Goal: Task Accomplishment & Management: Manage account settings

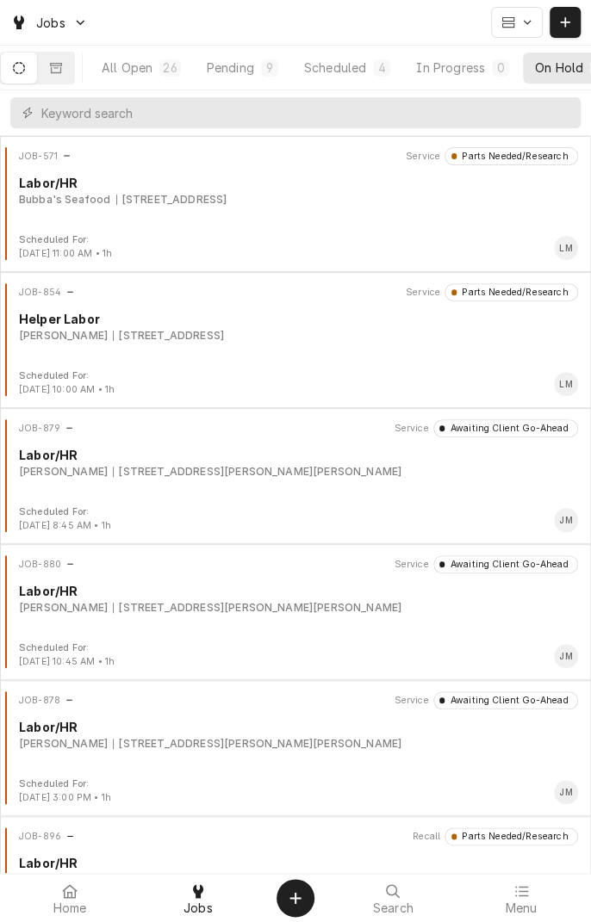
scroll to position [0, 163]
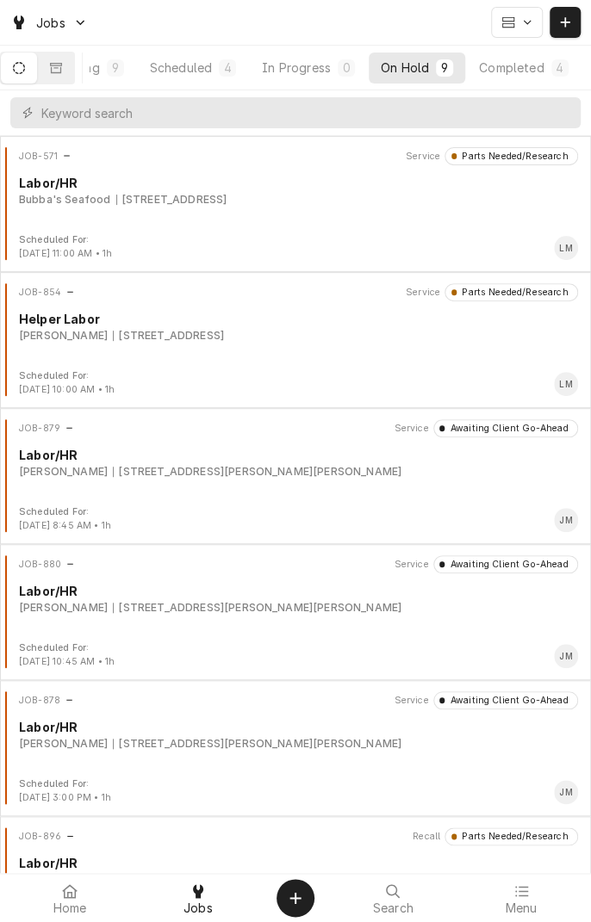
click at [418, 80] on button "On Hold 9" at bounding box center [417, 68] width 96 height 31
click at [425, 76] on button "On Hold 9" at bounding box center [417, 68] width 96 height 31
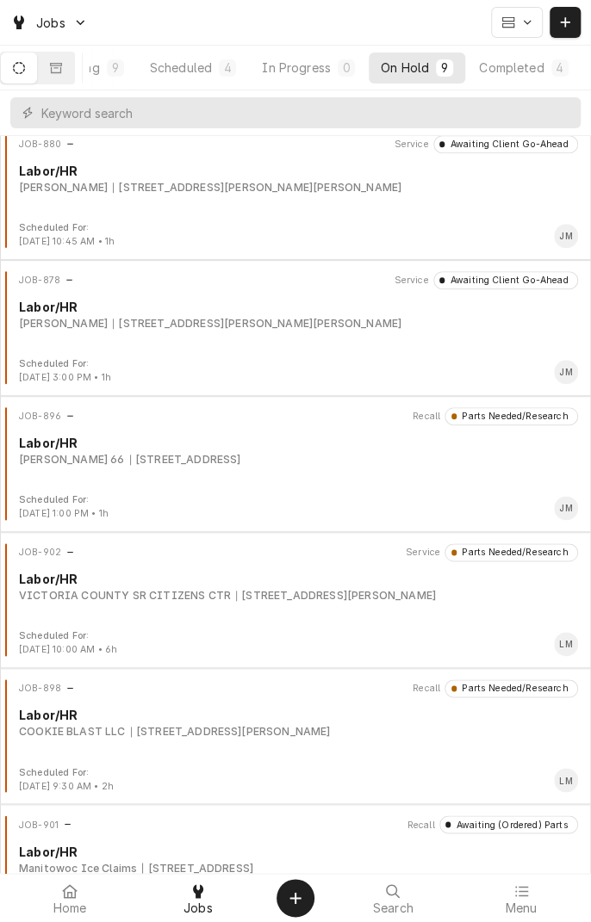
scroll to position [420, 0]
click at [280, 608] on div "JOB-902 Service Parts Needed/Research Labor/HR VICTORIA COUNTY SR CITIZENS CTR …" at bounding box center [295, 586] width 577 height 86
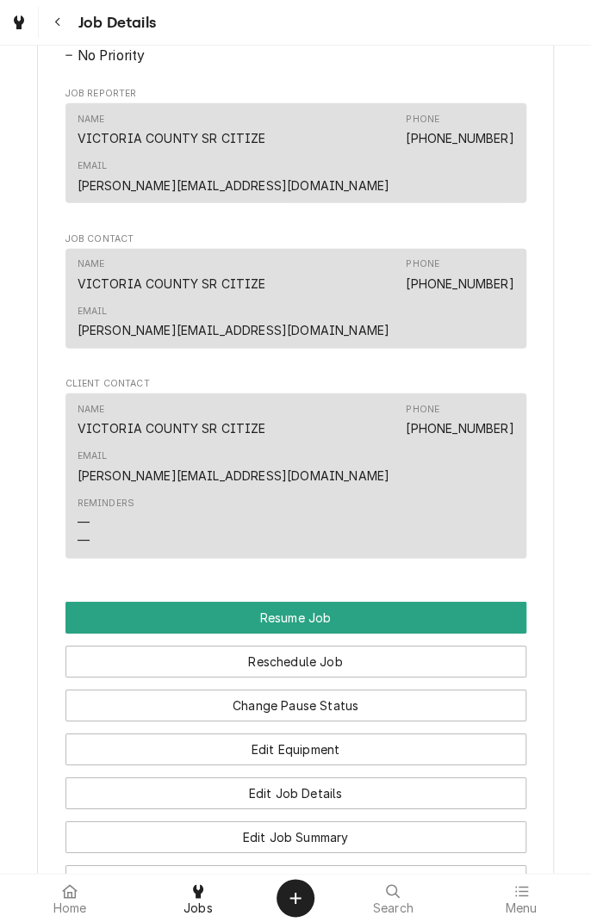
scroll to position [1251, 0]
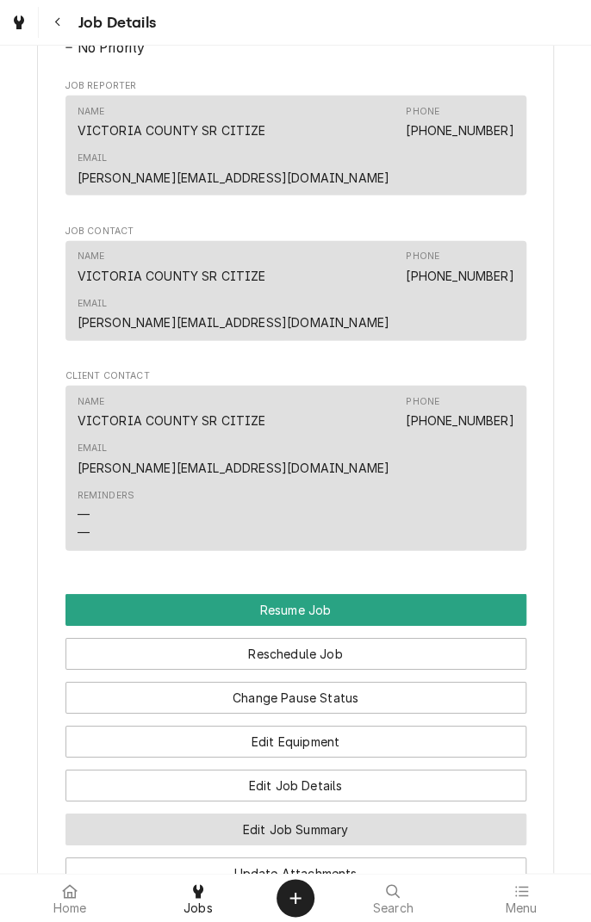
click at [393, 814] on button "Edit Job Summary" at bounding box center [295, 830] width 461 height 32
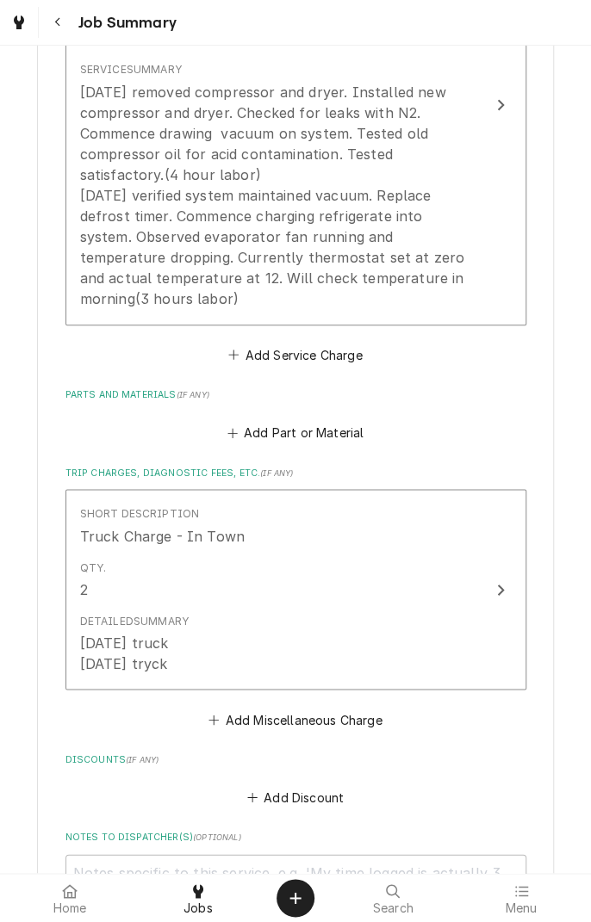
scroll to position [610, 0]
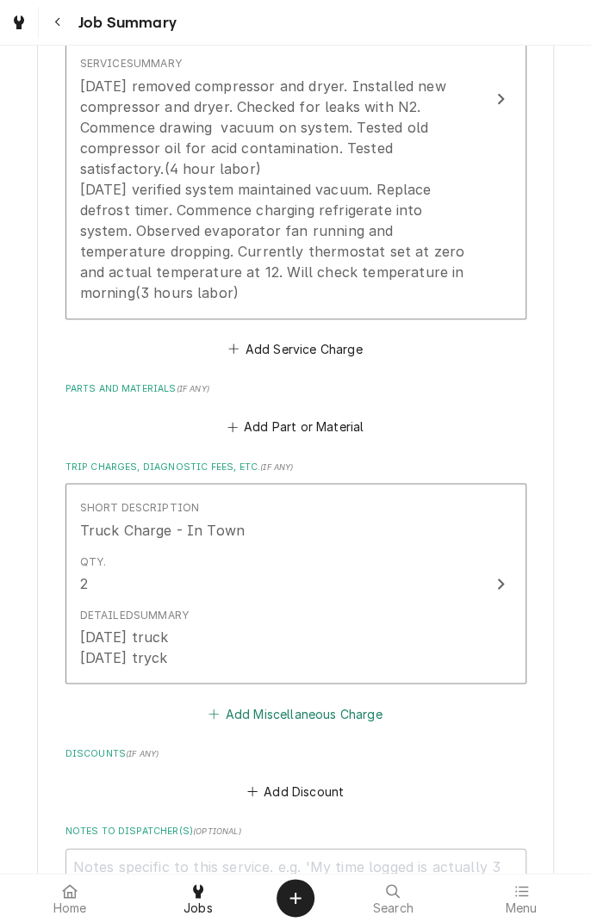
click at [328, 723] on button "Add Miscellaneous Charge" at bounding box center [295, 714] width 179 height 24
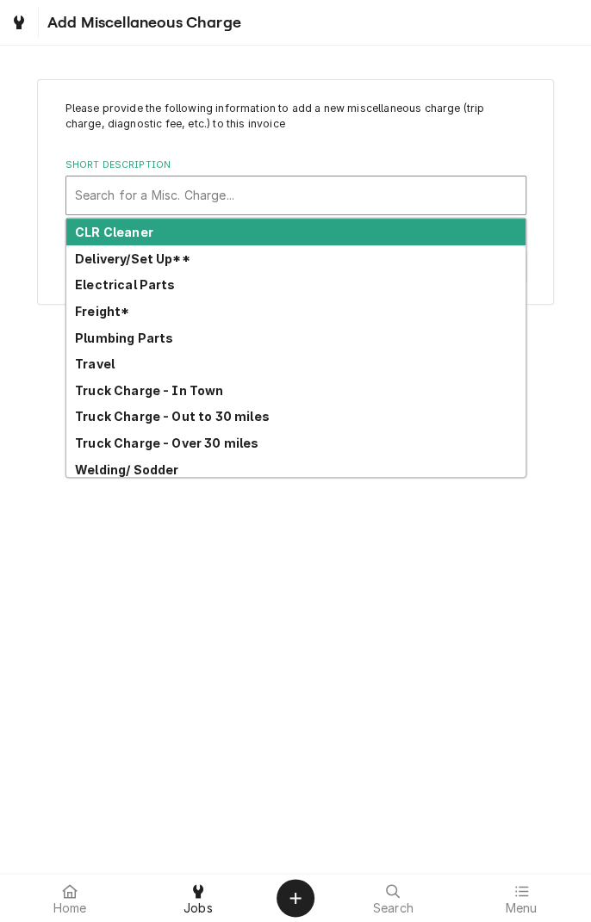
click at [112, 326] on div "Plumbing Parts" at bounding box center [295, 338] width 459 height 27
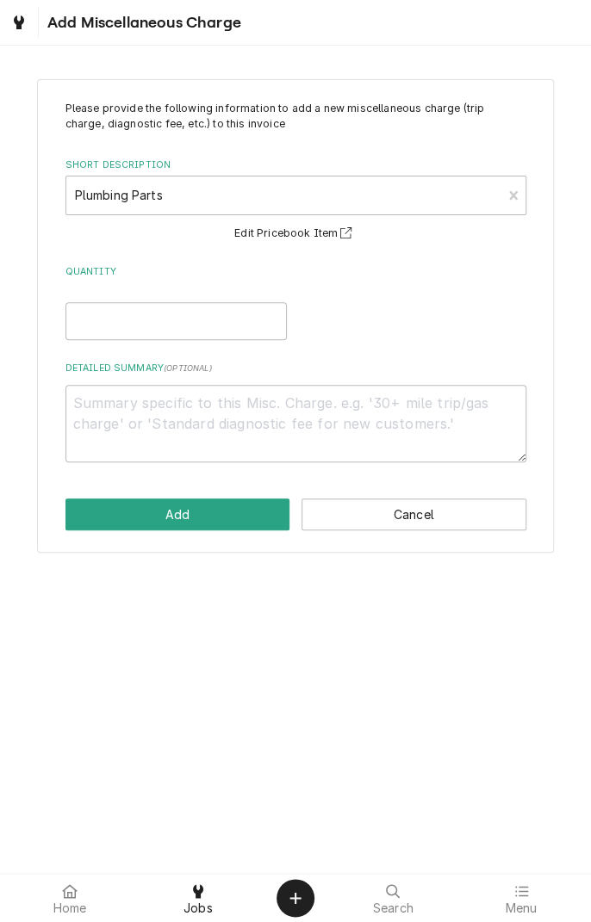
click at [324, 238] on button "Edit Pricebook Item" at bounding box center [295, 234] width 127 height 22
type textarea "x"
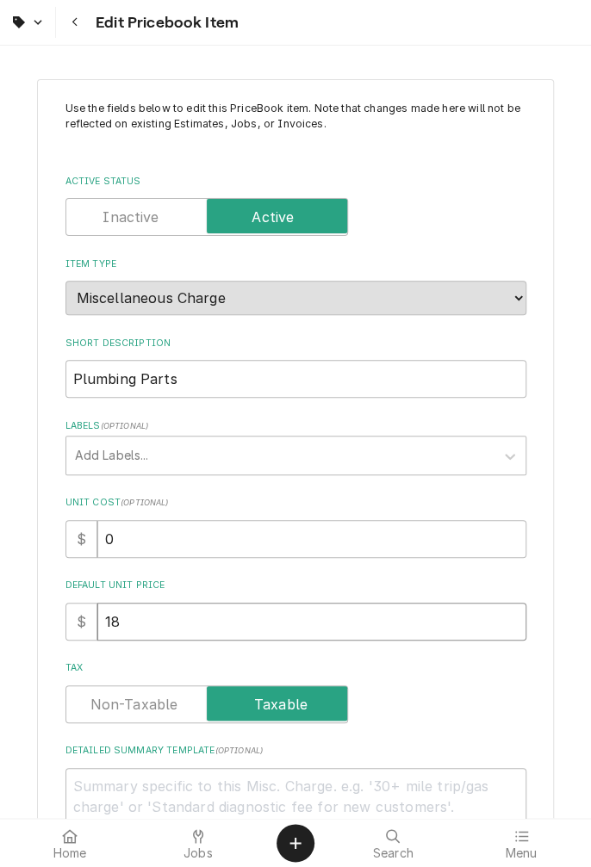
click at [186, 623] on input "18" at bounding box center [311, 622] width 429 height 38
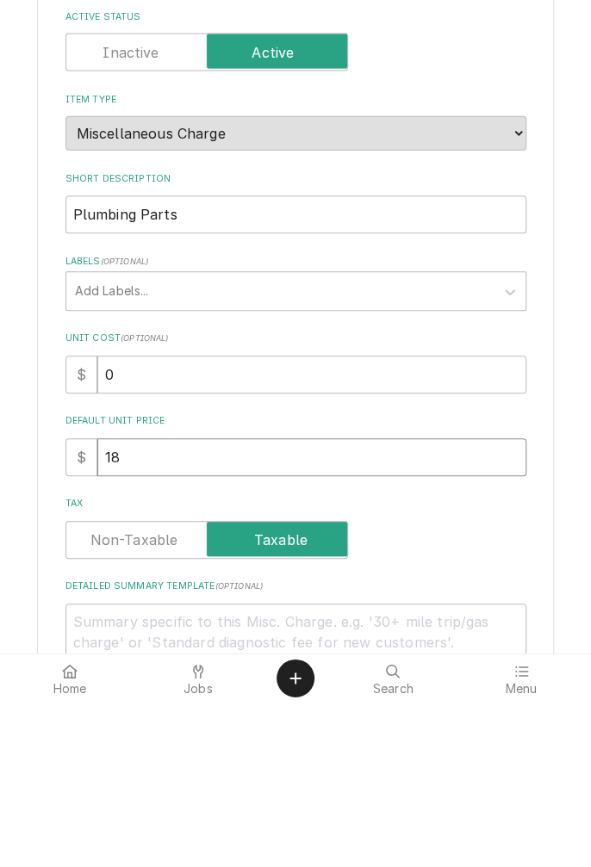
type textarea "x"
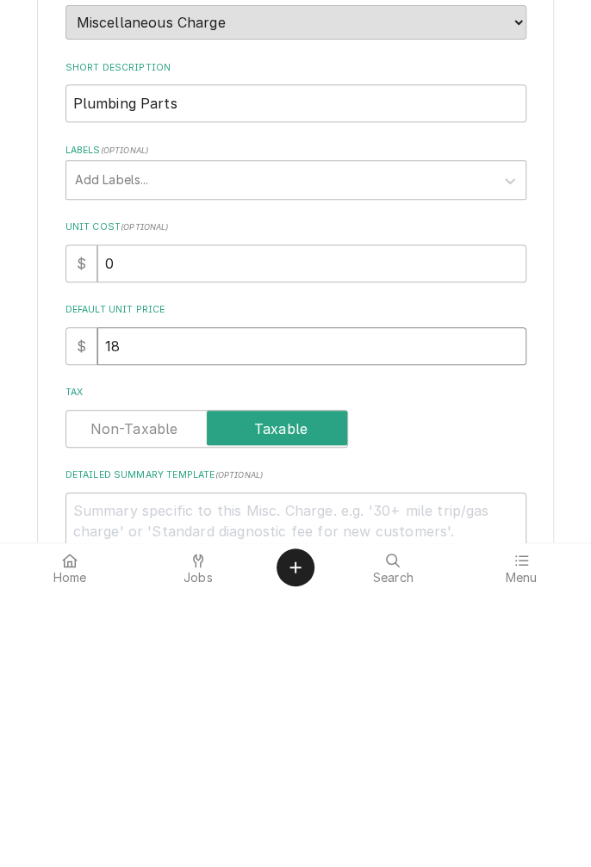
type input "1"
type textarea "x"
type input "3"
type textarea "x"
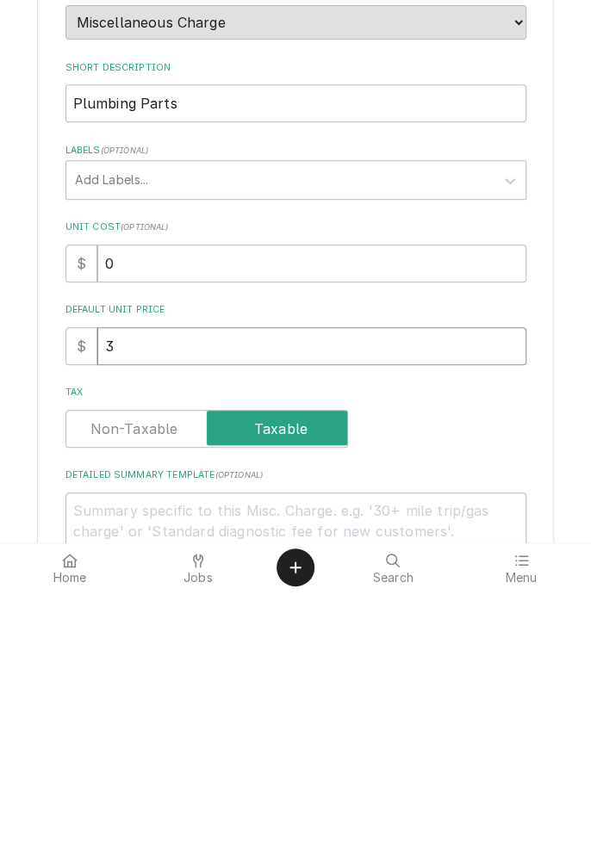
type input "30"
type textarea "x"
type input "300"
type textarea "x"
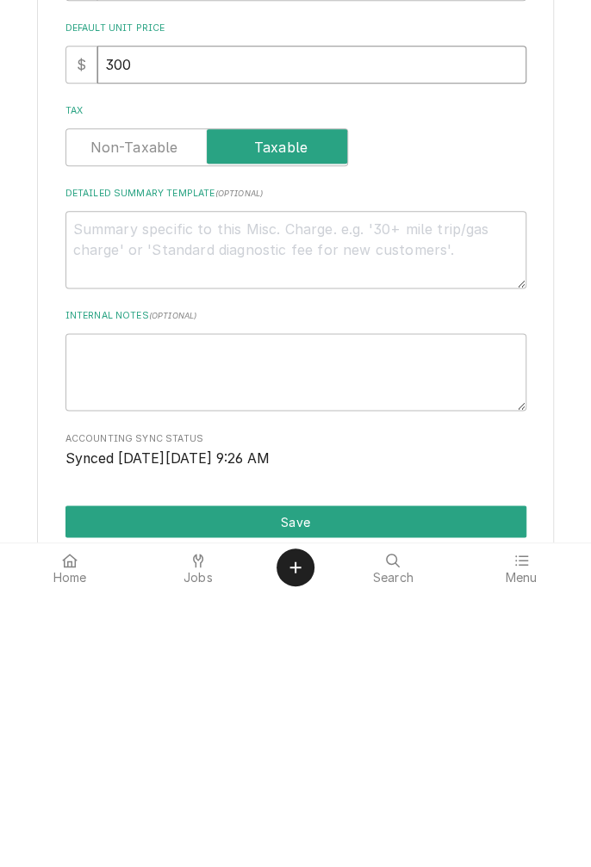
scroll to position [287, 0]
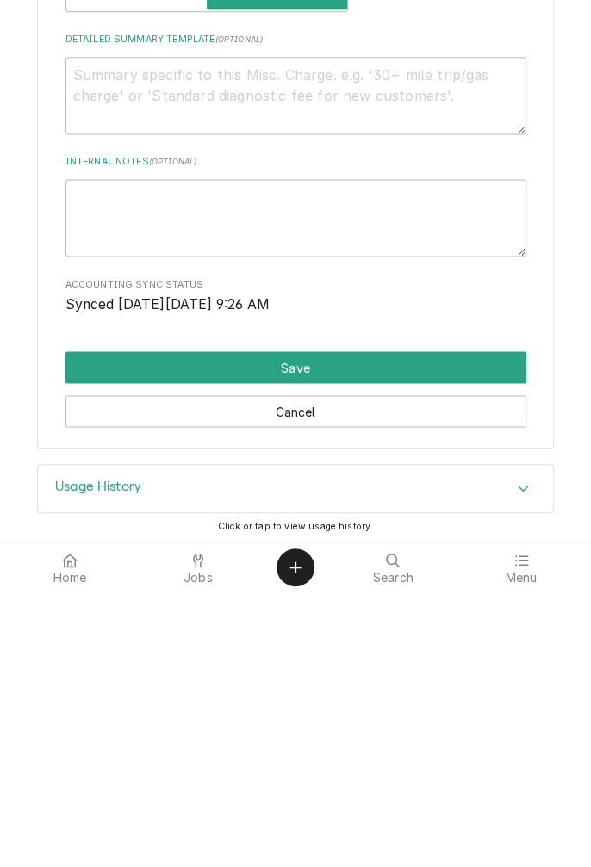
type input "300"
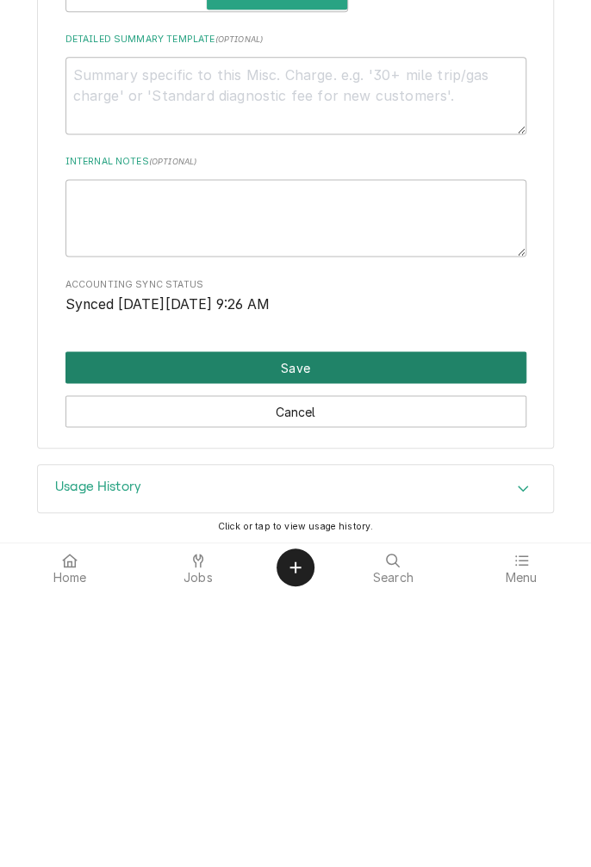
click at [412, 649] on button "Save" at bounding box center [295, 643] width 461 height 32
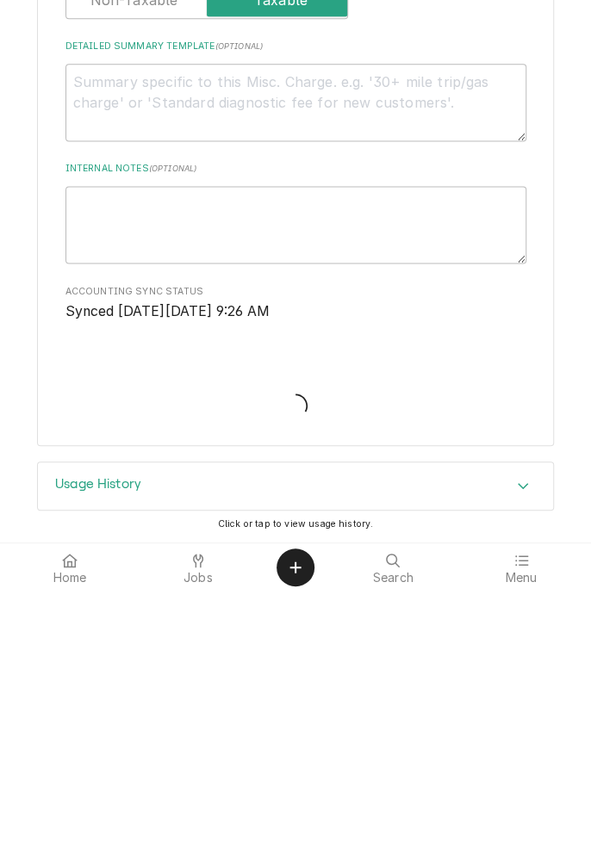
scroll to position [426, 0]
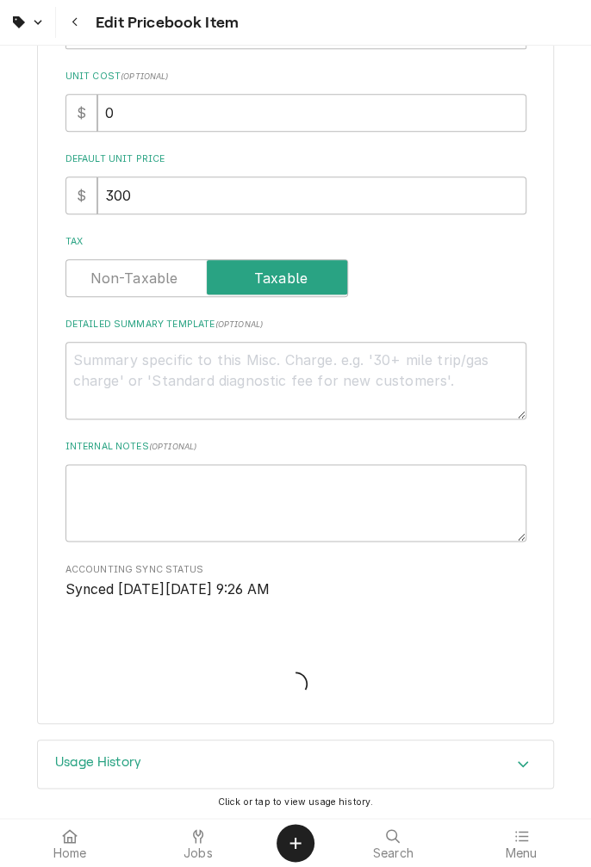
type textarea "x"
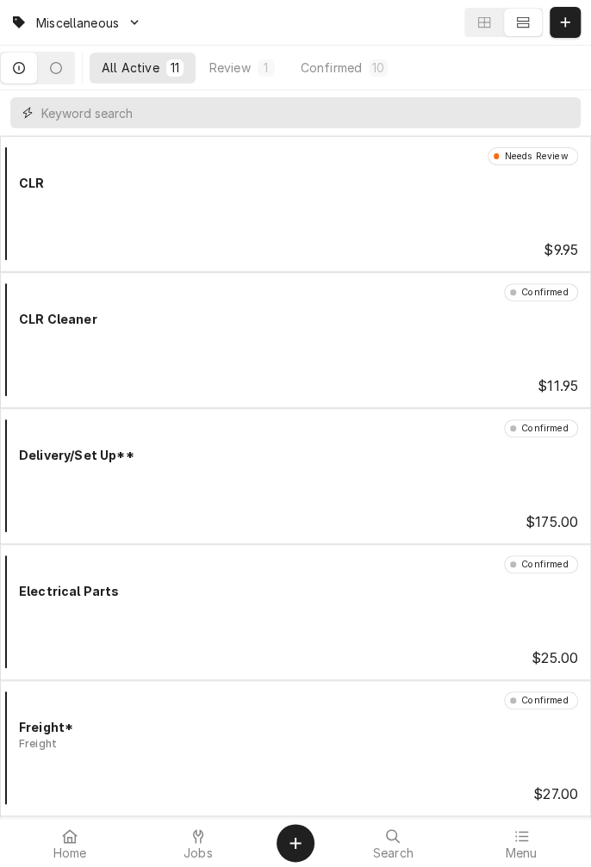
click at [171, 118] on input "Dynamic Content Wrapper" at bounding box center [306, 112] width 531 height 31
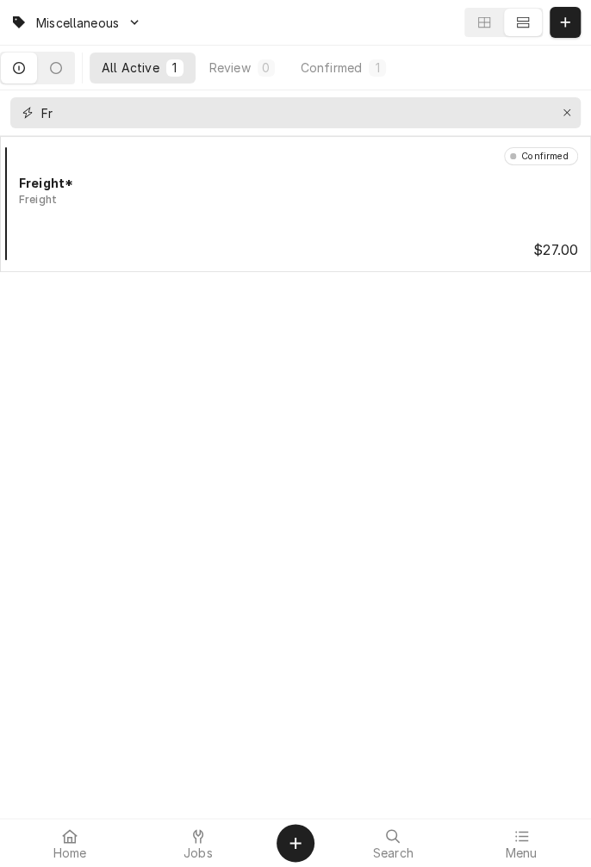
type input "F"
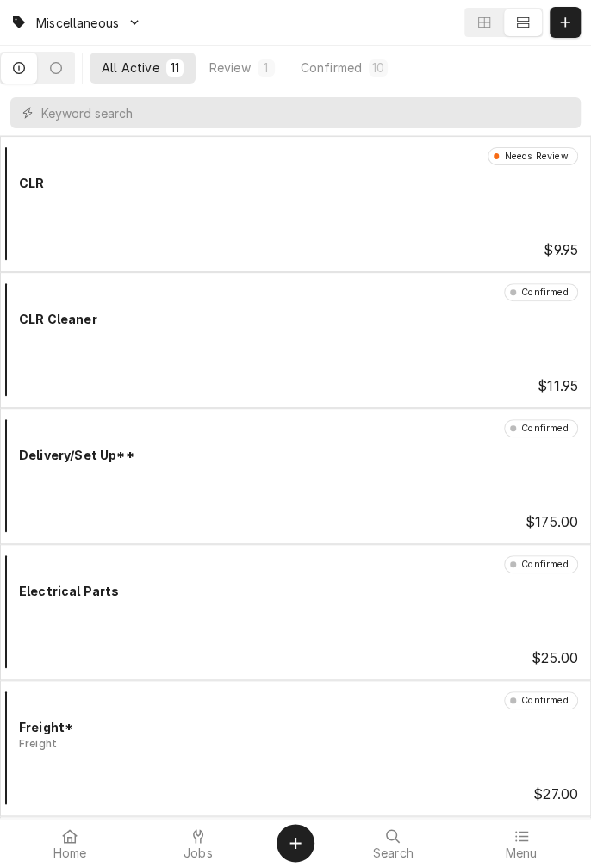
click at [87, 28] on span "Miscellaneous" at bounding box center [77, 23] width 83 height 18
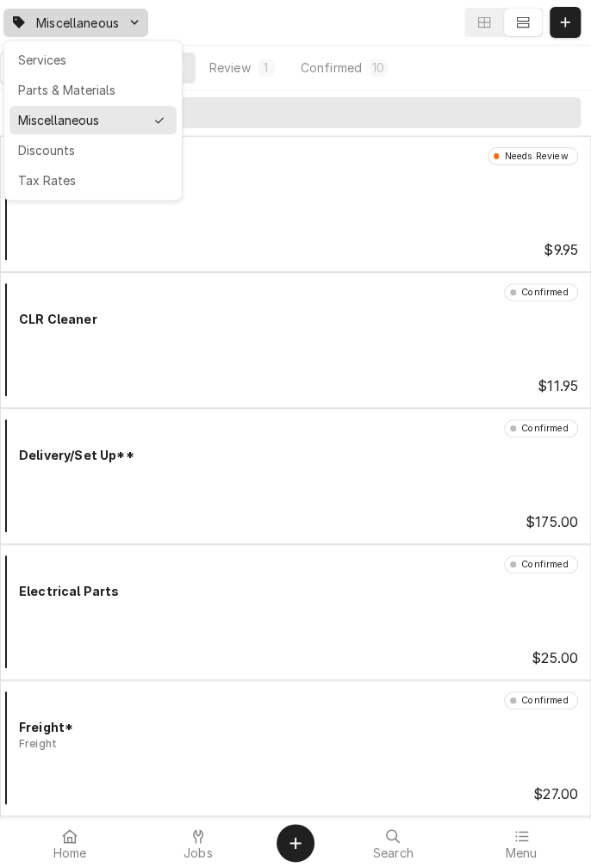
click at [197, 838] on html "Miscellaneous All Active 11 Review 1 Confirmed 10 Needs Review CLR $9.95 Confir…" at bounding box center [295, 433] width 591 height 867
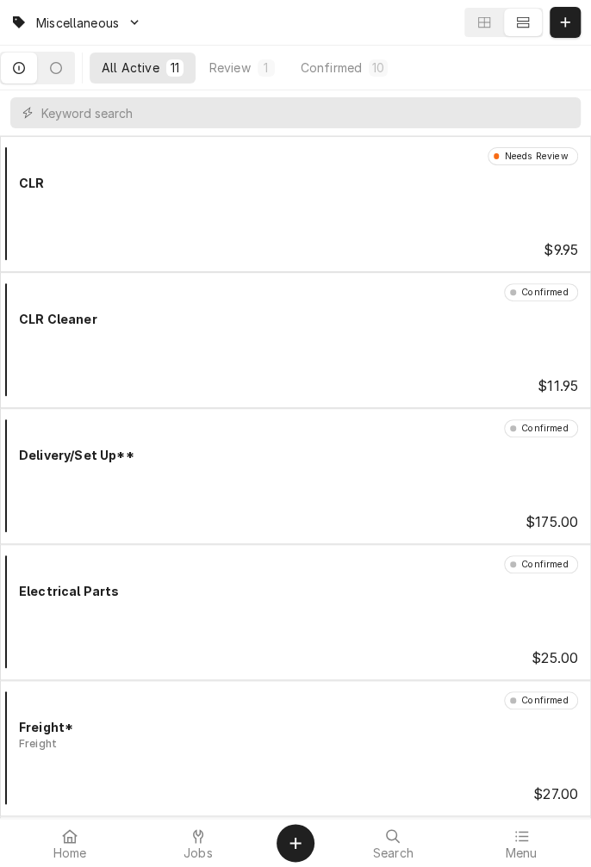
click at [202, 860] on span "Jobs" at bounding box center [197, 854] width 29 height 14
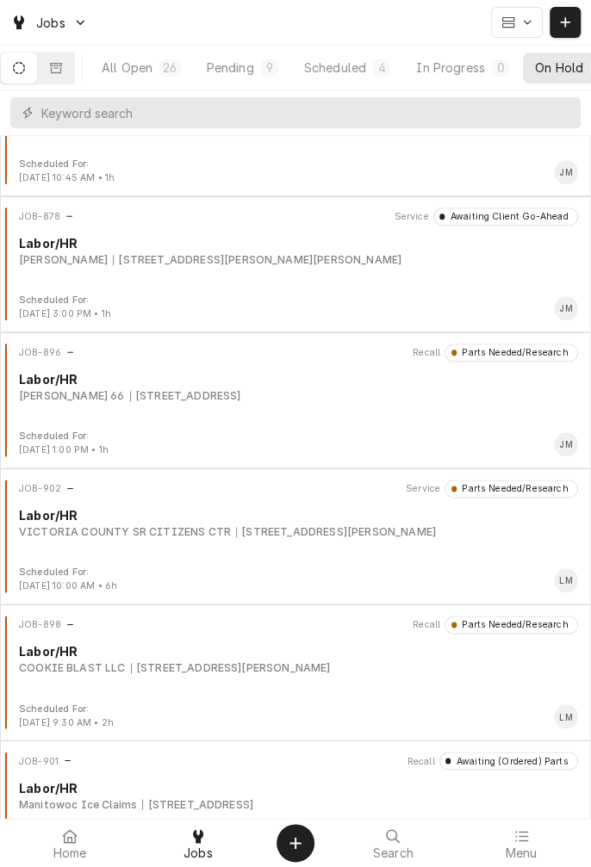
scroll to position [484, 0]
click at [289, 542] on div "JOB-902 Service Parts Needed/Research Labor/[GEOGRAPHIC_DATA] SR CITIZENS CTR […" at bounding box center [295, 523] width 577 height 86
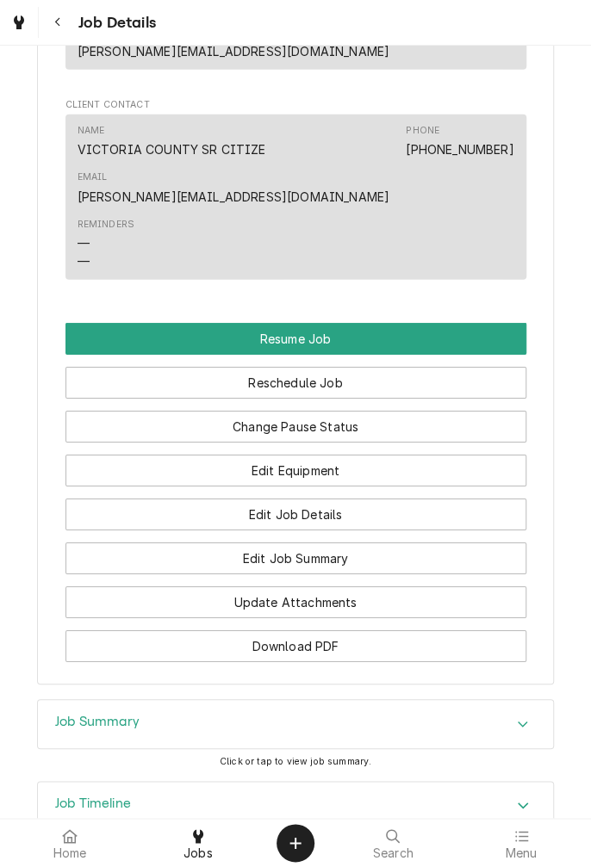
scroll to position [1526, 0]
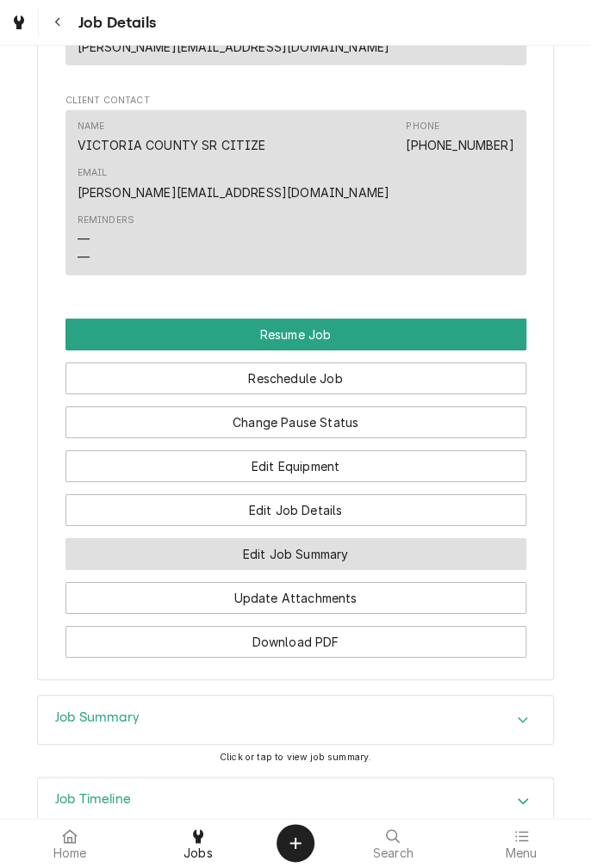
click at [363, 538] on button "Edit Job Summary" at bounding box center [295, 554] width 461 height 32
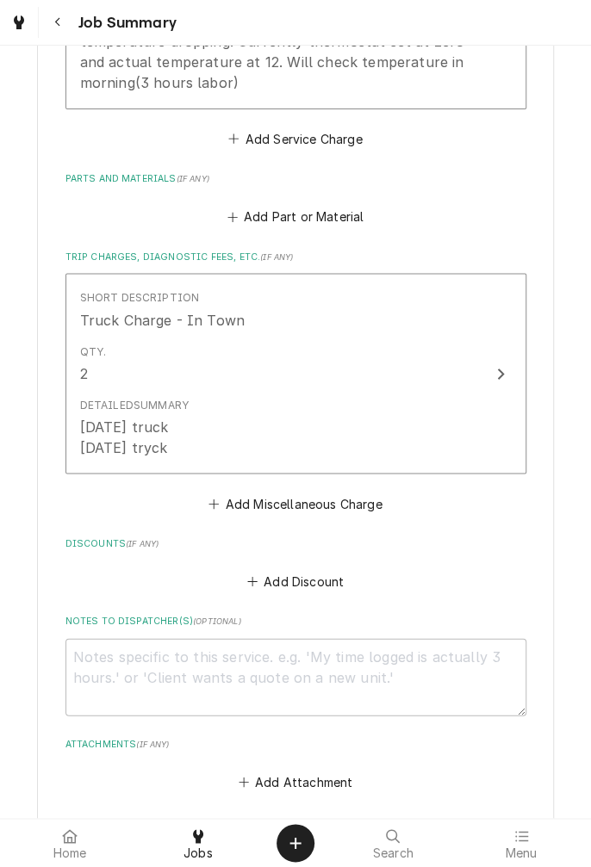
scroll to position [827, 0]
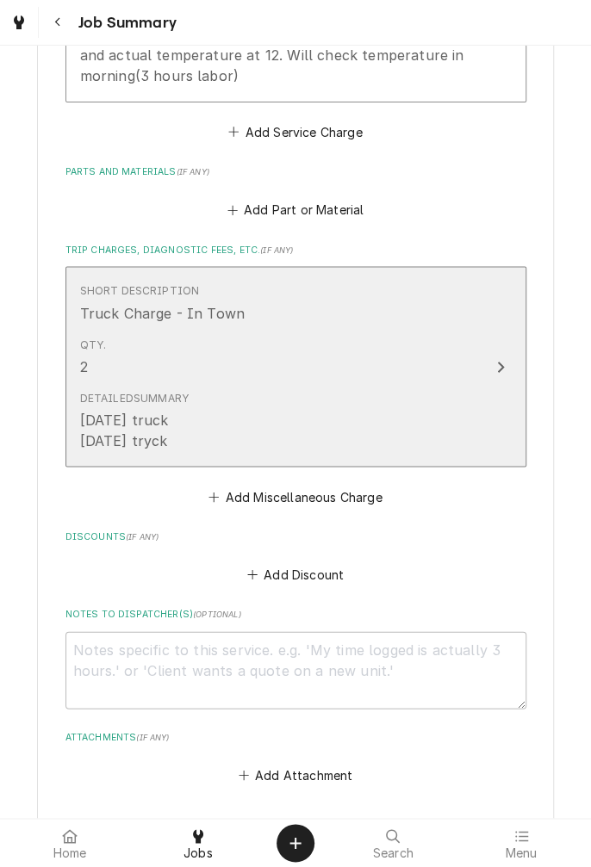
click at [490, 382] on button "Short Description Truck Charge - In Town Qty. 2 Detailed Summary 9/9/25 truck 9…" at bounding box center [295, 366] width 461 height 201
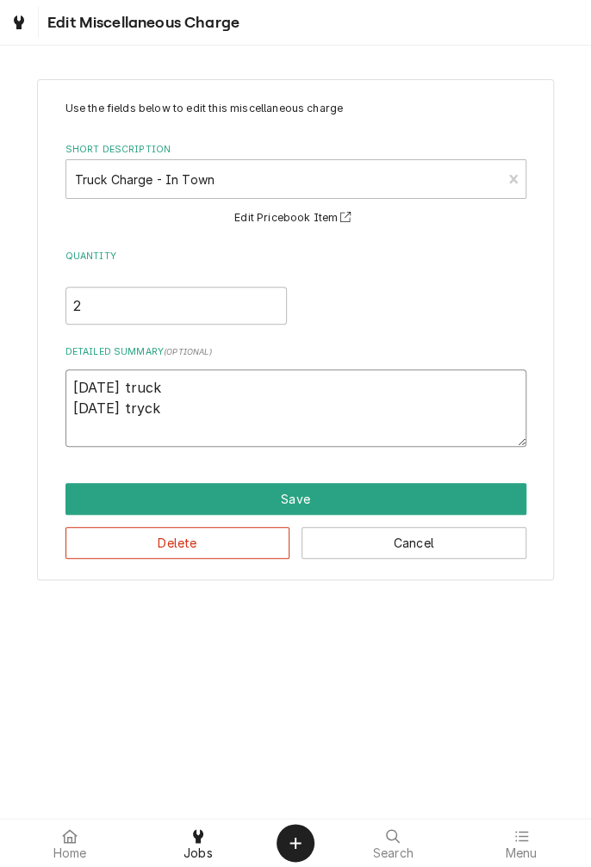
click at [185, 410] on textarea "9/9/25 truck 9/10/25 tryck" at bounding box center [295, 408] width 461 height 78
type textarea "x"
type textarea "9/9/25 truck 9/10/25 tryc"
type textarea "x"
type textarea "9/9/25 truck 9/10/25 try"
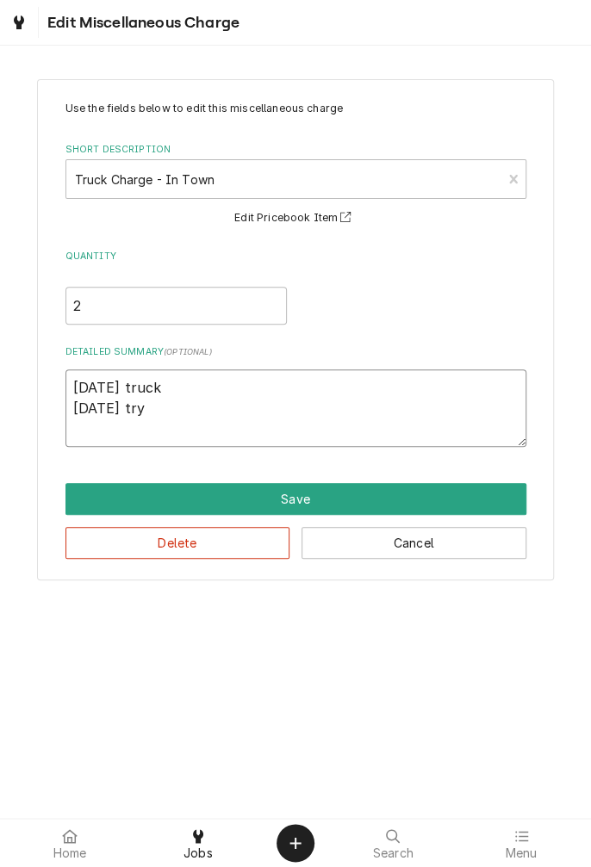
type textarea "x"
type textarea "9/9/25 truck 9/10/25 tr"
type textarea "x"
type textarea "9/9/25 truck 9/10/25 tru"
type textarea "x"
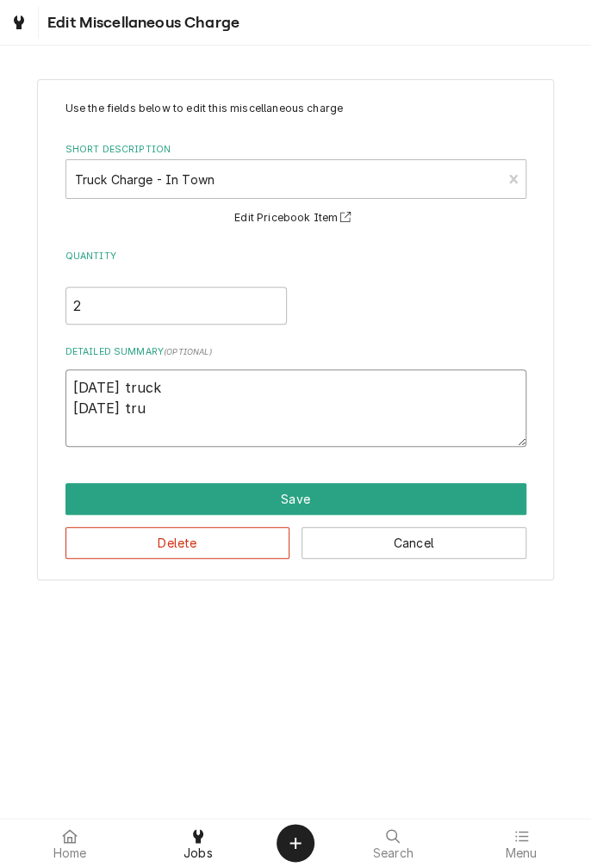
type textarea "9/9/25 truck 9/10/25 truc"
type textarea "x"
type textarea "[DATE] truck [DATE] truck"
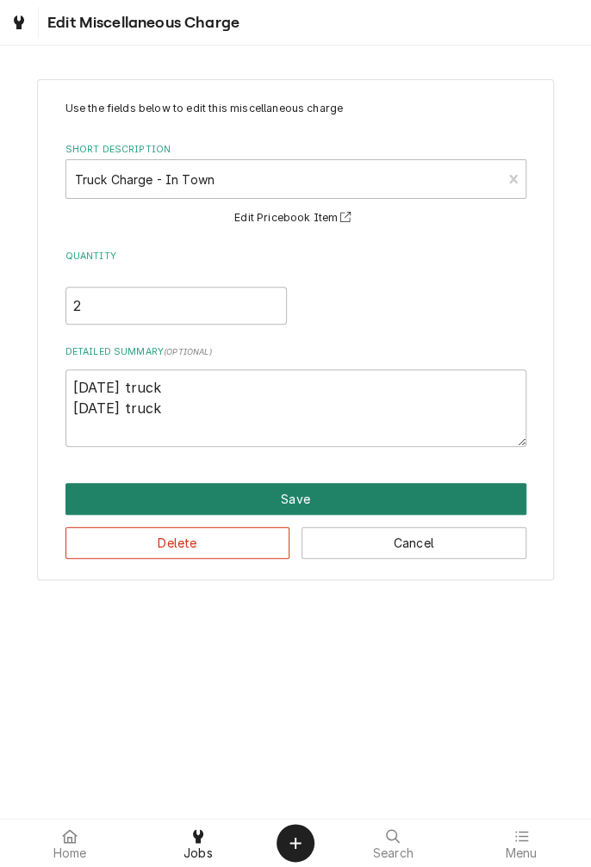
click at [312, 501] on button "Save" at bounding box center [295, 499] width 461 height 32
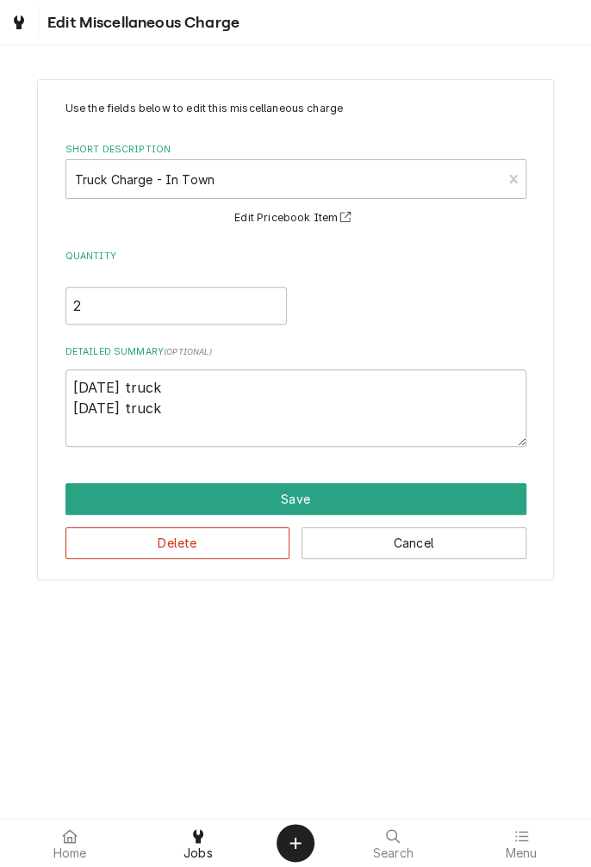
type textarea "x"
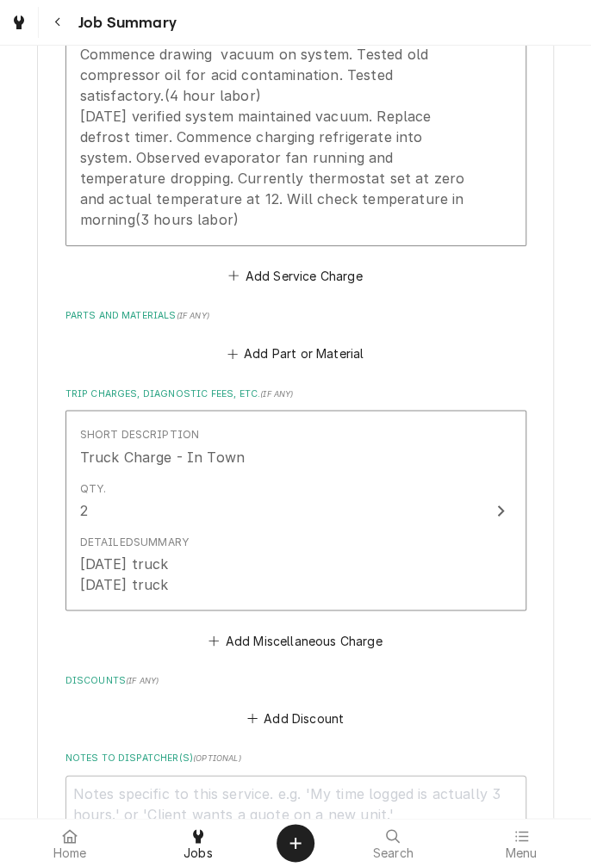
scroll to position [668, 0]
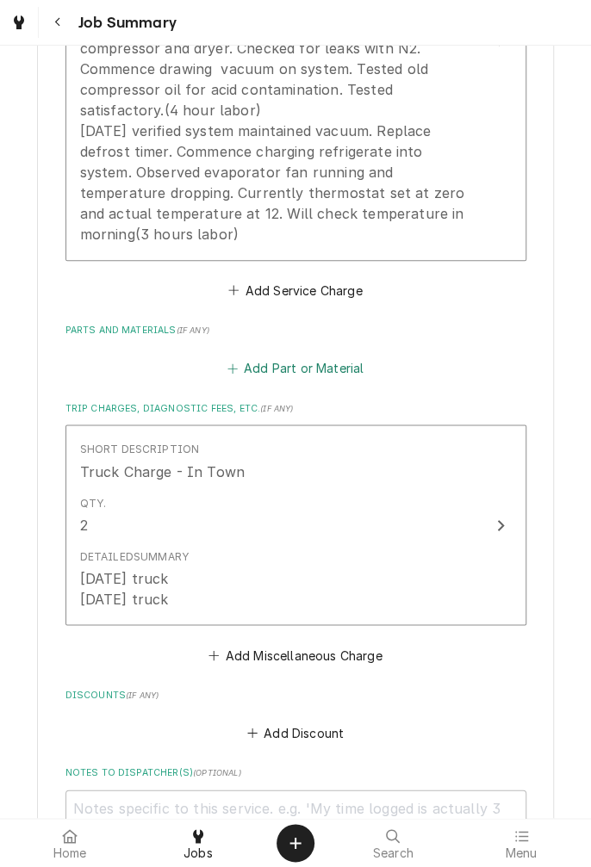
click at [318, 361] on button "Add Part or Material" at bounding box center [295, 369] width 142 height 24
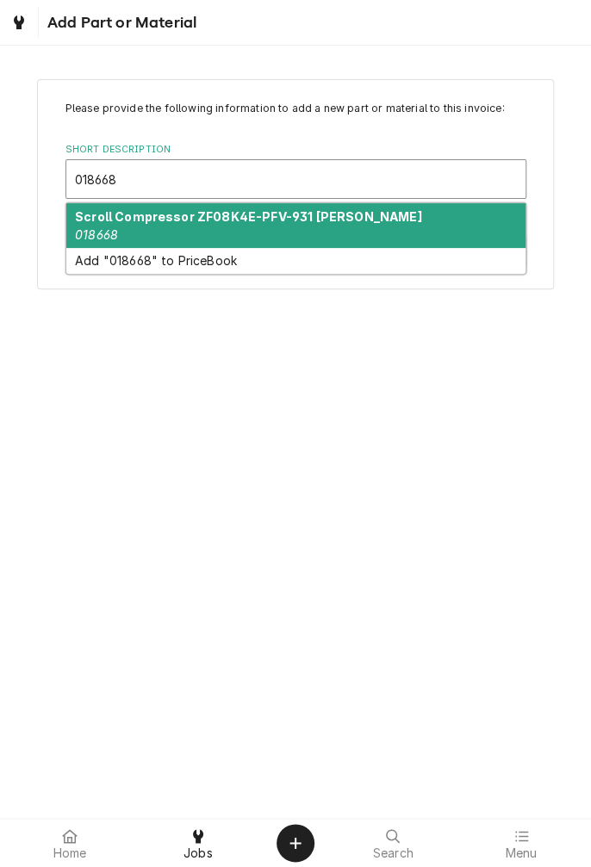
click at [285, 233] on div "Scroll Compressor ZF08K4E-PFV-931 Copeland 018668" at bounding box center [295, 225] width 459 height 45
type input "018668"
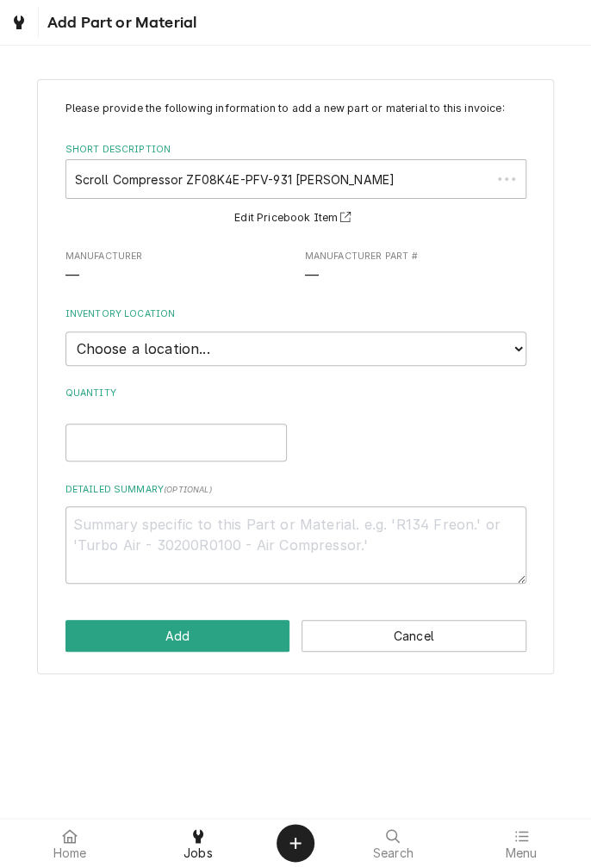
type textarea "x"
click at [518, 350] on select "Choose a location... Gino's Truck Jason's Truck Skips Service Warehouse" at bounding box center [295, 349] width 461 height 34
select select "171"
click at [65, 332] on select "Choose a location... Gino's Truck Jason's Truck Skips Service Warehouse" at bounding box center [295, 349] width 461 height 34
click at [232, 444] on input "Quantity" at bounding box center [175, 443] width 221 height 38
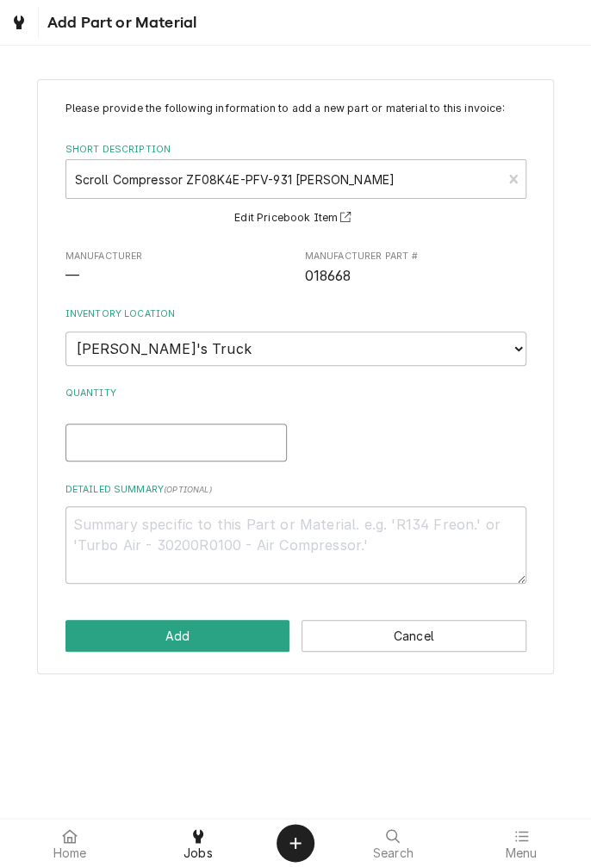
type textarea "x"
type input "1"
type textarea "x"
type input "1"
click at [234, 524] on textarea "Detailed Summary ( optional )" at bounding box center [295, 545] width 461 height 78
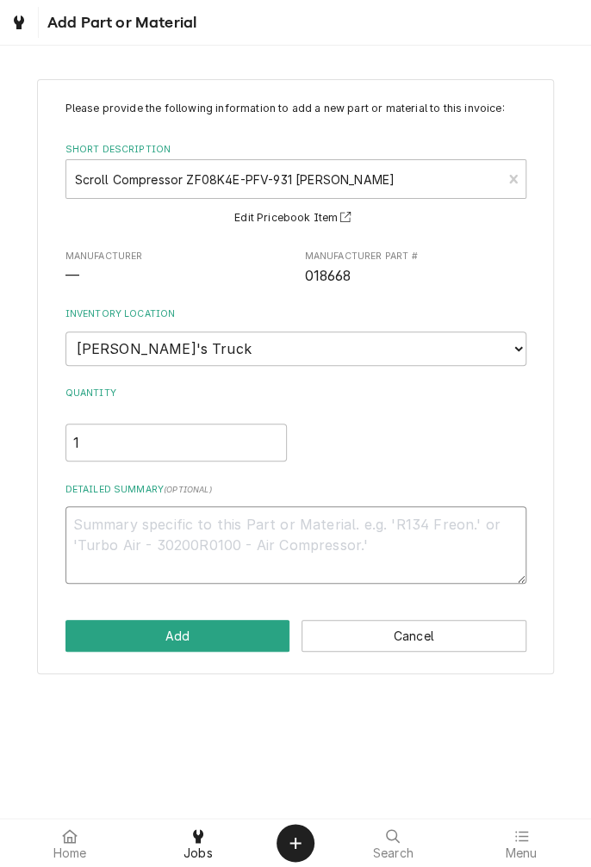
type textarea "x"
type textarea "C"
type textarea "x"
type textarea "Co"
type textarea "x"
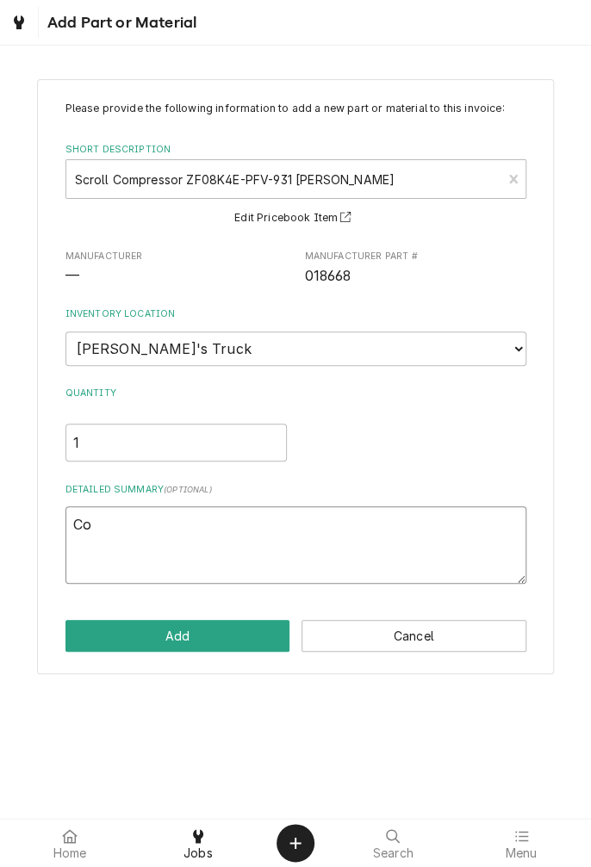
type textarea "Com"
type textarea "x"
type textarea "Compressor"
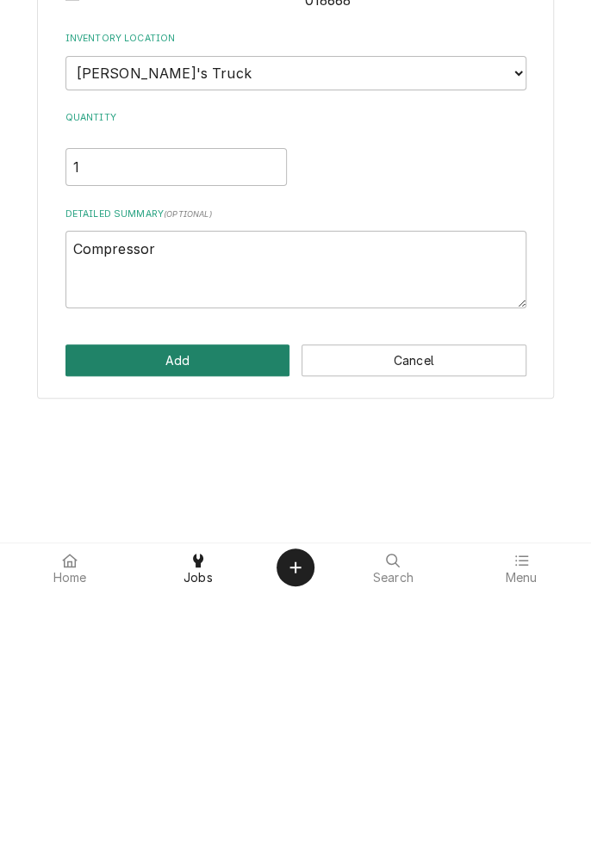
click at [208, 634] on button "Add" at bounding box center [177, 636] width 225 height 32
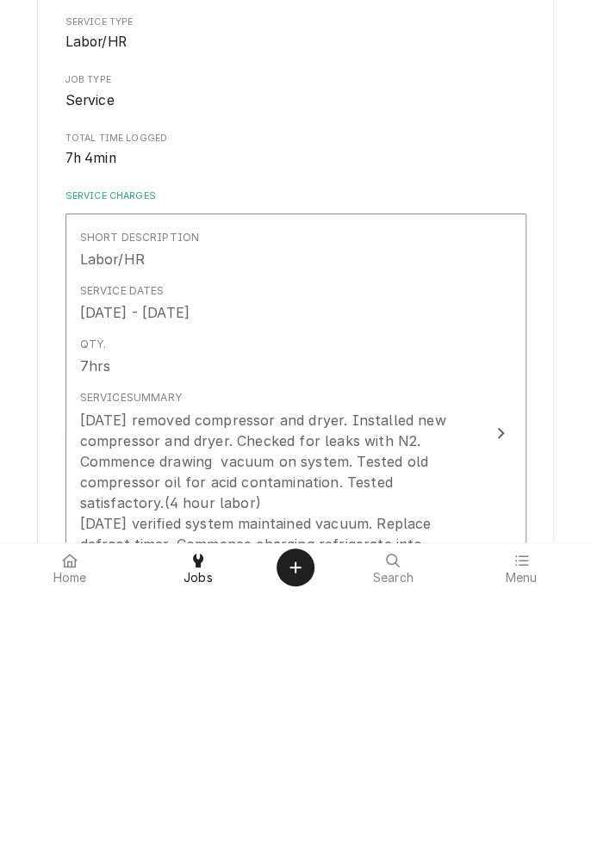
type textarea "x"
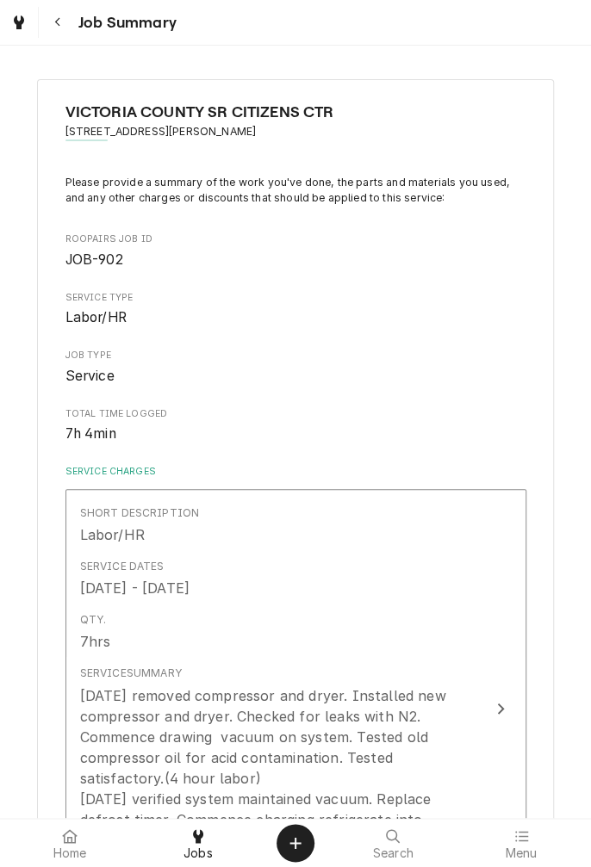
scroll to position [668, 0]
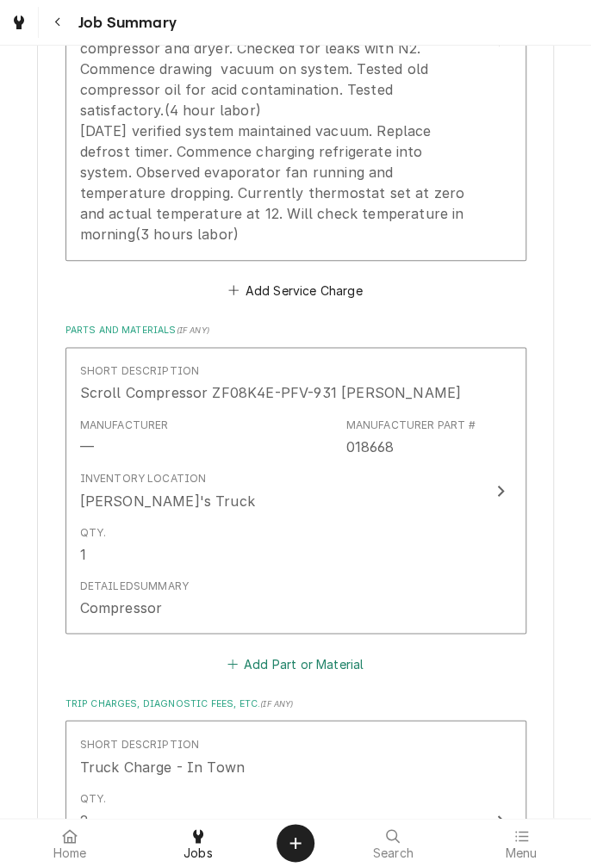
click at [320, 674] on button "Add Part or Material" at bounding box center [295, 663] width 142 height 24
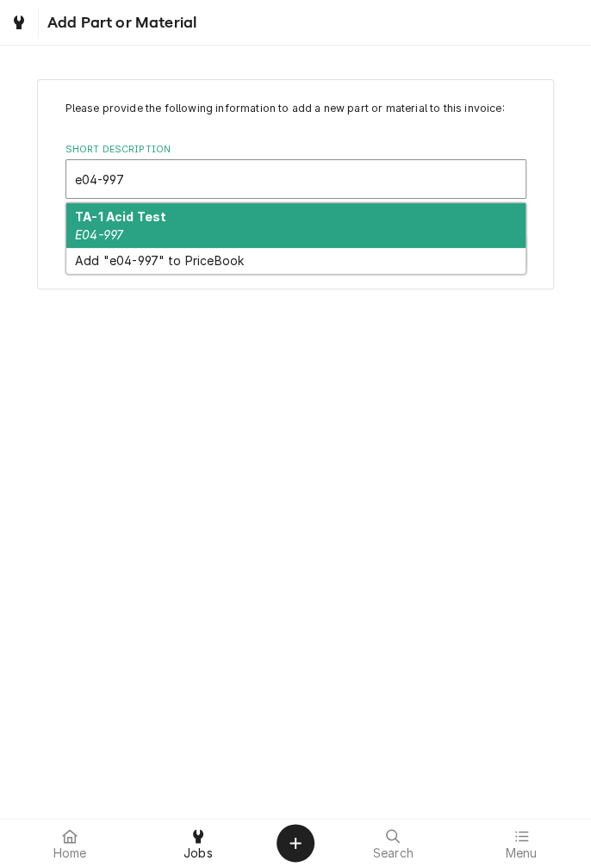
click at [211, 240] on div "TA-1 Acid Test E04-997" at bounding box center [295, 225] width 459 height 45
type input "e04-997"
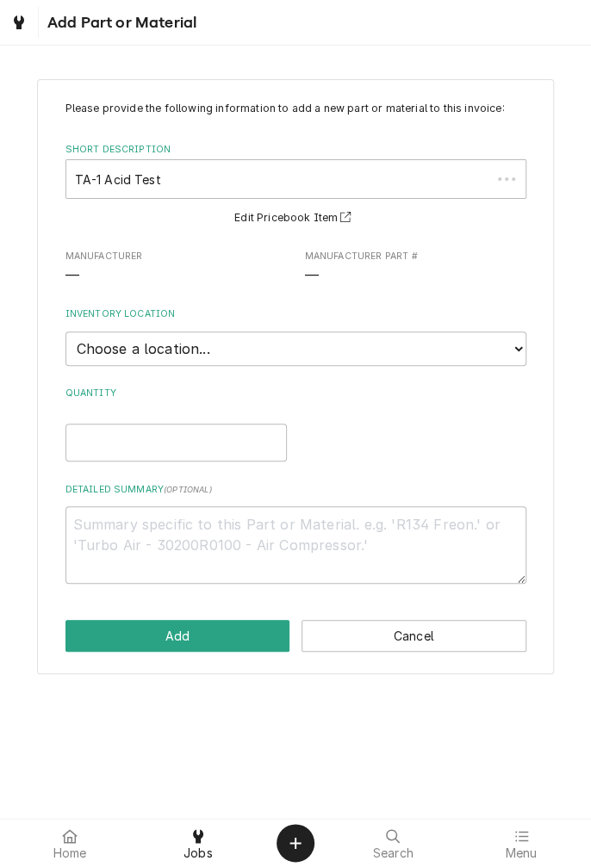
type textarea "x"
click at [518, 351] on select "Choose a location... Gino's Truck Jason's Truck Skips Service Warehouse" at bounding box center [295, 349] width 461 height 34
select select "171"
click at [65, 332] on select "Choose a location... Gino's Truck Jason's Truck Skips Service Warehouse" at bounding box center [295, 349] width 461 height 34
click at [208, 445] on input "Quantity" at bounding box center [175, 443] width 221 height 38
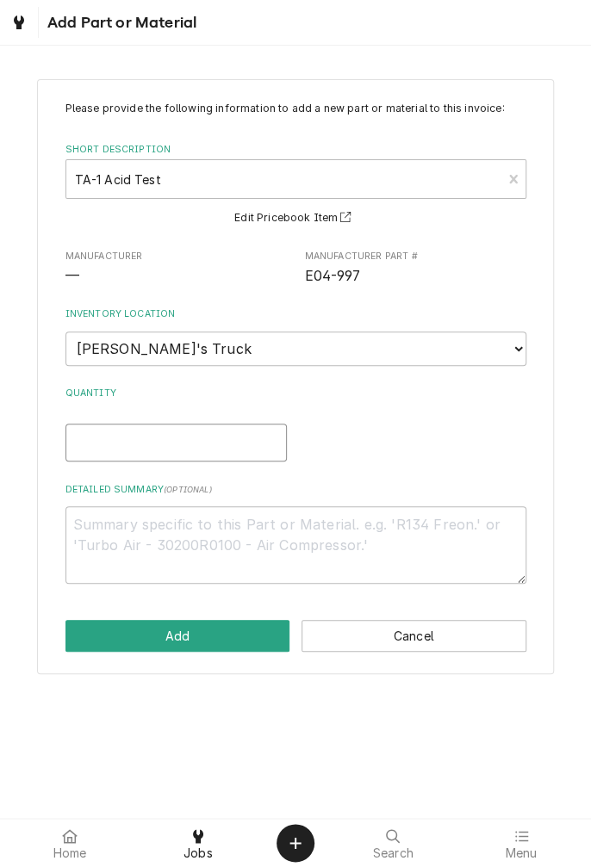
type textarea "x"
type input "1"
type textarea "x"
type input "1"
click at [258, 519] on textarea "Detailed Summary ( optional )" at bounding box center [295, 545] width 461 height 78
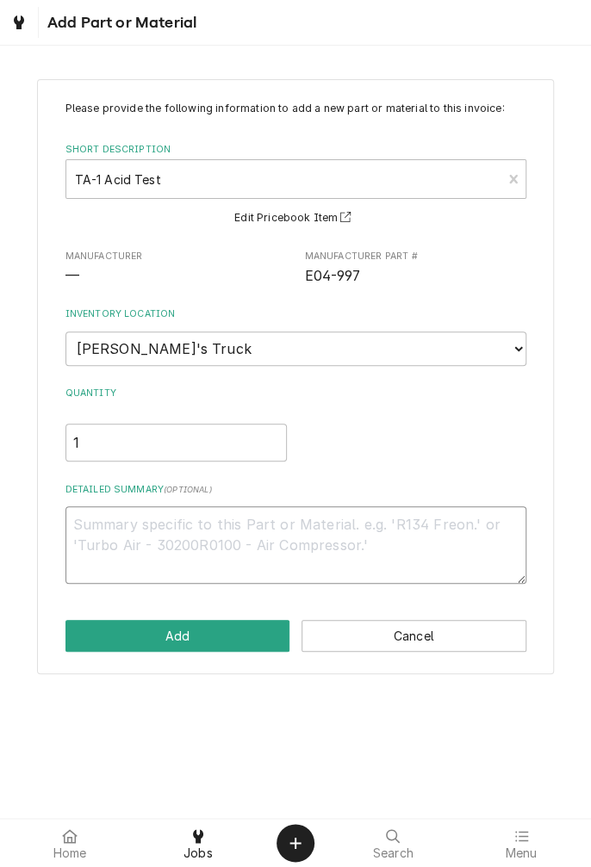
type textarea "x"
type textarea "A"
type textarea "x"
type textarea "Ac"
type textarea "x"
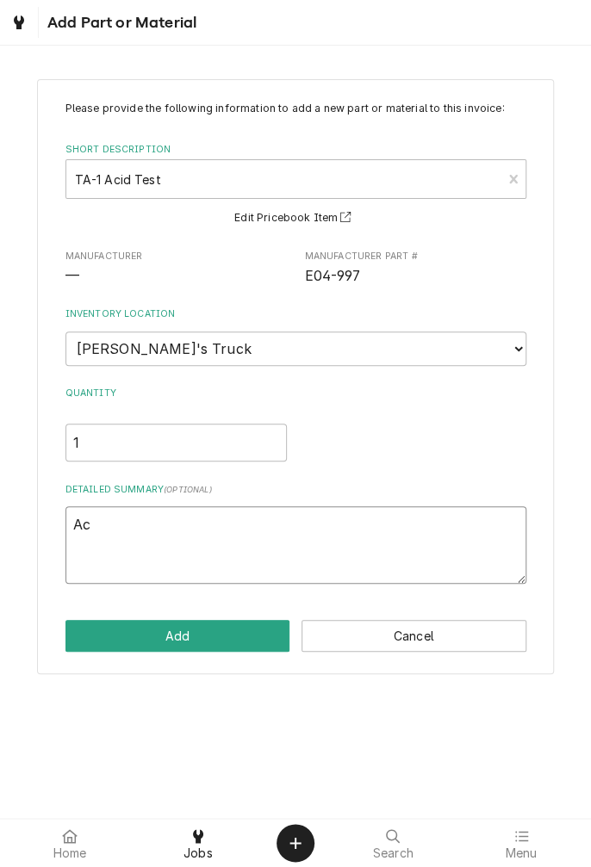
type textarea "Aci"
type textarea "x"
type textarea "Acid"
type textarea "x"
type textarea "Acid"
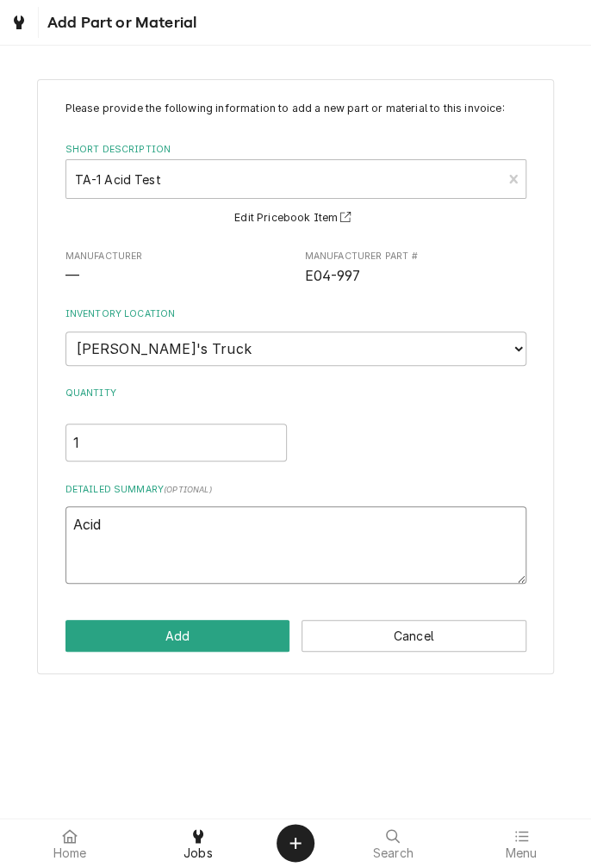
type textarea "x"
type textarea "Acid r"
type textarea "x"
type textarea "Acid re"
type textarea "x"
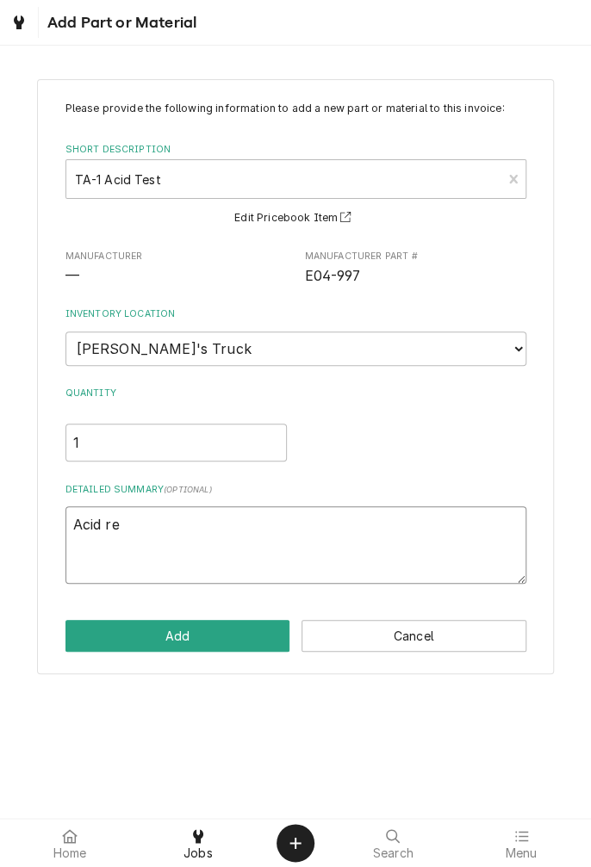
type textarea "Acid res"
type textarea "x"
type textarea "Acid rest"
type textarea "x"
type textarea "Acid res"
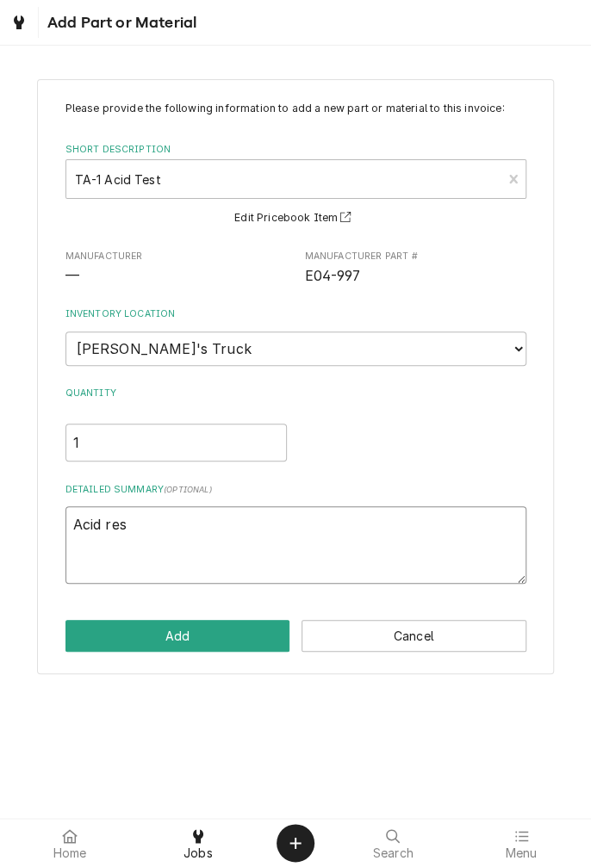
type textarea "x"
type textarea "Acid re"
type textarea "x"
type textarea "Acid r"
type textarea "x"
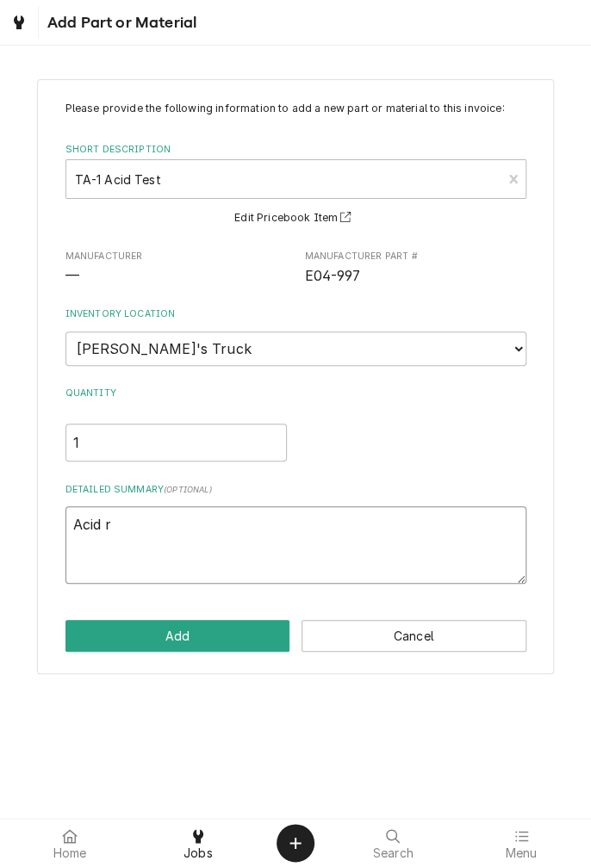
type textarea "Acid"
type textarea "x"
type textarea "Acid t"
type textarea "x"
type textarea "Acid te"
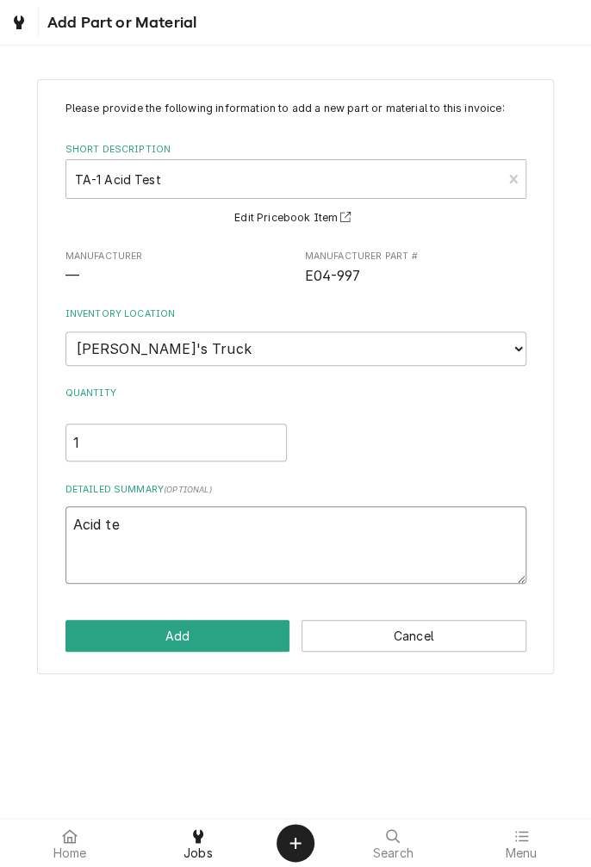
type textarea "x"
type textarea "Acid tes"
type textarea "x"
type textarea "Acid test"
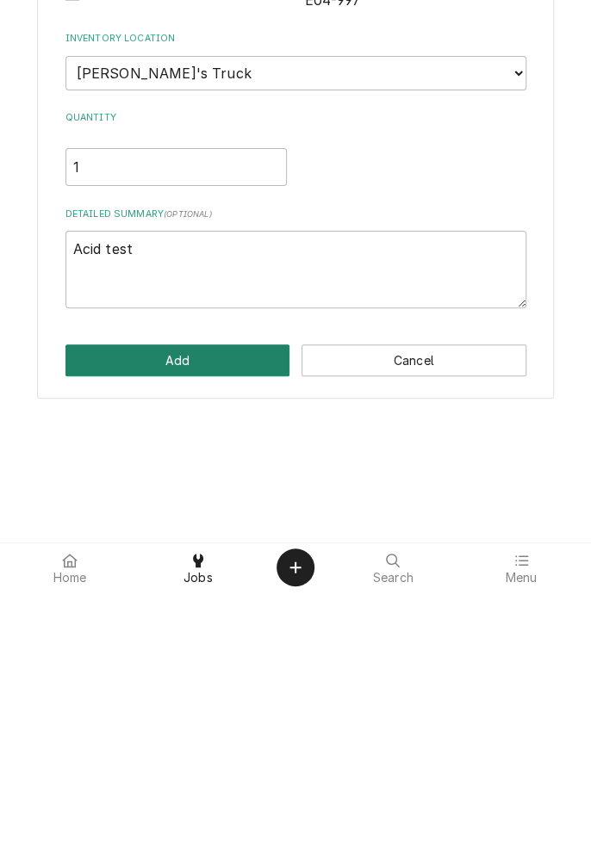
click at [202, 648] on button "Add" at bounding box center [177, 636] width 225 height 32
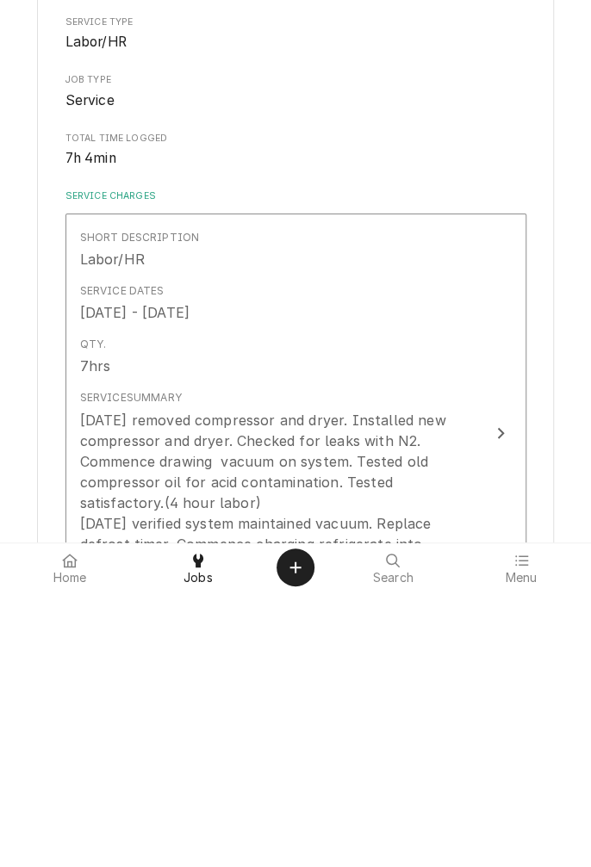
type textarea "x"
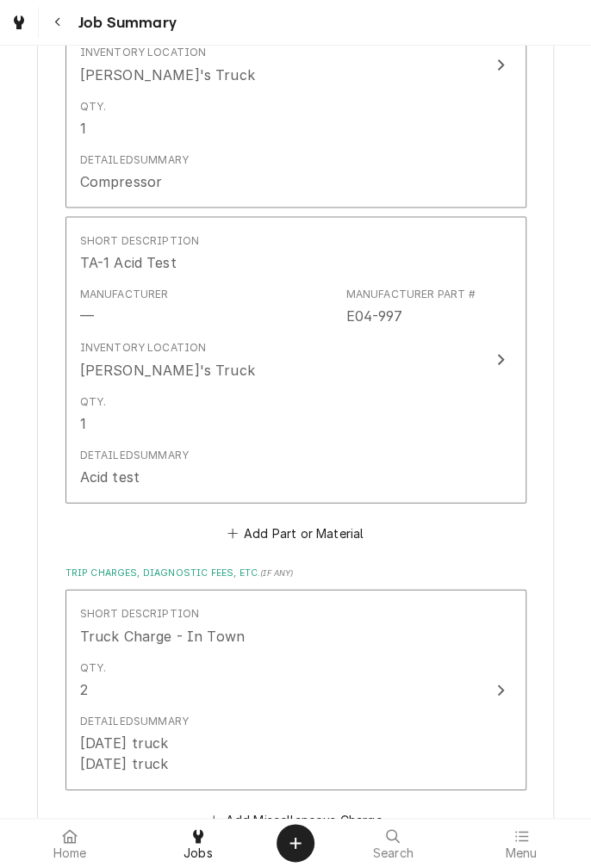
scroll to position [1094, 0]
click at [326, 539] on button "Add Part or Material" at bounding box center [295, 533] width 142 height 24
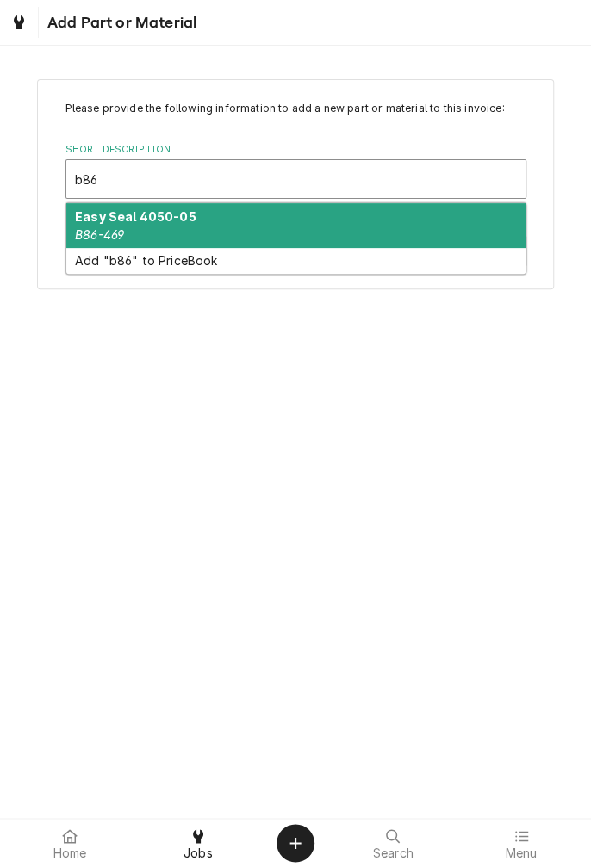
click at [160, 243] on div "Easy Seal 4050-05 B86-469" at bounding box center [295, 225] width 459 height 45
type input "b86"
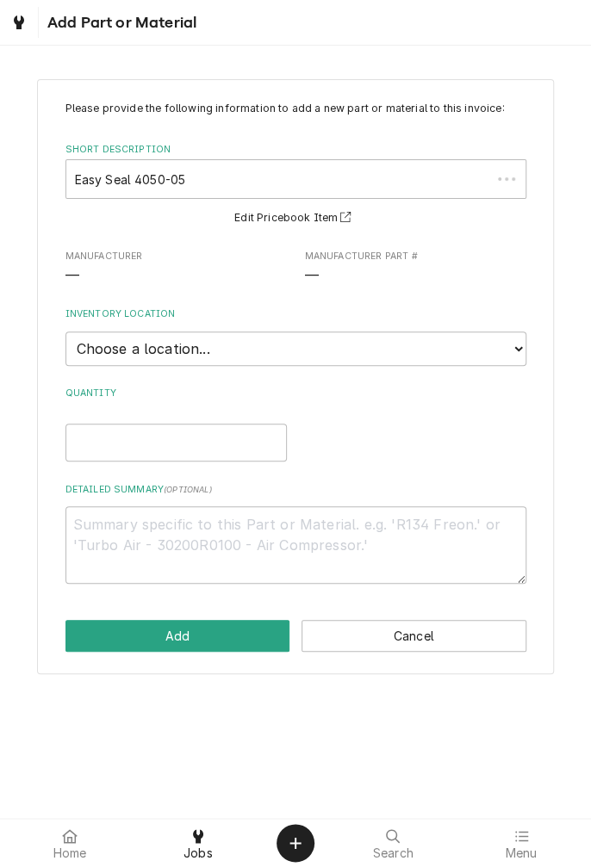
type textarea "x"
click at [517, 353] on select "Choose a location... Gino's Truck Jason's Truck Skips Service Warehouse" at bounding box center [295, 349] width 461 height 34
select select "171"
click at [65, 332] on select "Choose a location... Gino's Truck Jason's Truck Skips Service Warehouse" at bounding box center [295, 349] width 461 height 34
click at [205, 444] on input "Quantity" at bounding box center [175, 443] width 221 height 38
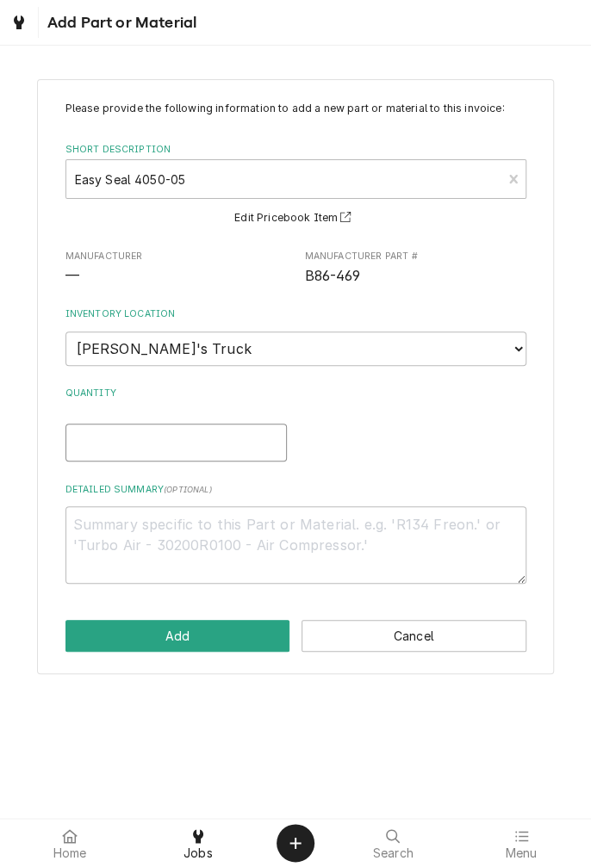
type textarea "x"
type input "1"
type textarea "x"
type input "1"
click at [355, 516] on textarea "Detailed Summary ( optional )" at bounding box center [295, 545] width 461 height 78
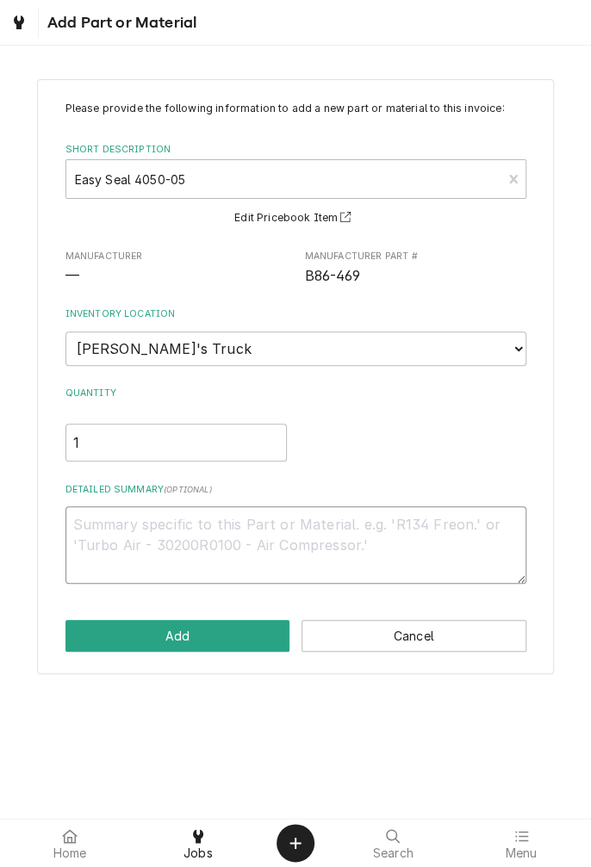
type textarea "x"
type textarea "E"
type textarea "x"
type textarea "Ea"
type textarea "x"
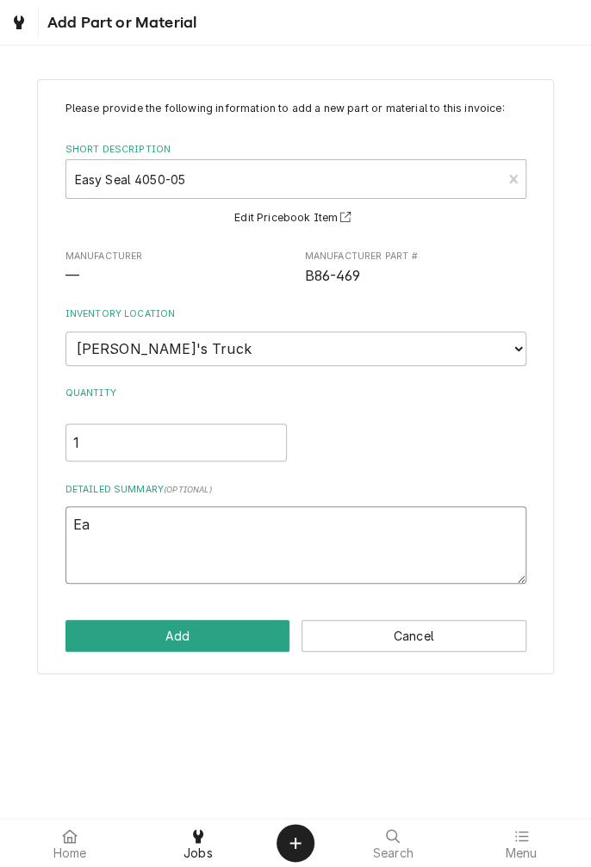
type textarea "Eas"
type textarea "x"
type textarea "Easy"
type textarea "x"
type textarea "Easy"
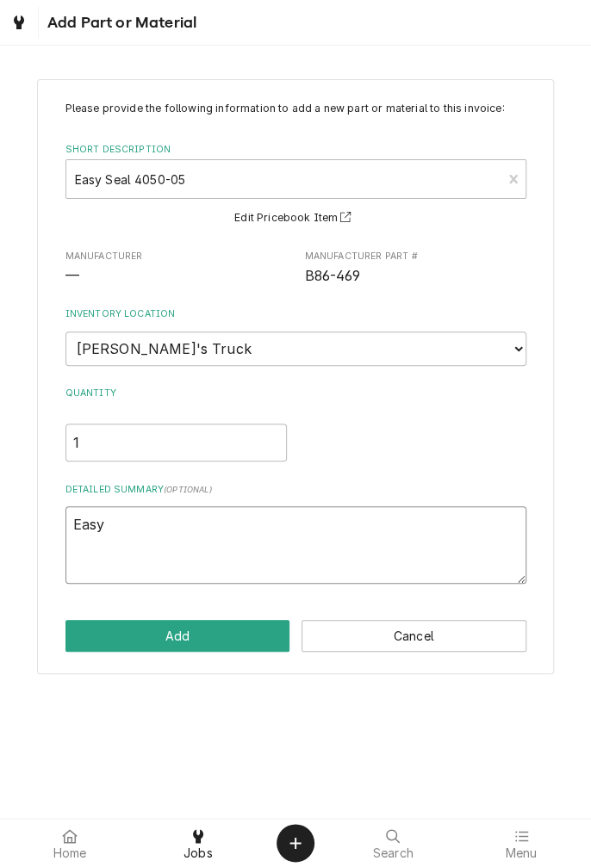
type textarea "x"
type textarea "Easy s"
type textarea "x"
type textarea "Easy se"
type textarea "x"
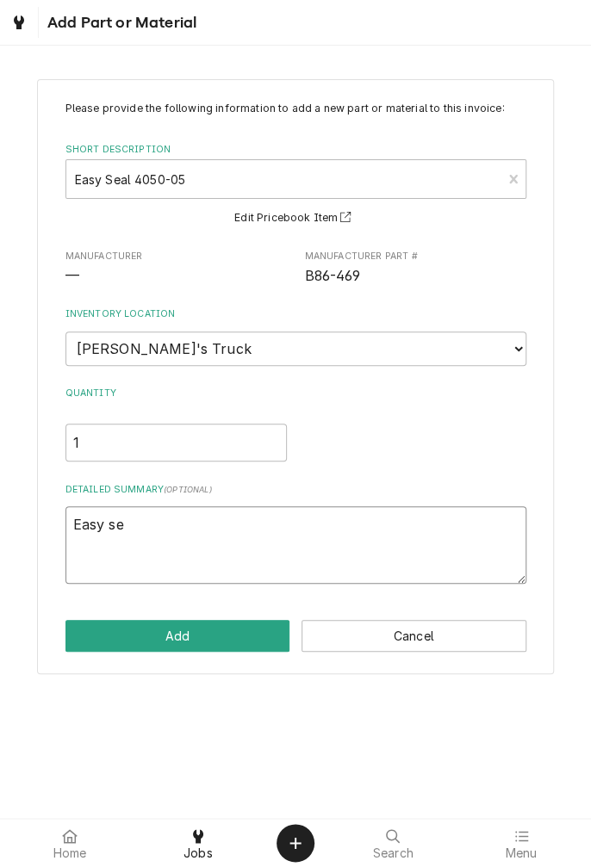
type textarea "Easy sea"
type textarea "x"
type textarea "Easy seal"
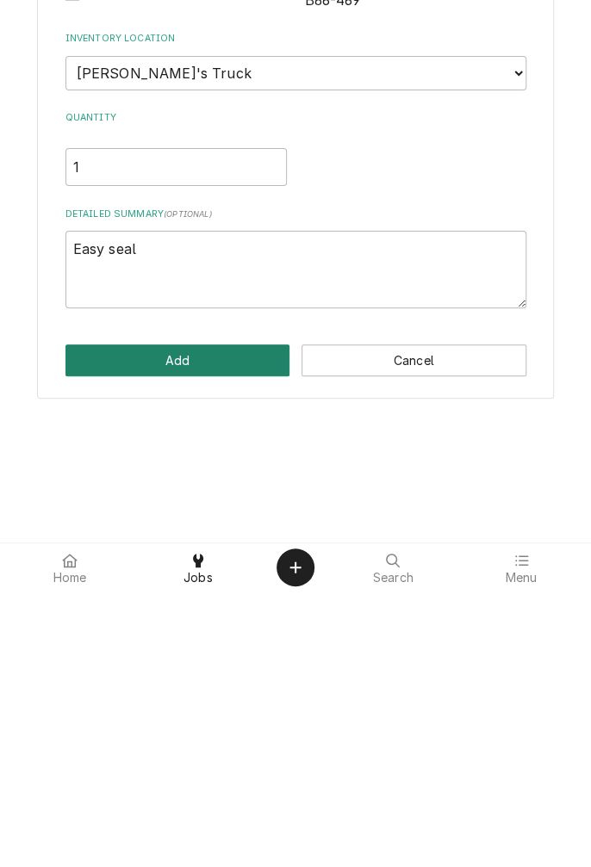
click at [212, 643] on button "Add" at bounding box center [177, 636] width 225 height 32
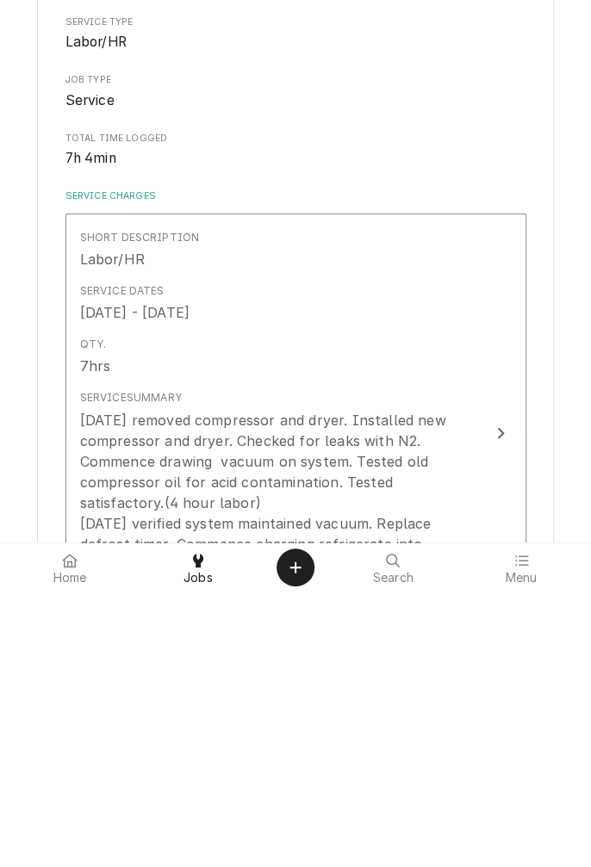
type textarea "x"
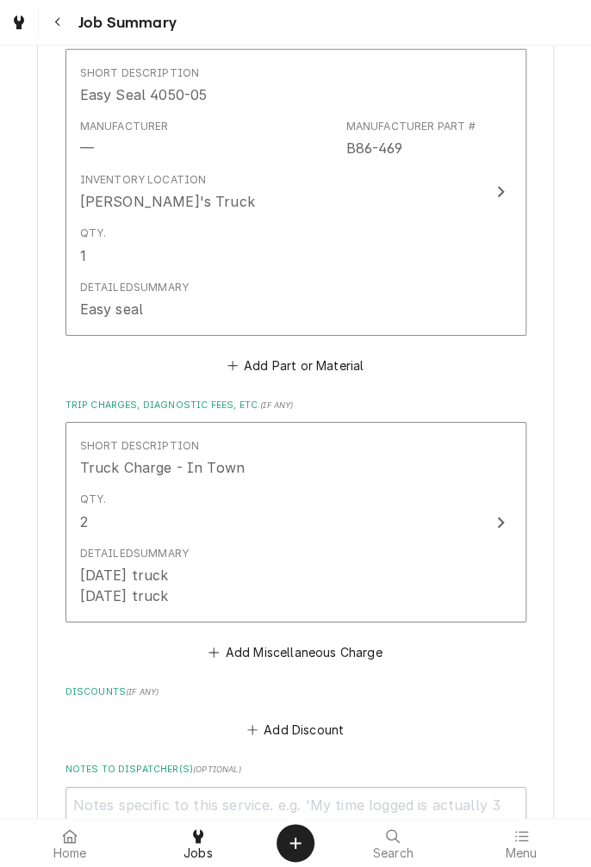
scroll to position [1559, 0]
click at [336, 374] on button "Add Part or Material" at bounding box center [295, 363] width 142 height 24
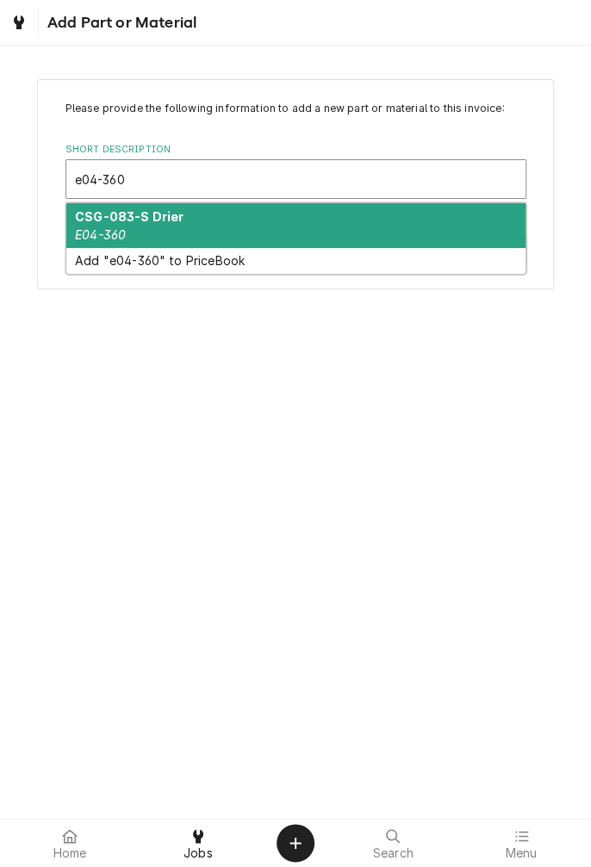
click at [203, 236] on div "CSG-083-S Drier E04-360" at bounding box center [295, 225] width 459 height 45
type input "e04-360"
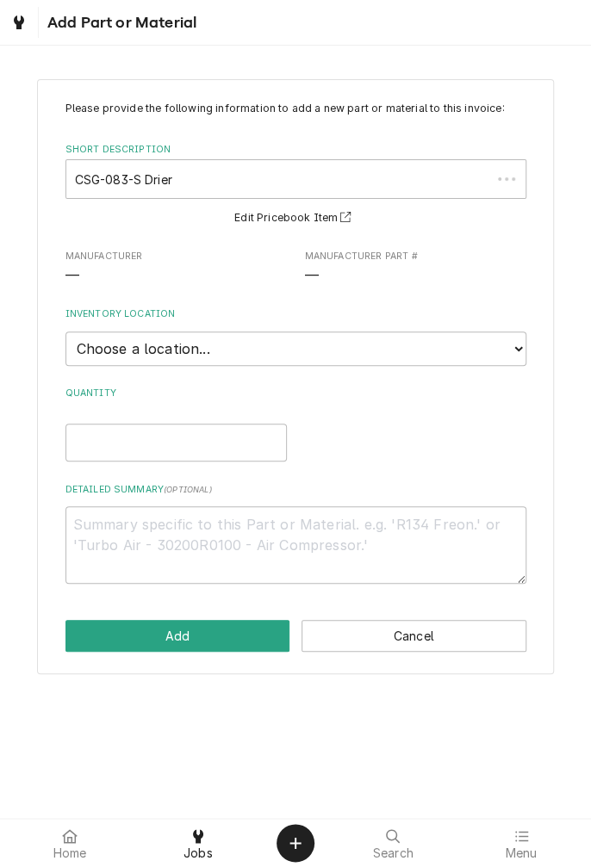
type textarea "x"
click at [512, 355] on select "Choose a location... Gino's Truck Jason's Truck Skips Service Warehouse" at bounding box center [295, 349] width 461 height 34
select select "171"
click at [65, 332] on select "Choose a location... Gino's Truck Jason's Truck Skips Service Warehouse" at bounding box center [295, 349] width 461 height 34
click at [196, 446] on input "Quantity" at bounding box center [175, 443] width 221 height 38
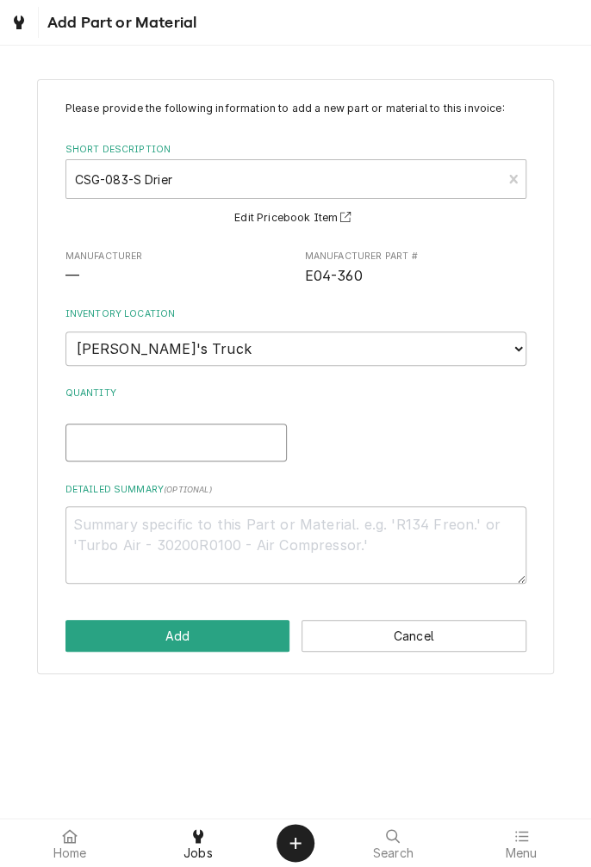
type textarea "x"
type input "1"
type textarea "x"
type input "1"
click at [314, 529] on textarea "Detailed Summary ( optional )" at bounding box center [295, 545] width 461 height 78
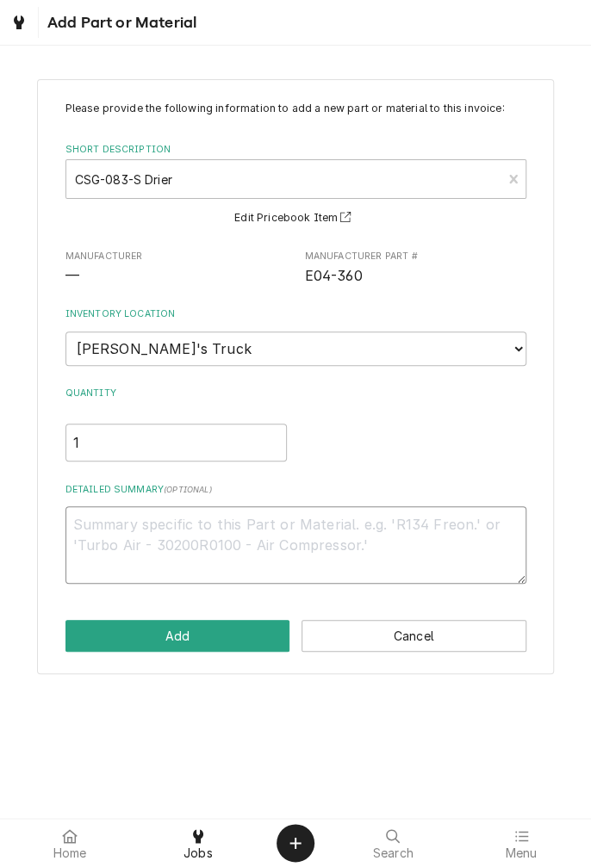
type textarea "x"
type textarea "D"
type textarea "x"
type textarea "Dr"
type textarea "x"
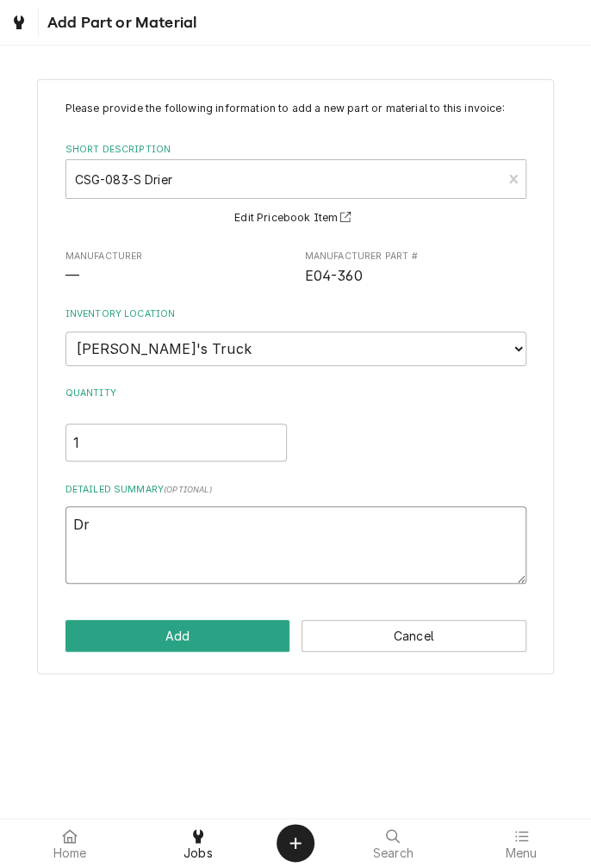
type textarea "Dry"
type textarea "x"
type textarea "Drye"
type textarea "x"
type textarea "Dryer"
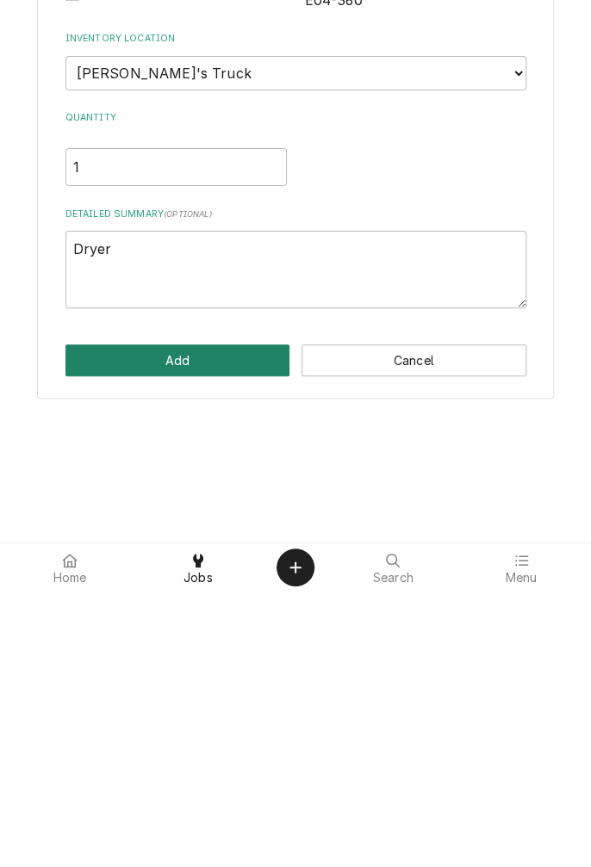
click at [199, 642] on button "Add" at bounding box center [177, 636] width 225 height 32
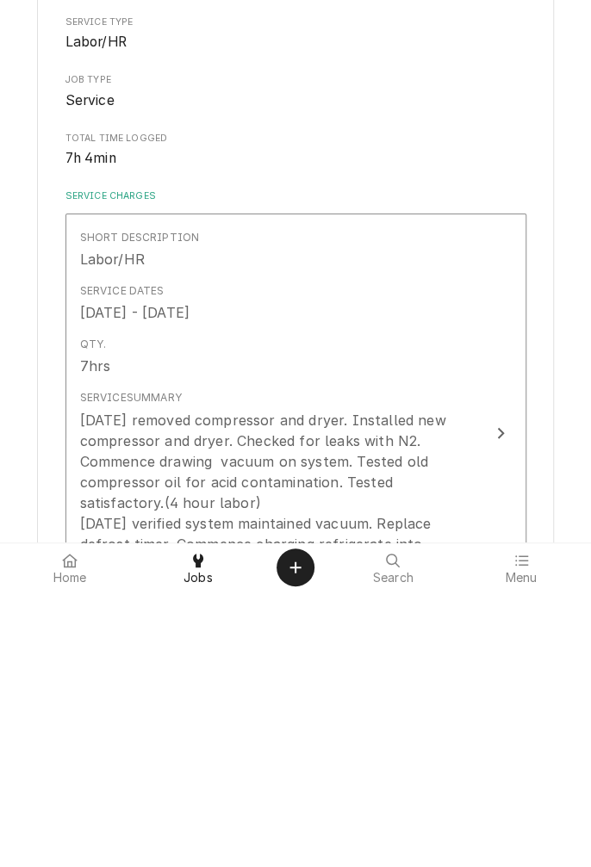
type textarea "x"
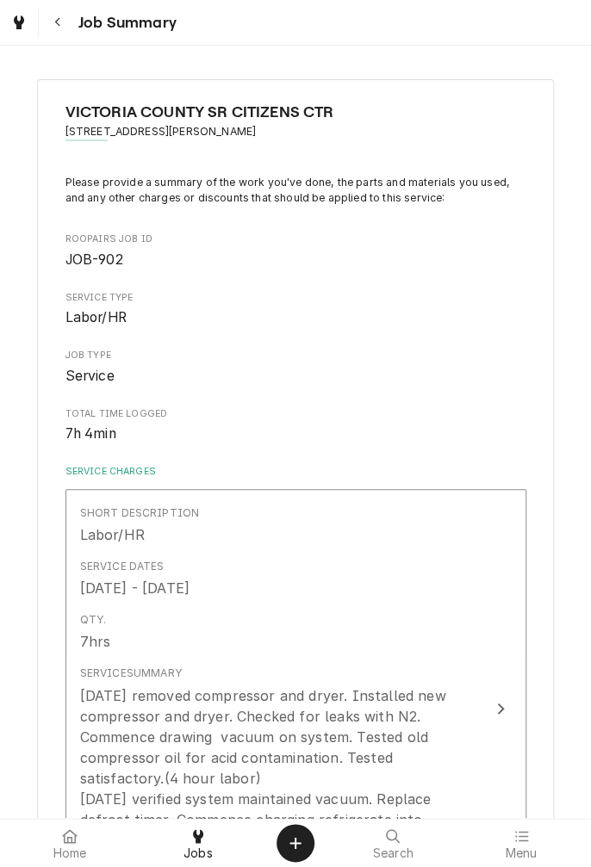
scroll to position [1580, 0]
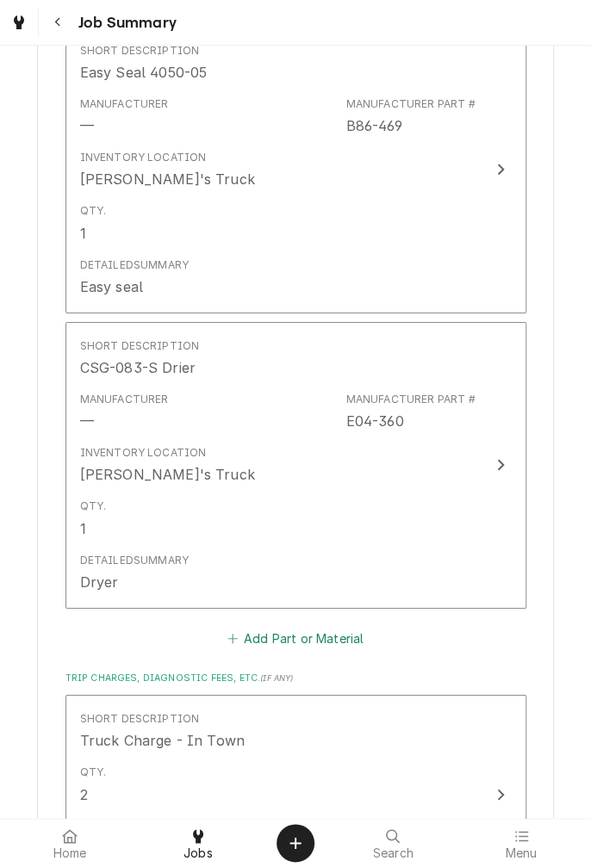
click at [334, 648] on button "Add Part or Material" at bounding box center [295, 638] width 142 height 24
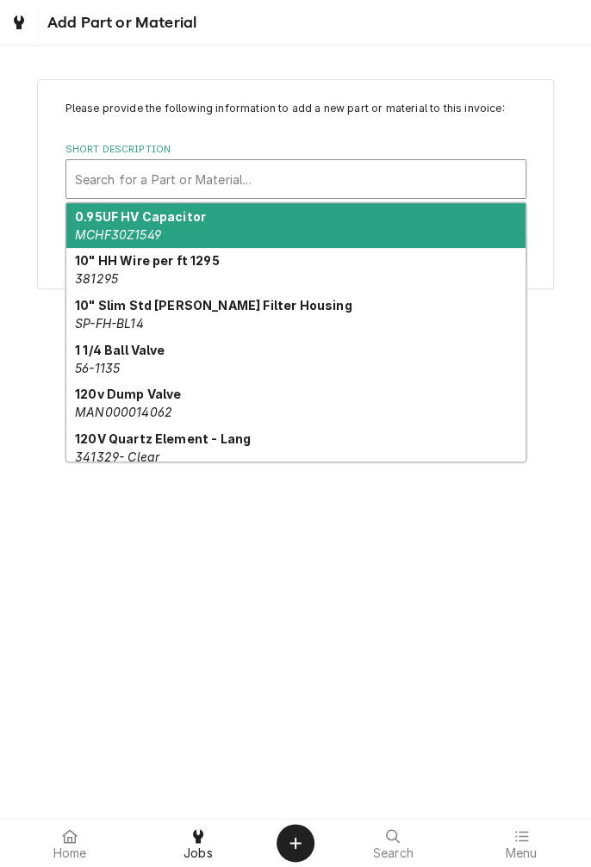
type input "I'm"
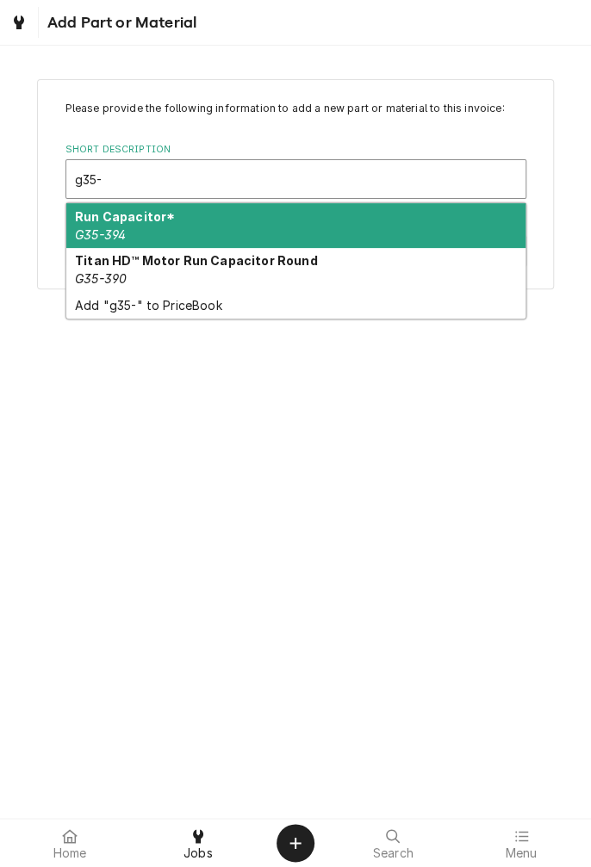
click at [126, 283] on em "G35-390" at bounding box center [101, 278] width 52 height 15
type input "g35-"
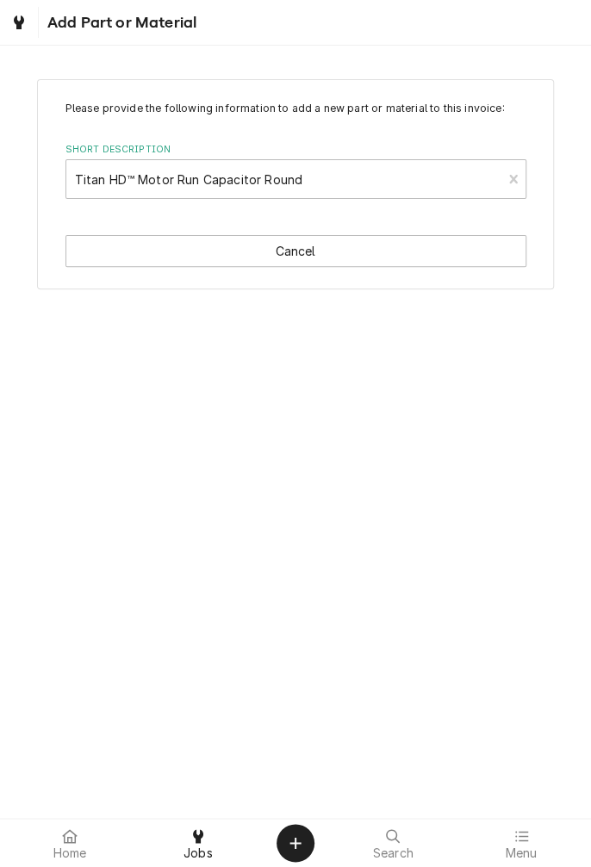
type textarea "x"
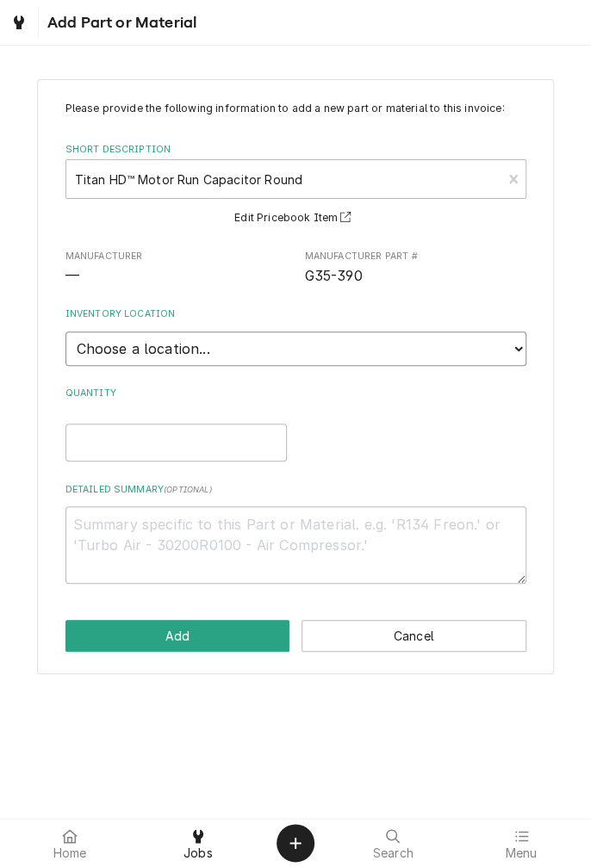
click at [508, 357] on select "Choose a location... Gino's Truck Jason's Truck Skips Service Warehouse" at bounding box center [295, 349] width 461 height 34
select select "171"
click at [65, 332] on select "Choose a location... Gino's Truck Jason's Truck Skips Service Warehouse" at bounding box center [295, 349] width 461 height 34
click at [184, 445] on input "Quantity" at bounding box center [175, 443] width 221 height 38
type textarea "x"
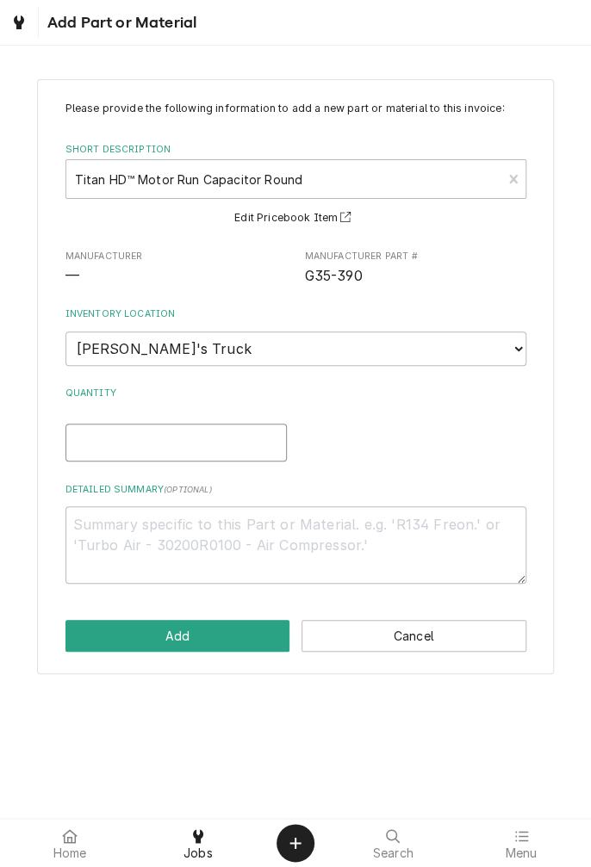
type input "1"
type textarea "x"
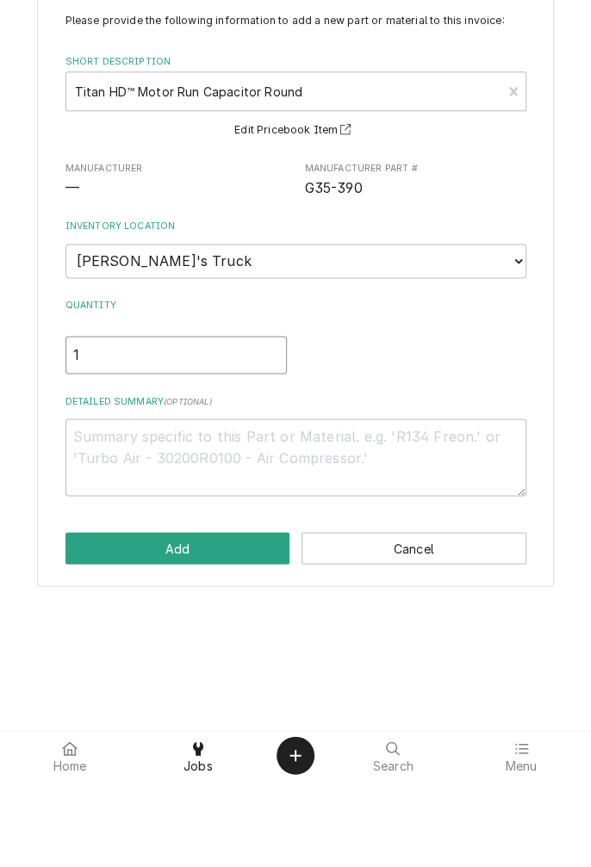
type input "1"
click at [296, 548] on textarea "Detailed Summary ( optional )" at bounding box center [295, 545] width 461 height 78
type textarea "x"
type textarea "R"
type textarea "x"
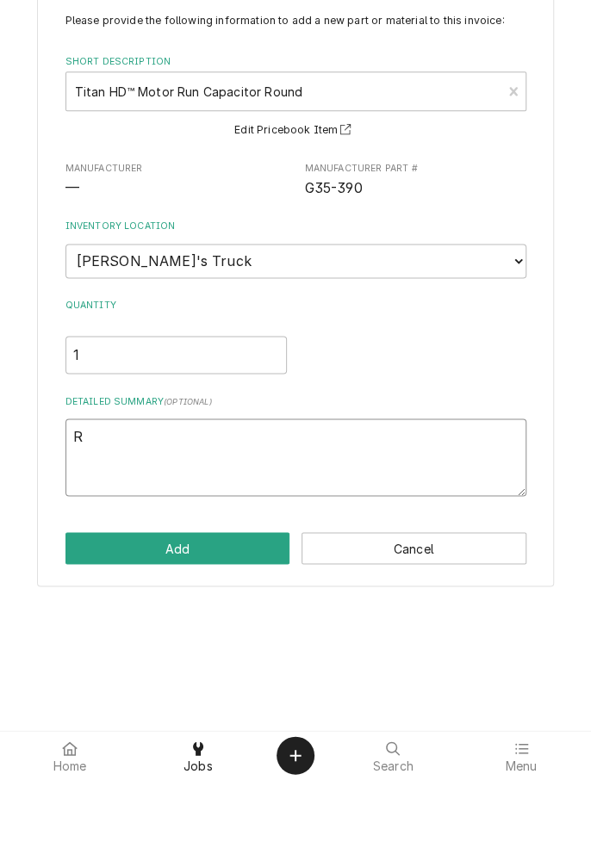
type textarea "Ru"
type textarea "x"
type textarea "Run"
type textarea "x"
type textarea "Run"
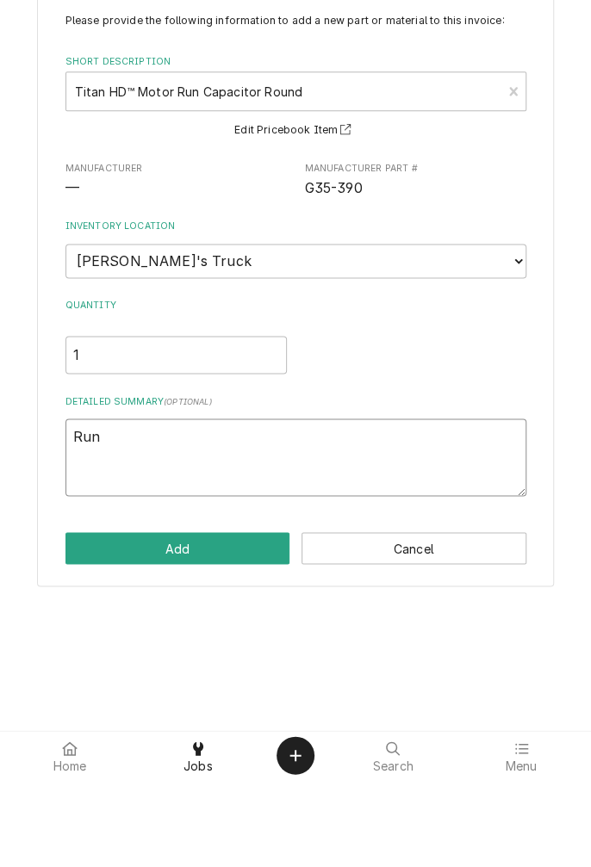
type textarea "x"
type textarea "Run c"
type textarea "x"
type textarea "Run ca"
type textarea "x"
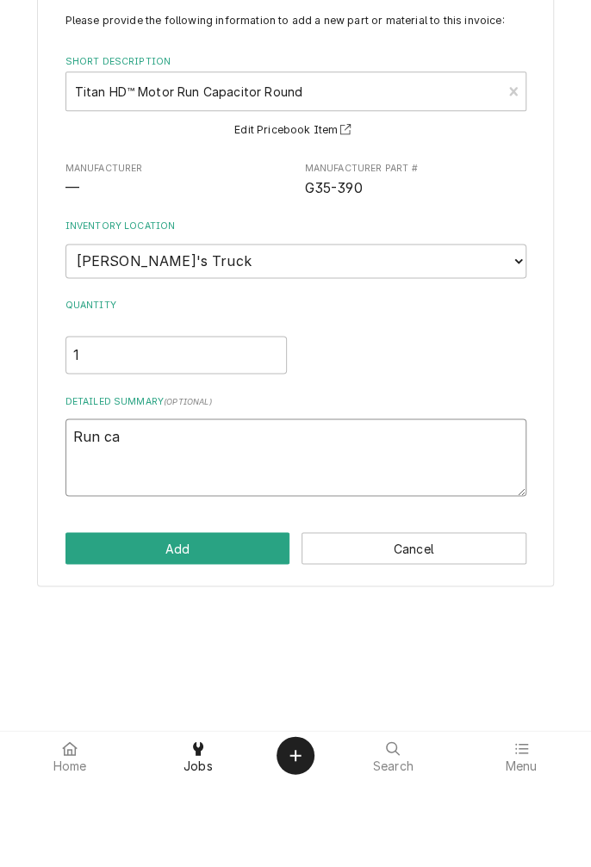
type textarea "Run cap"
type textarea "x"
type textarea "Run capacitor"
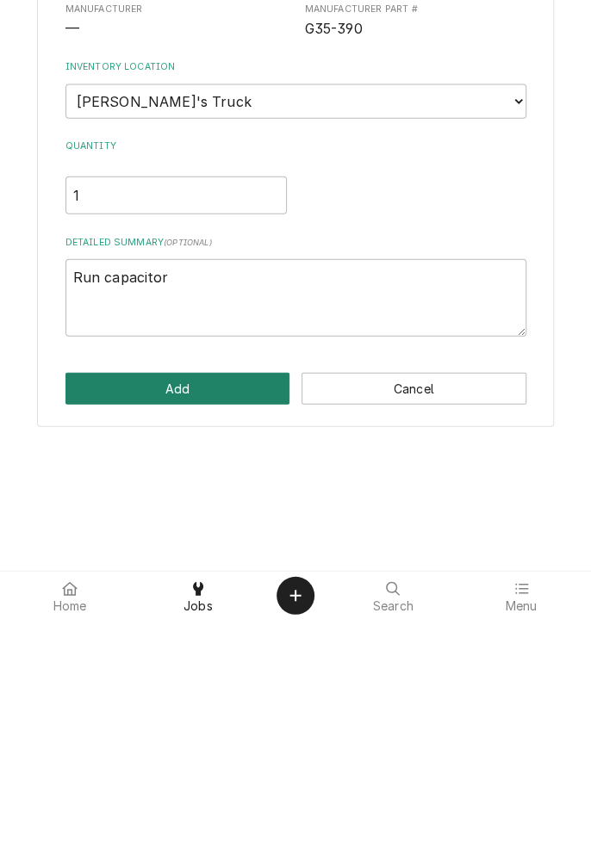
click at [208, 643] on button "Add" at bounding box center [177, 636] width 225 height 32
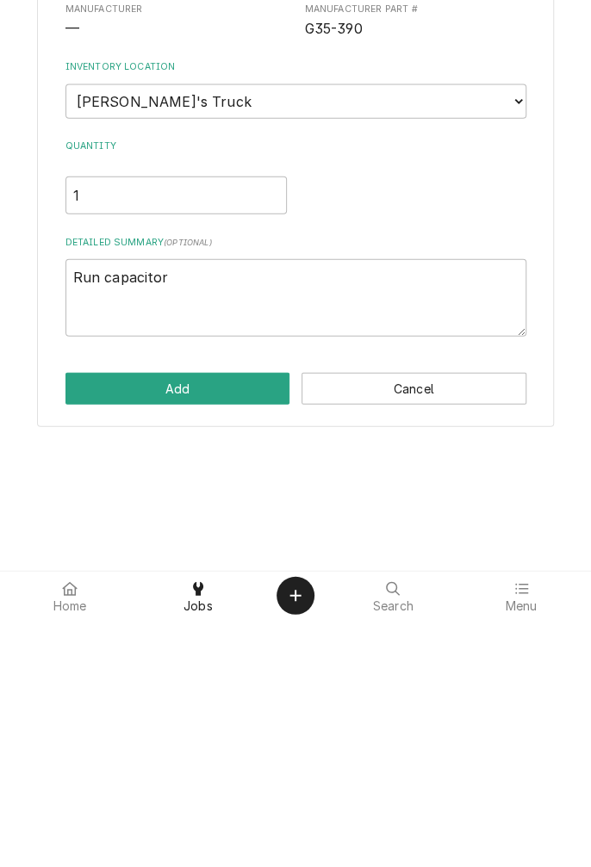
type textarea "x"
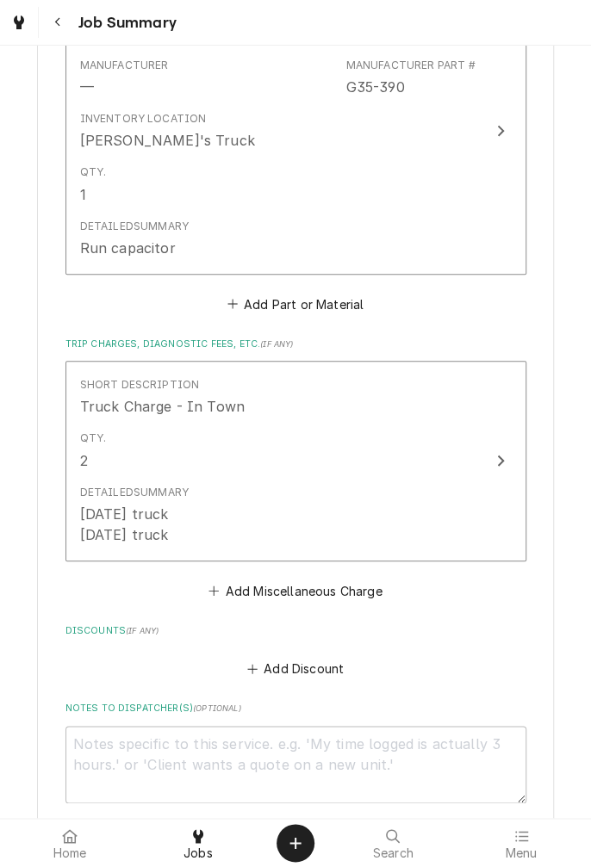
scroll to position [2219, 0]
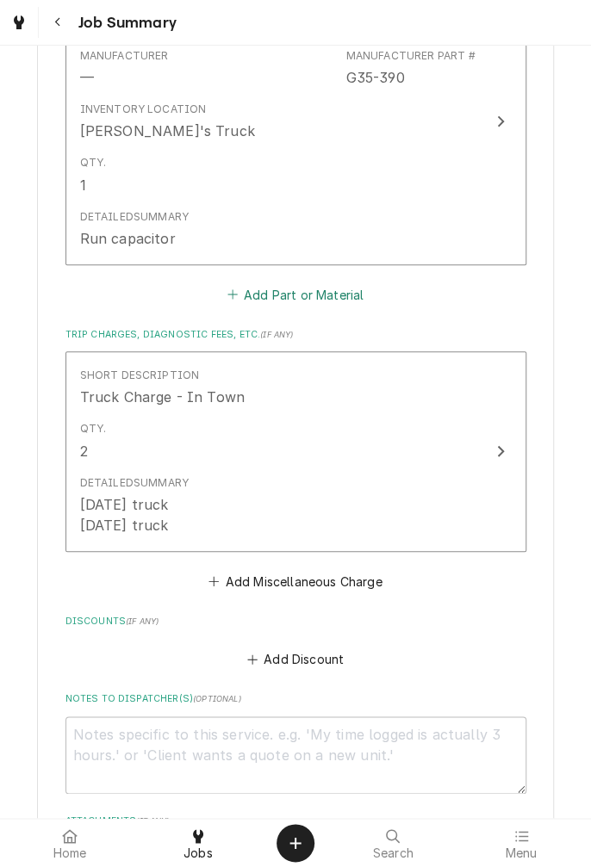
click at [352, 303] on button "Add Part or Material" at bounding box center [295, 295] width 142 height 24
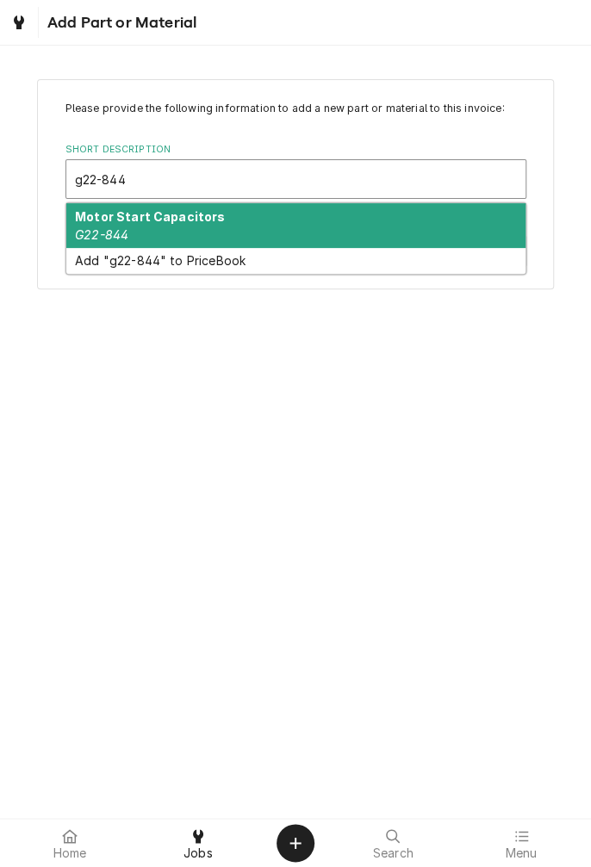
click at [167, 241] on div "Motor Start Capacitors G22-844" at bounding box center [295, 225] width 459 height 45
type input "g22-844"
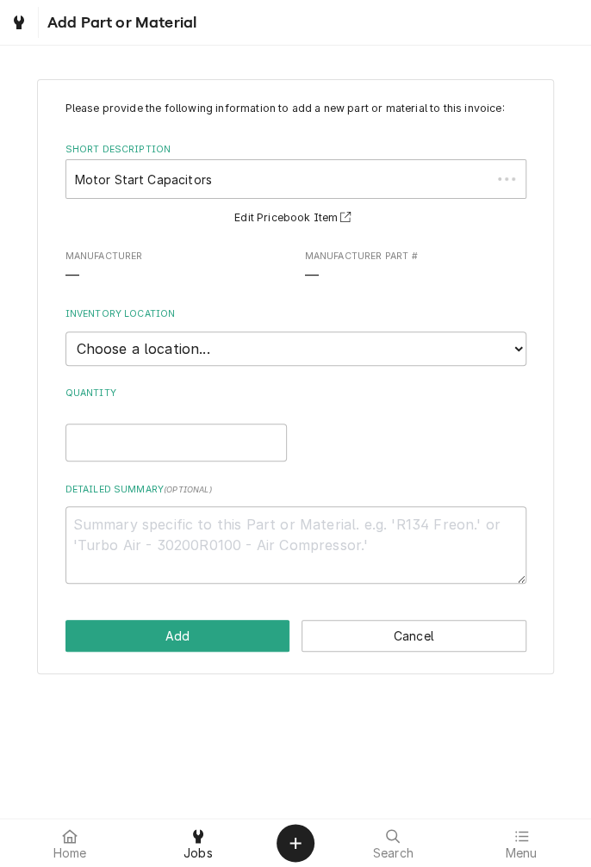
type textarea "x"
click at [513, 349] on select "Choose a location... Gino's Truck Jason's Truck Skips Service Warehouse" at bounding box center [295, 349] width 461 height 34
select select "171"
click at [65, 332] on select "Choose a location... Gino's Truck Jason's Truck Skips Service Warehouse" at bounding box center [295, 349] width 461 height 34
click at [221, 443] on input "Quantity" at bounding box center [175, 443] width 221 height 38
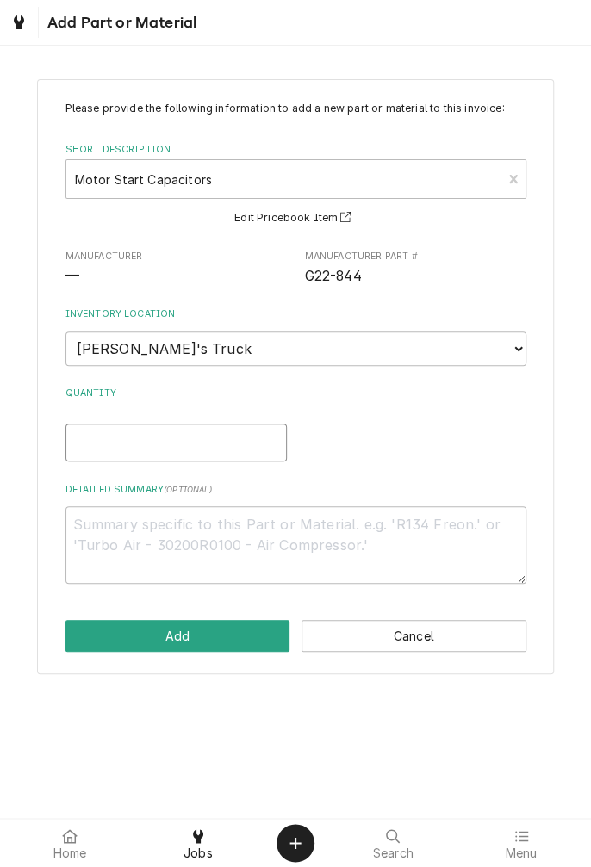
type textarea "x"
type input "1"
type textarea "x"
type input "1"
click at [281, 532] on textarea "Detailed Summary ( optional )" at bounding box center [295, 545] width 461 height 78
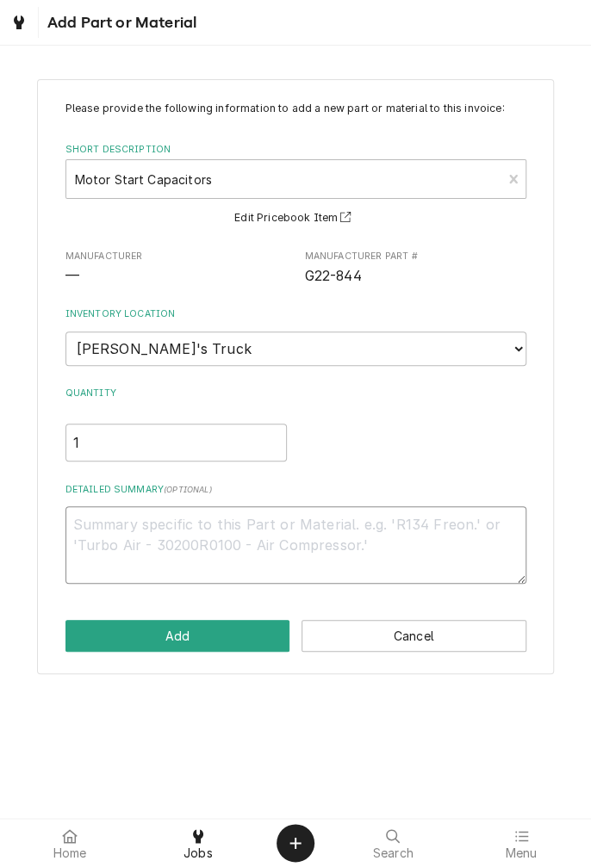
type textarea "x"
type textarea "S"
type textarea "x"
type textarea "St"
type textarea "x"
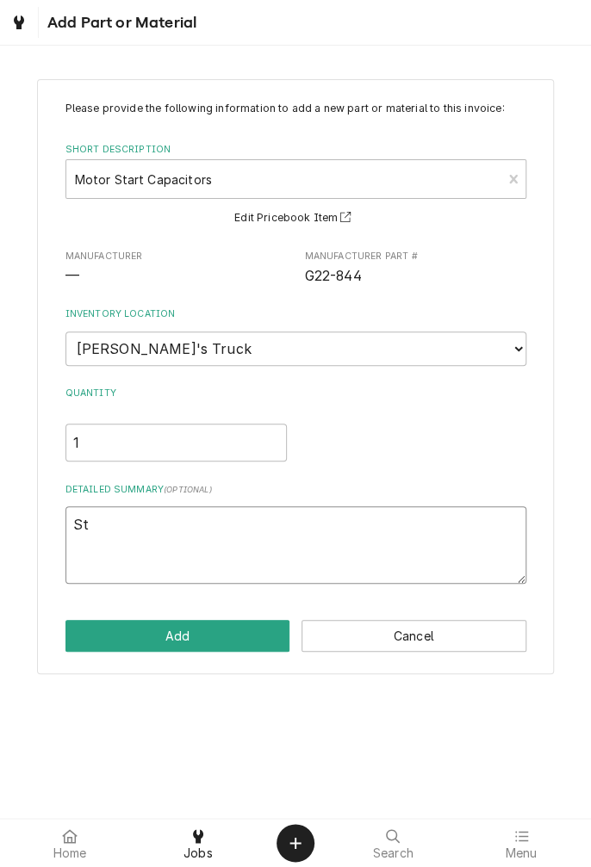
type textarea "Sta"
type textarea "x"
type textarea "Star"
type textarea "x"
type textarea "Start"
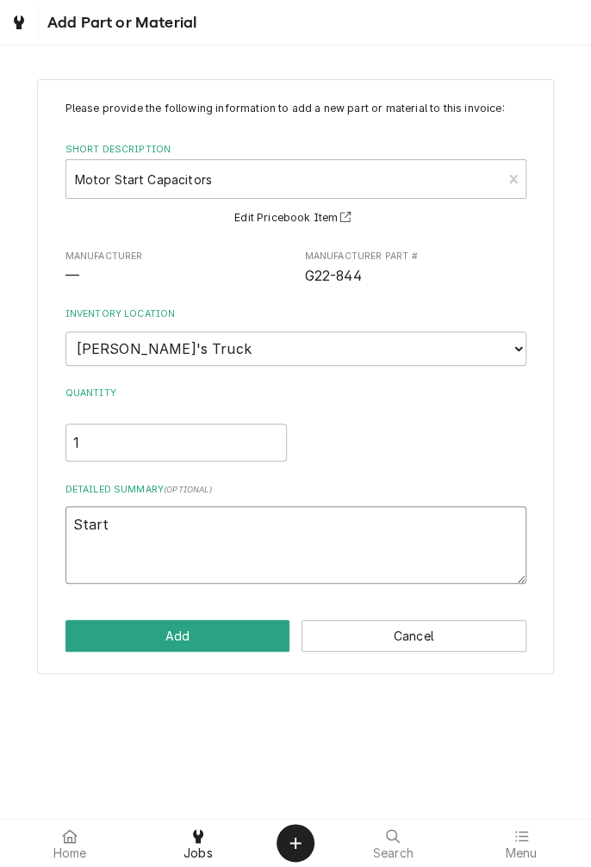
type textarea "x"
type textarea "Start"
type textarea "x"
type textarea "Start c"
type textarea "x"
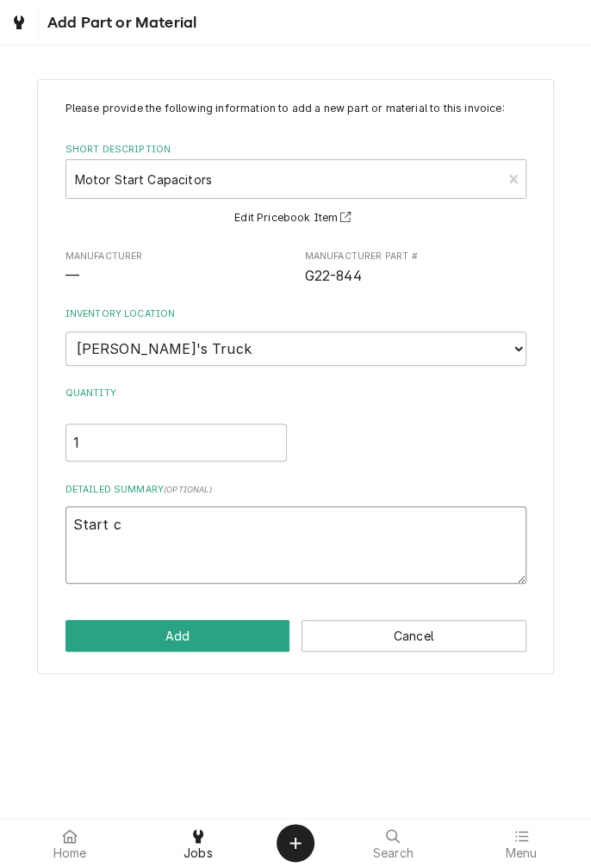
type textarea "Start ca"
type textarea "x"
type textarea "Start capacitor"
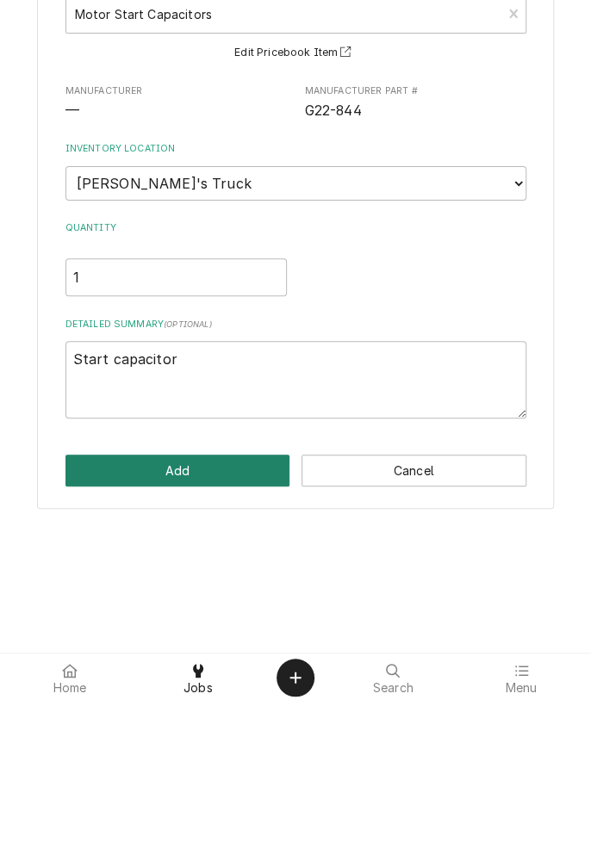
click at [209, 638] on button "Add" at bounding box center [177, 636] width 225 height 32
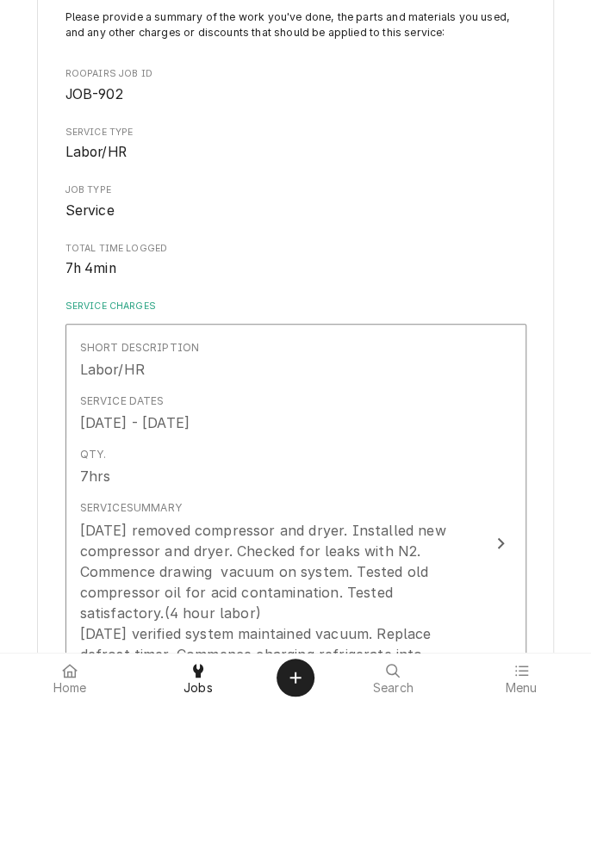
type textarea "x"
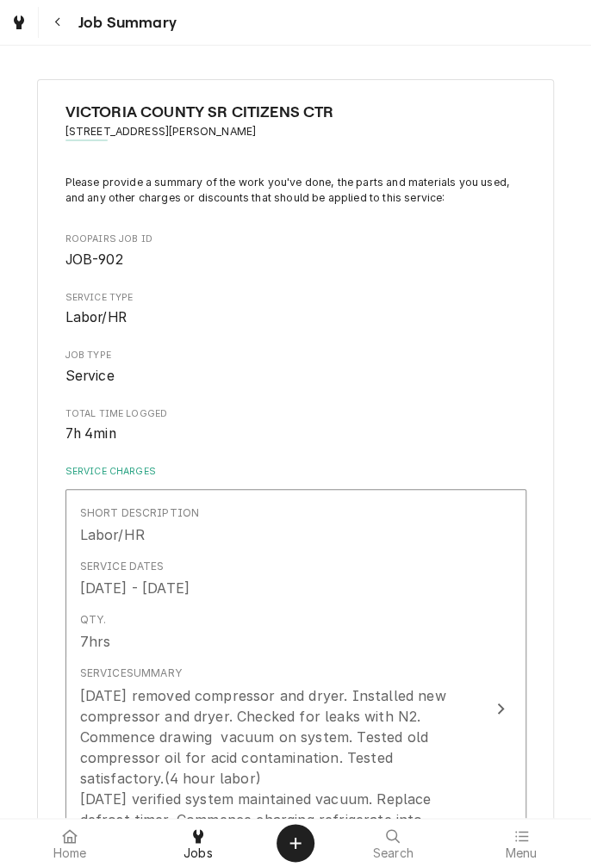
scroll to position [2239, 0]
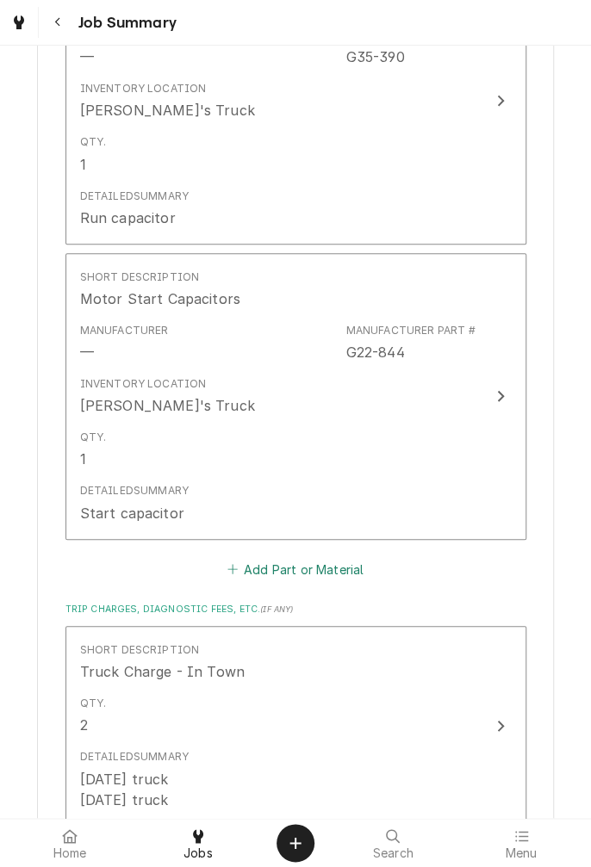
click at [335, 578] on button "Add Part or Material" at bounding box center [295, 569] width 142 height 24
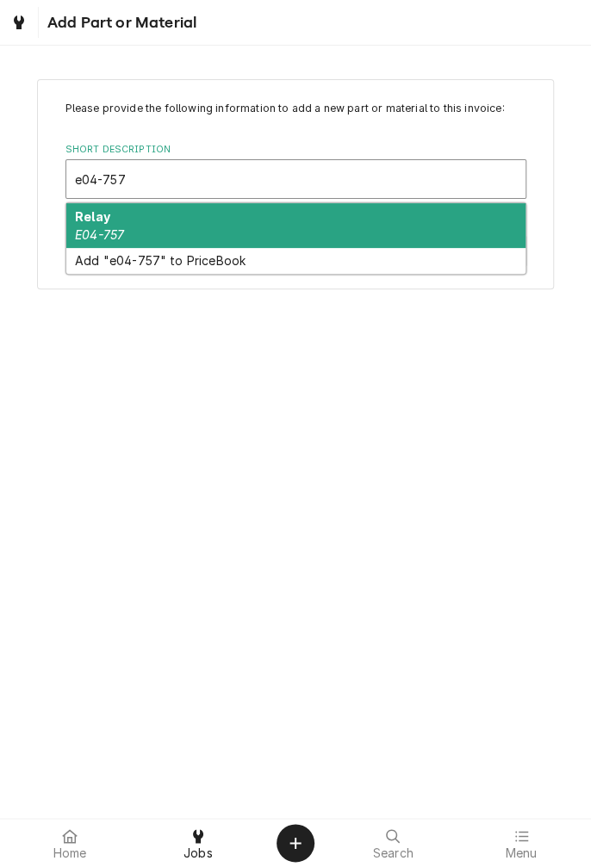
click at [256, 239] on div "Relay E04-757" at bounding box center [295, 225] width 459 height 45
type input "e04-757"
type textarea "x"
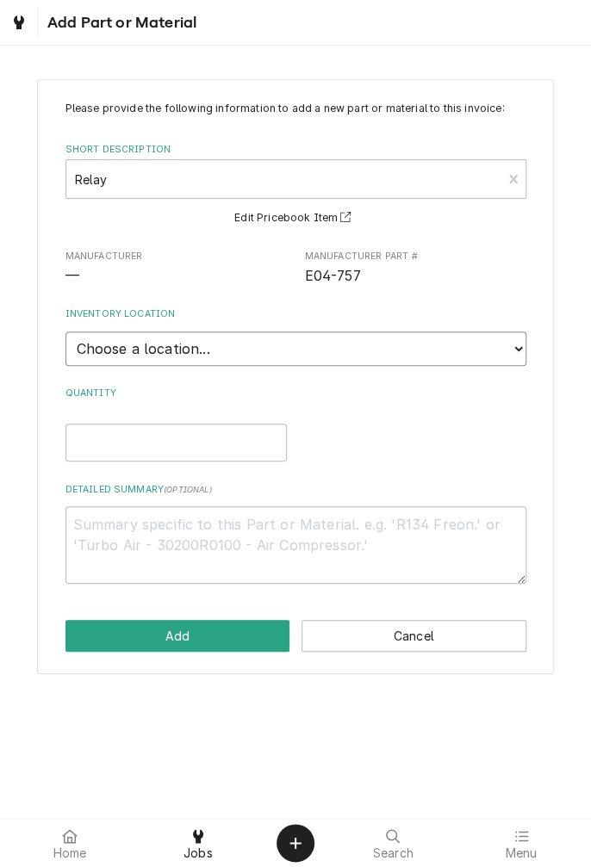
click at [506, 355] on select "Choose a location... Gino's Truck Jason's Truck Skips Service Warehouse" at bounding box center [295, 349] width 461 height 34
select select "171"
click at [65, 332] on select "Choose a location... Gino's Truck Jason's Truck Skips Service Warehouse" at bounding box center [295, 349] width 461 height 34
click at [205, 447] on input "Quantity" at bounding box center [175, 443] width 221 height 38
type textarea "x"
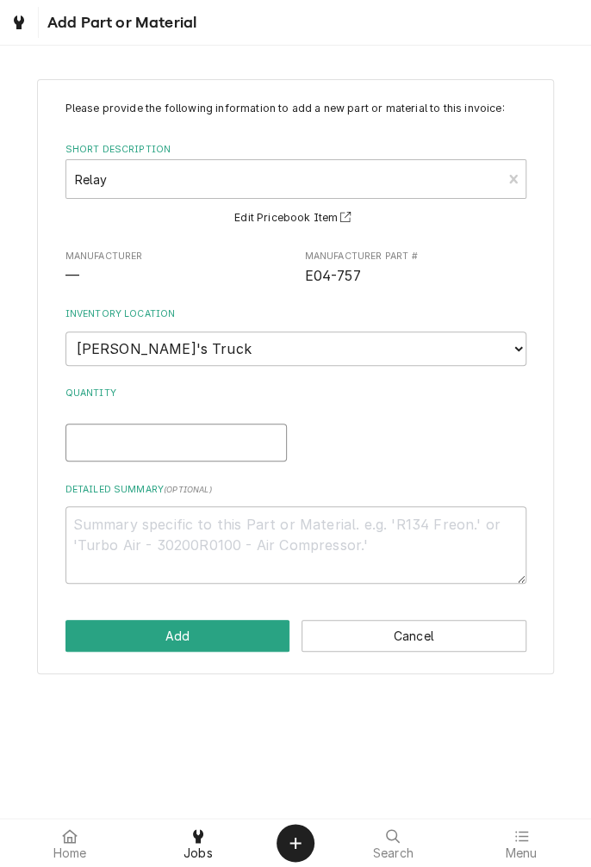
type input "1"
type textarea "x"
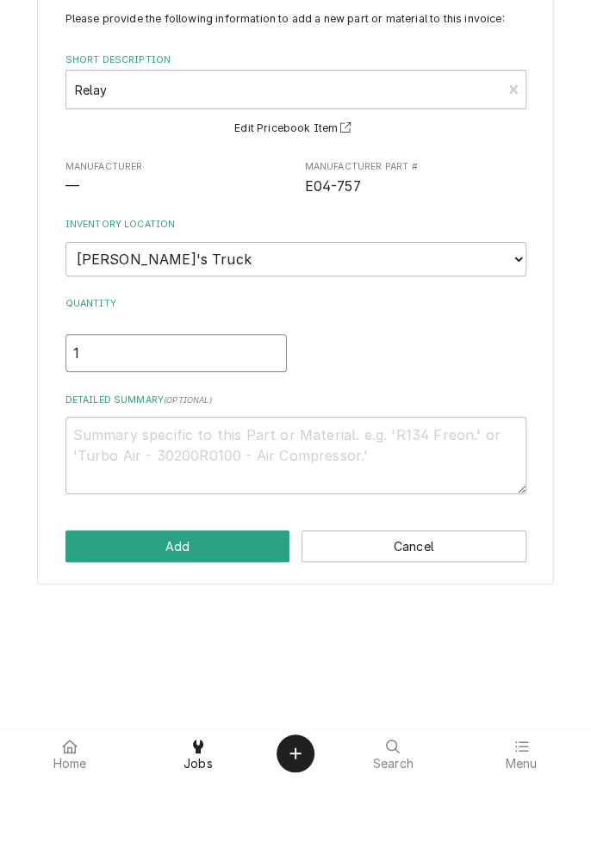
type input "1"
click at [303, 558] on textarea "Detailed Summary ( optional )" at bounding box center [295, 545] width 461 height 78
type textarea "x"
type textarea "P"
type textarea "x"
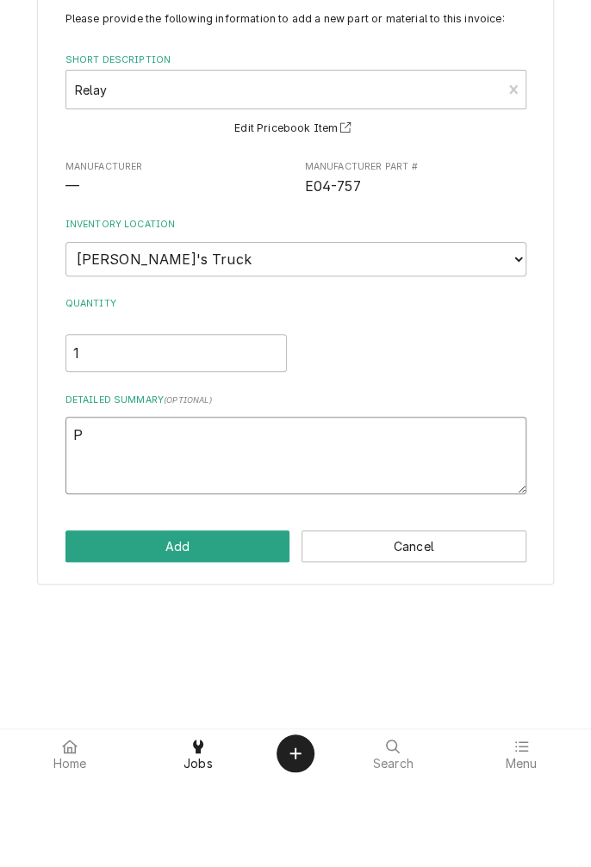
type textarea "Po"
type textarea "x"
type textarea "Pot"
type textarea "x"
type textarea "Pote"
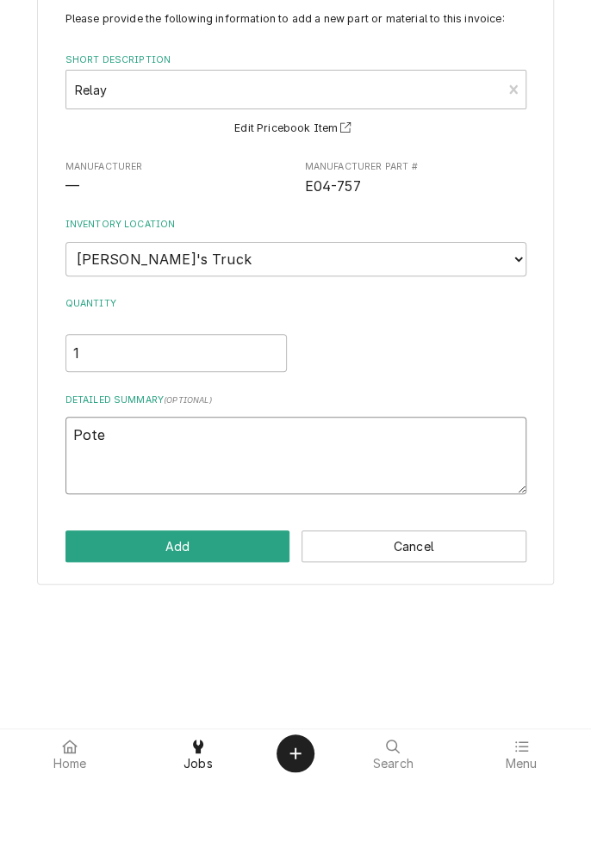
type textarea "x"
type textarea "Poten"
type textarea "x"
type textarea "Potent"
type textarea "x"
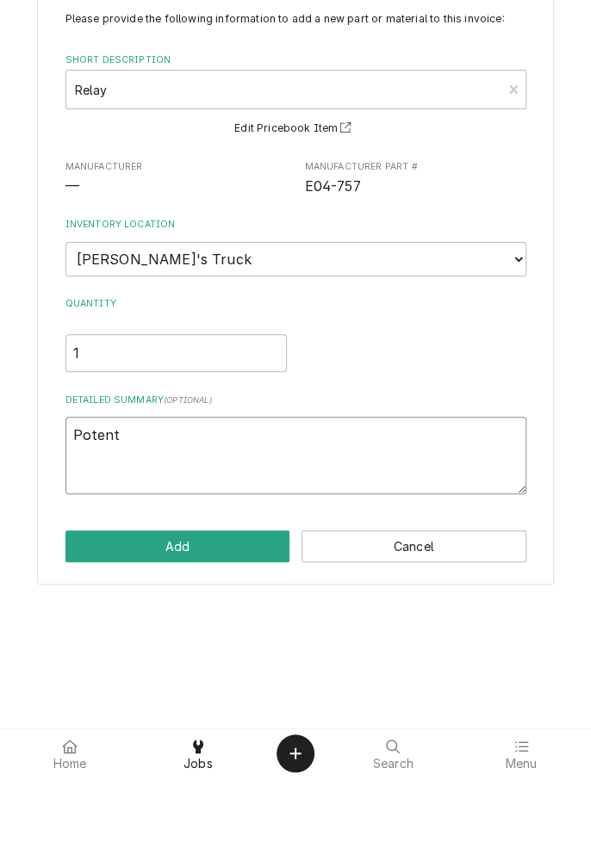
type textarea "Potenti"
type textarea "x"
type textarea "Potentia"
type textarea "x"
type textarea "Potential"
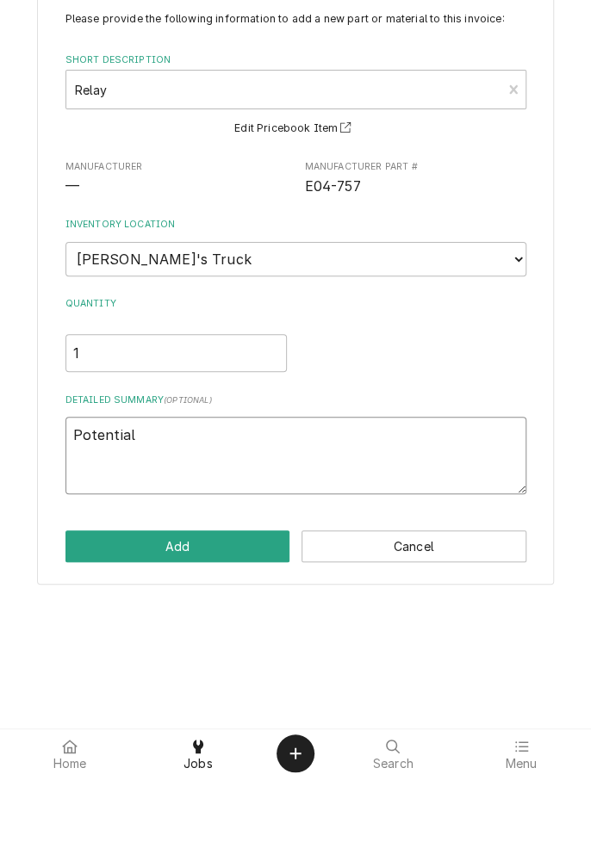
type textarea "x"
type textarea "Potential r"
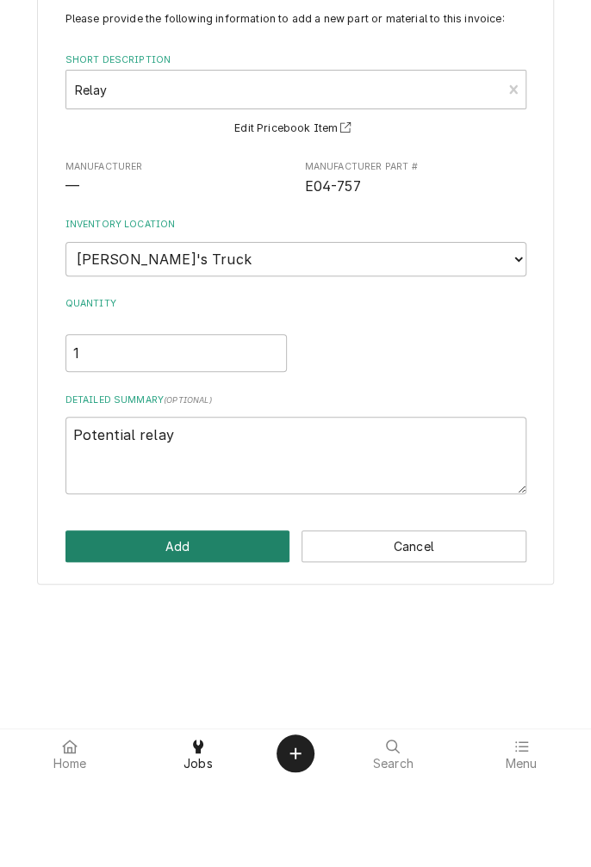
click at [233, 639] on button "Add" at bounding box center [177, 636] width 225 height 32
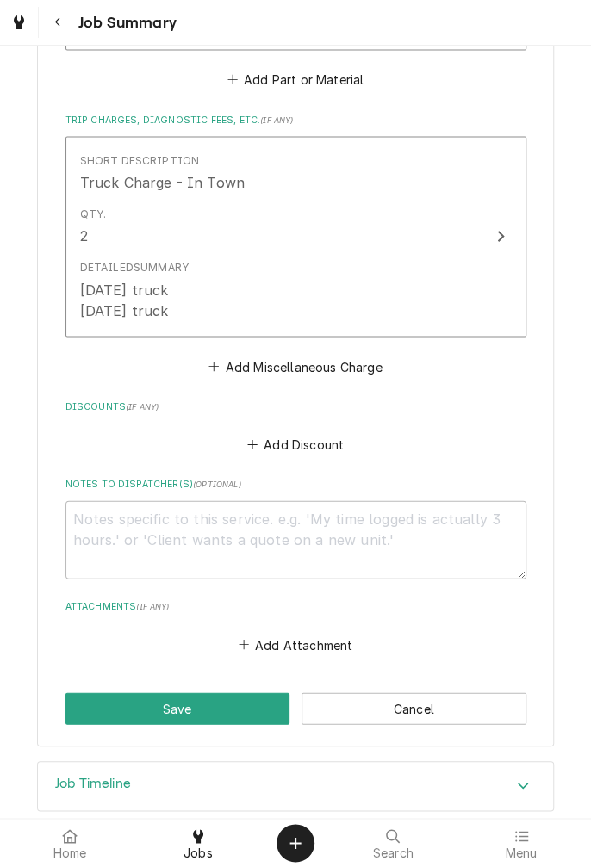
scroll to position [3050, 0]
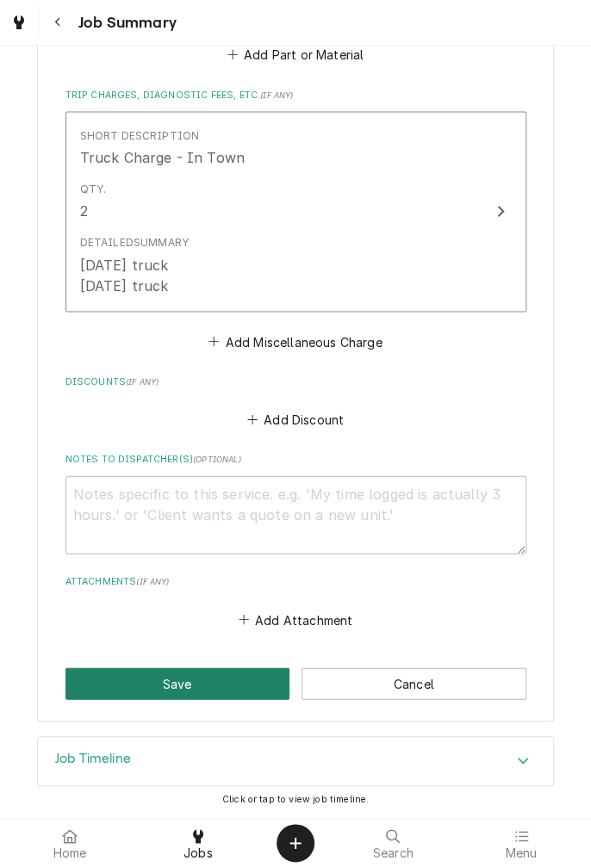
click at [214, 692] on button "Save" at bounding box center [177, 683] width 225 height 32
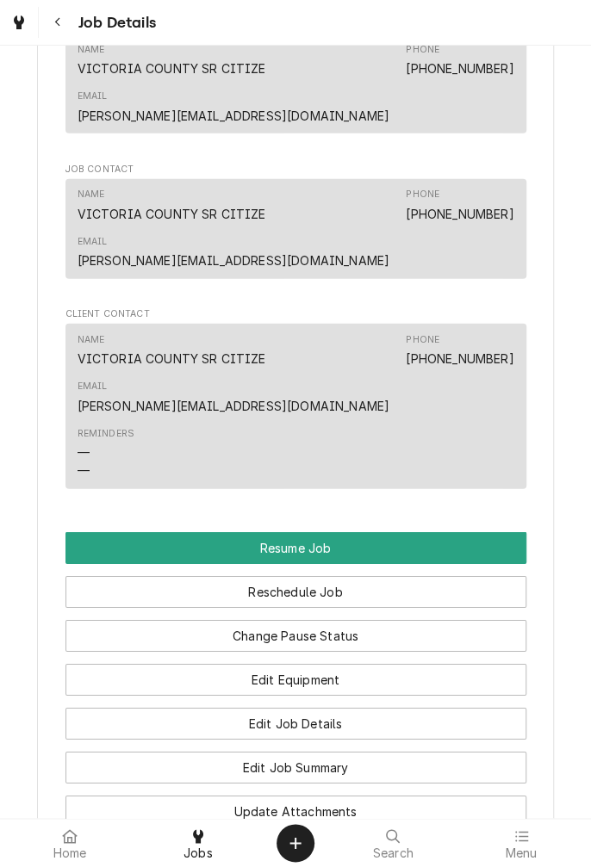
scroll to position [1332, 0]
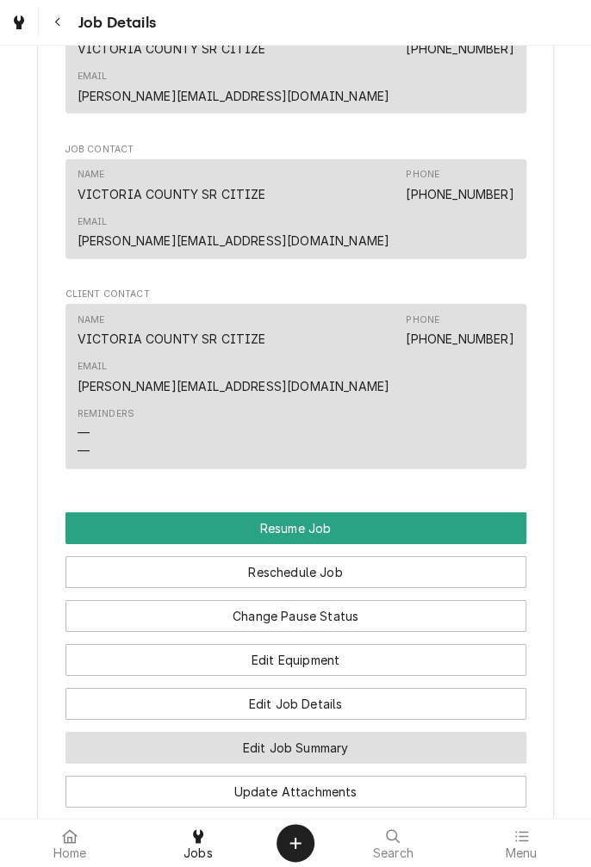
click at [379, 732] on button "Edit Job Summary" at bounding box center [295, 748] width 461 height 32
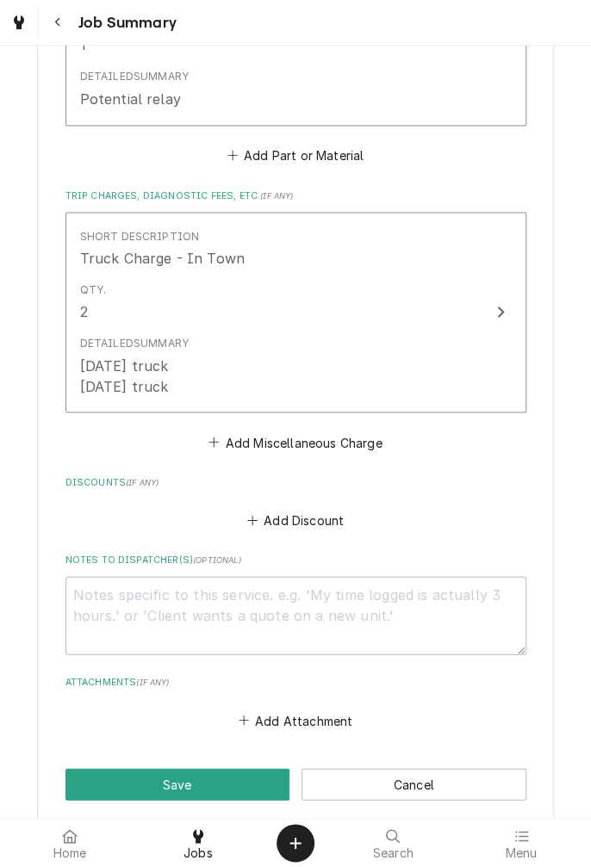
scroll to position [3050, 0]
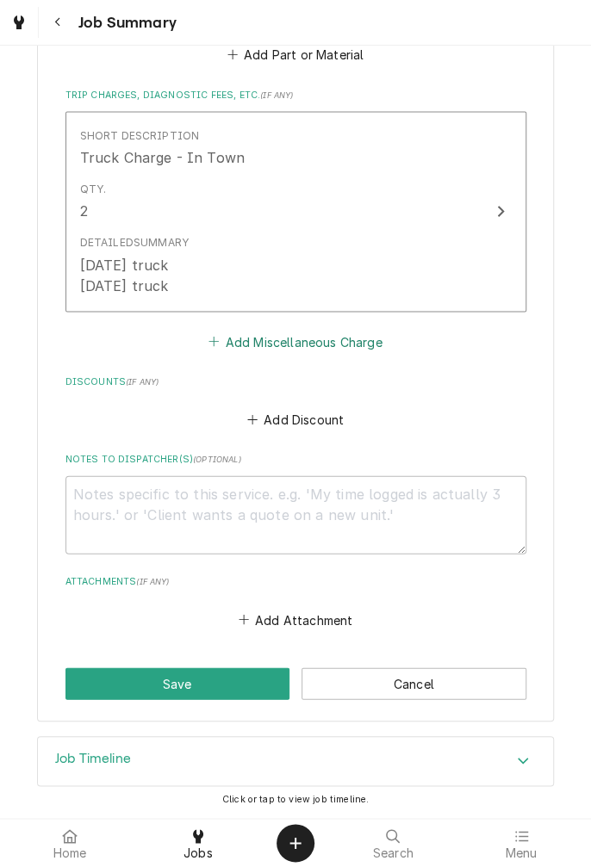
click at [334, 350] on button "Add Miscellaneous Charge" at bounding box center [295, 341] width 179 height 24
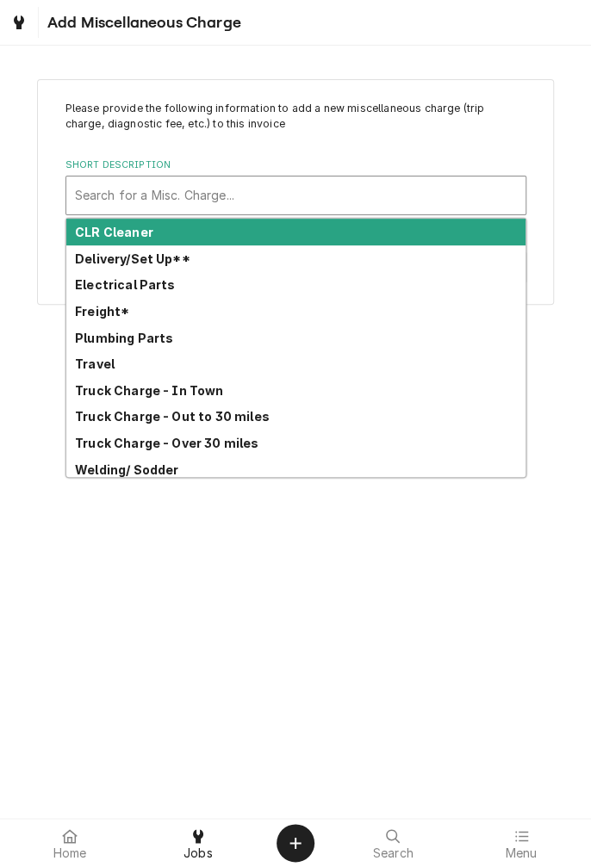
click at [108, 314] on strong "Freight*" at bounding box center [102, 311] width 54 height 15
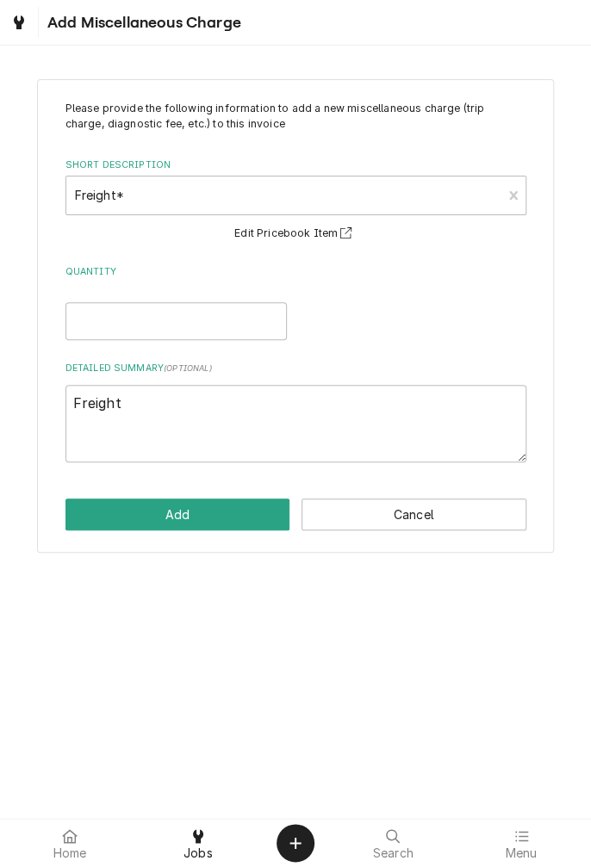
click at [314, 241] on button "Edit Pricebook Item" at bounding box center [295, 234] width 127 height 22
type textarea "x"
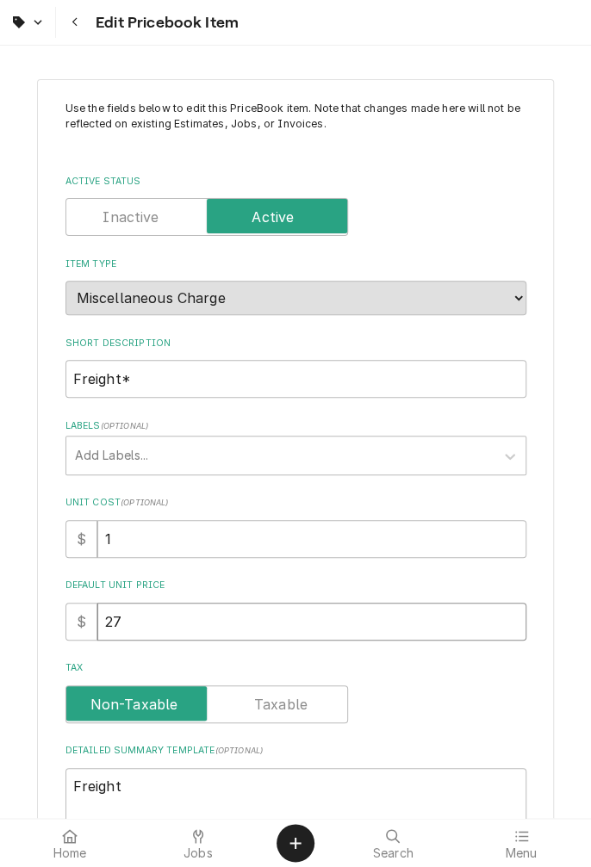
click at [146, 624] on input "27" at bounding box center [311, 622] width 429 height 38
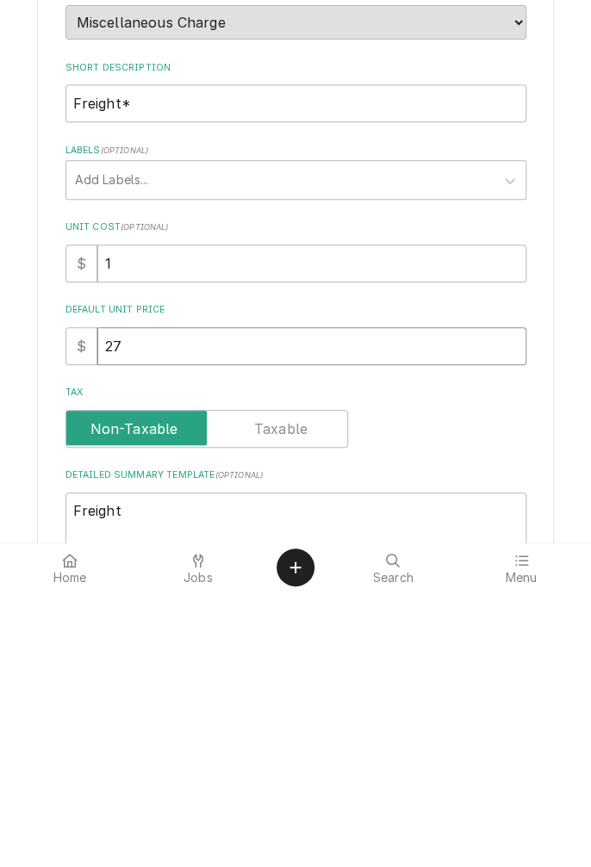
type textarea "x"
type input "2"
type textarea "x"
type input "3"
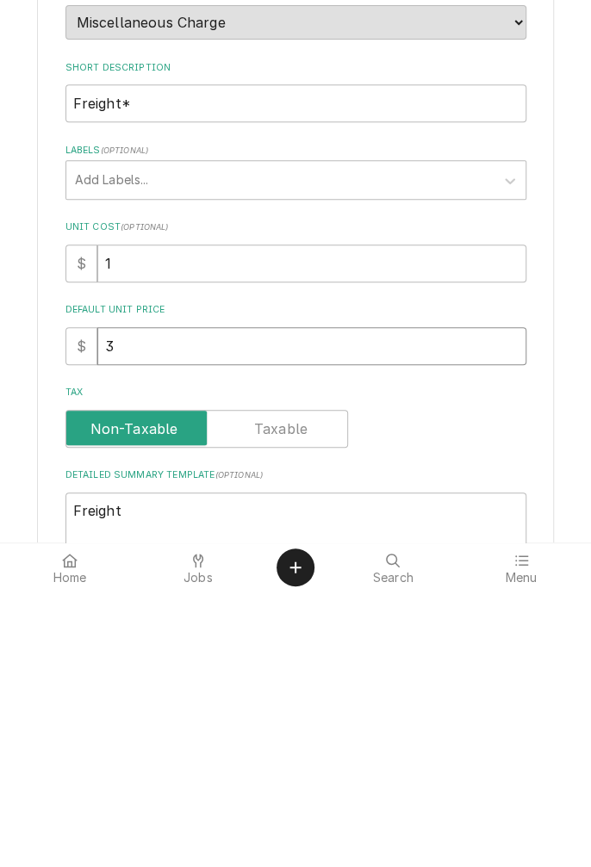
type textarea "x"
type input "30"
type textarea "x"
type input "300"
type textarea "x"
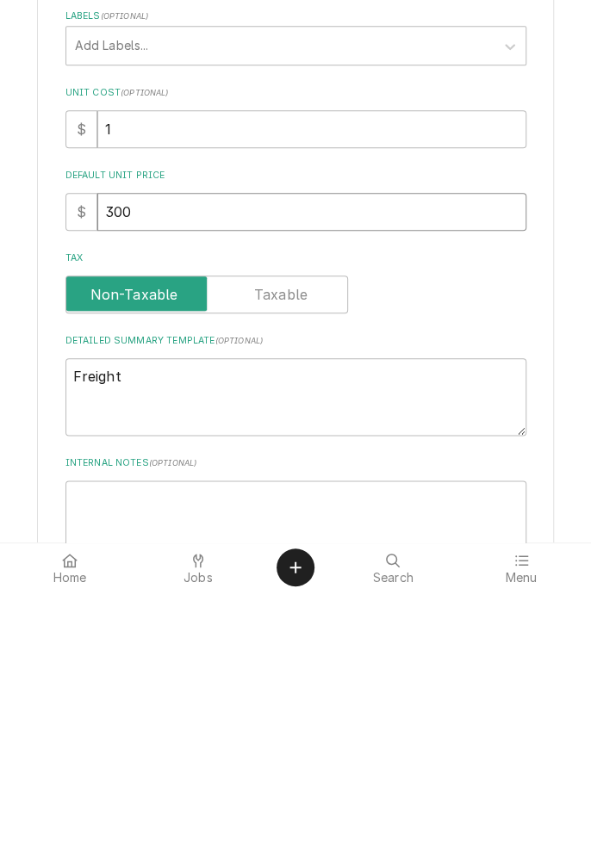
scroll to position [141, 0]
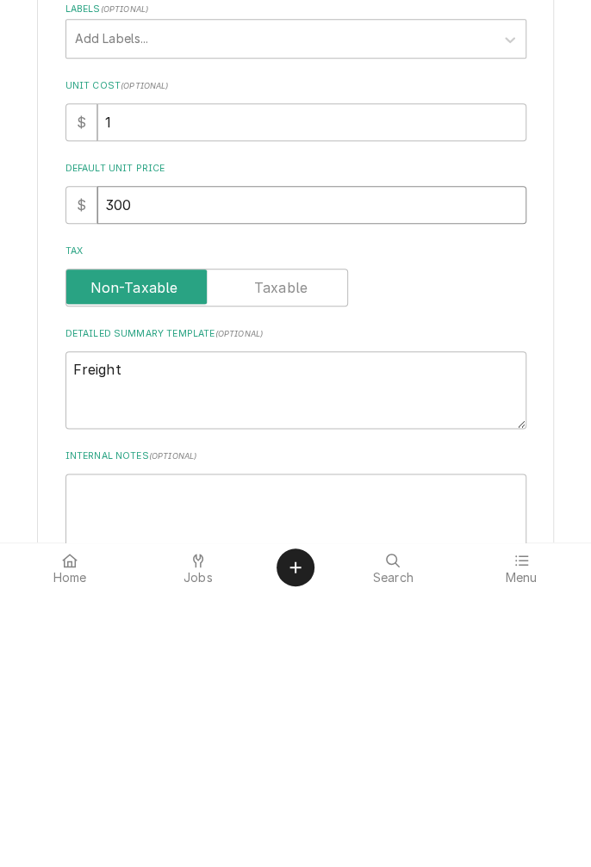
type input "300"
click at [287, 576] on input "Tax" at bounding box center [206, 563] width 267 height 38
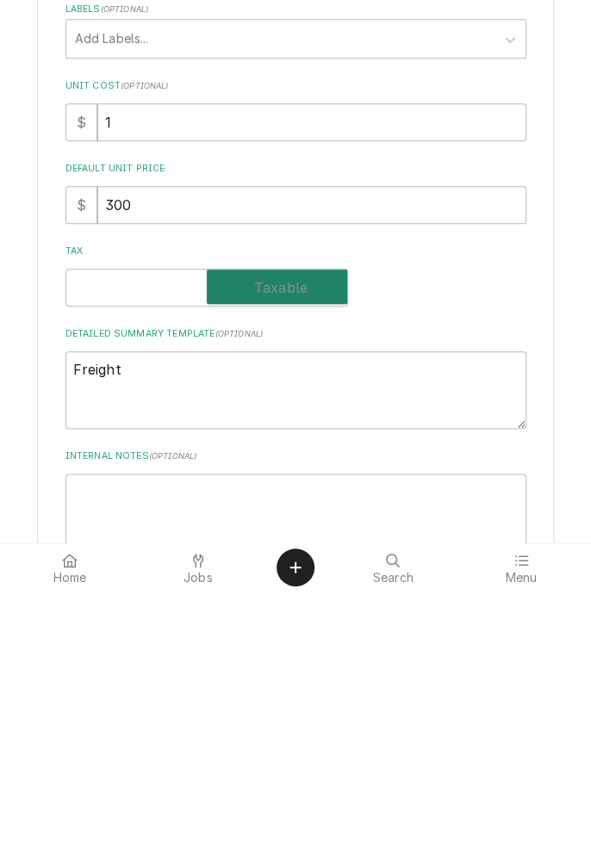
checkbox input "true"
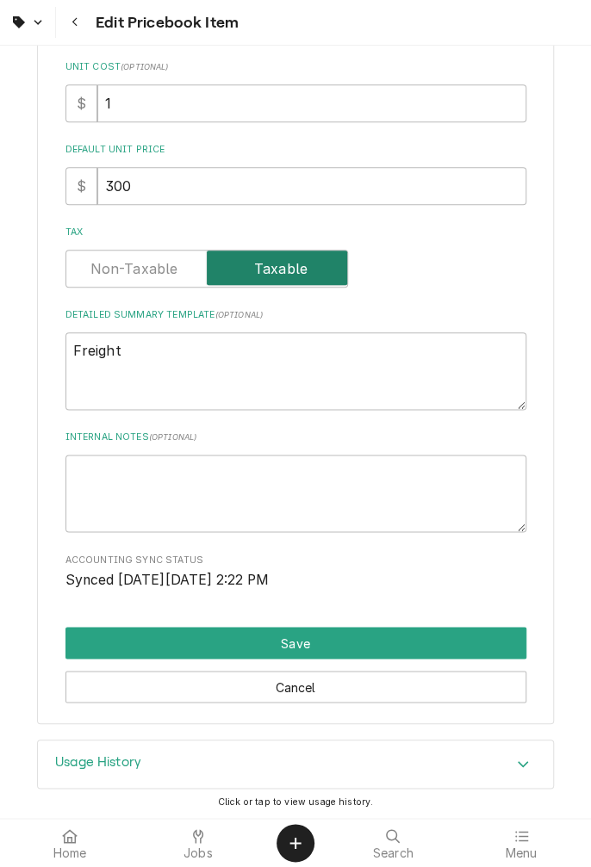
scroll to position [436, 0]
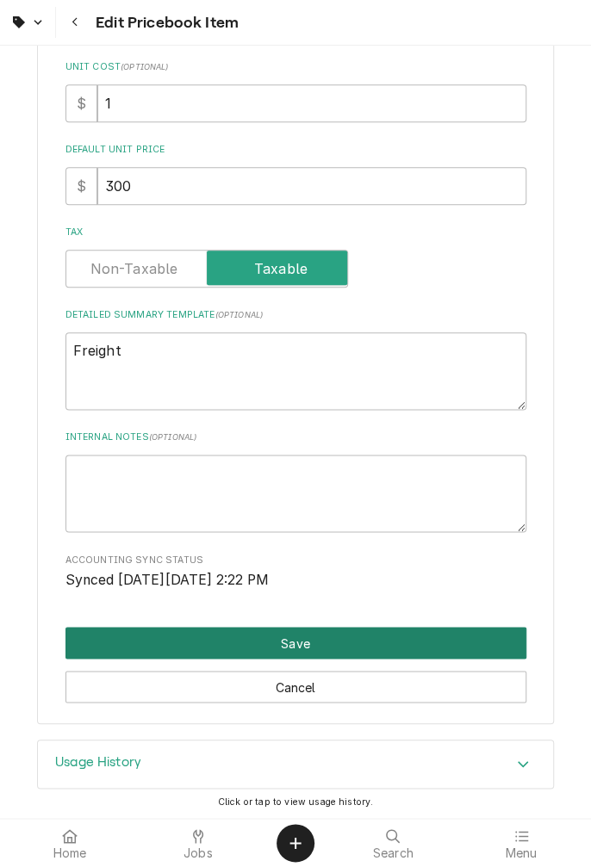
click at [324, 652] on button "Save" at bounding box center [295, 643] width 461 height 32
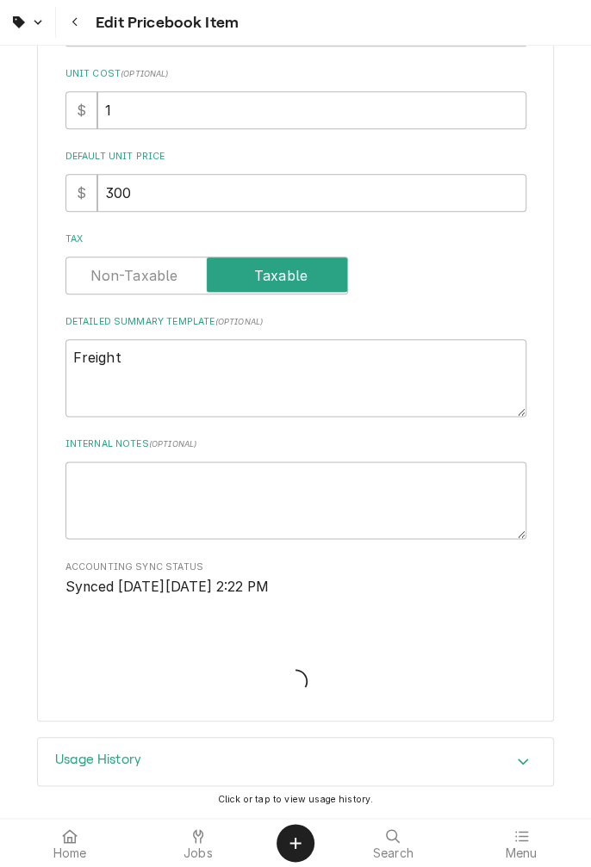
scroll to position [426, 0]
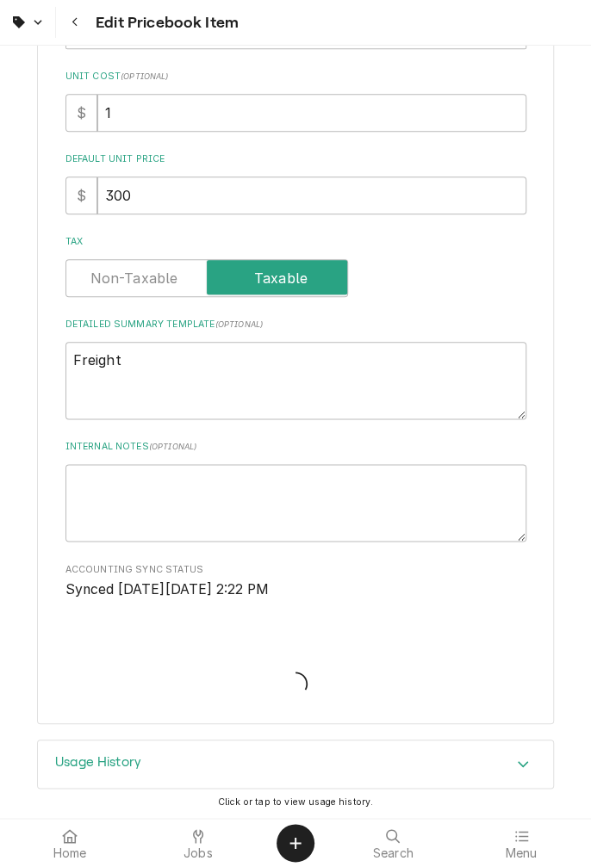
type textarea "x"
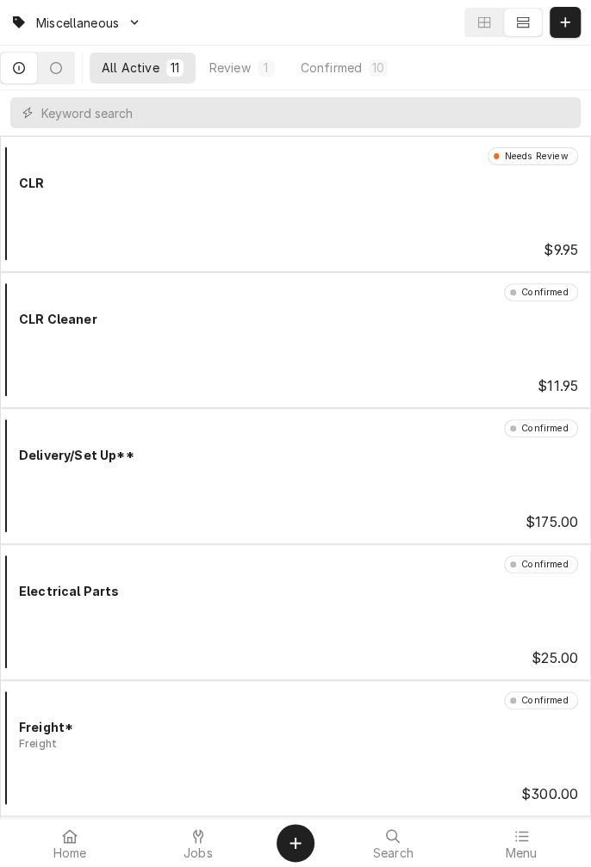
click at [191, 843] on div at bounding box center [198, 836] width 21 height 21
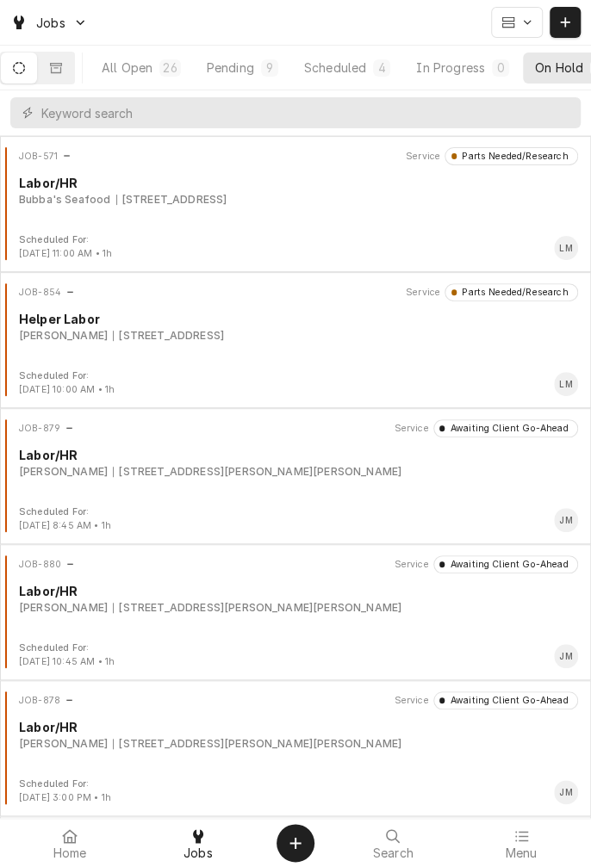
click at [562, 81] on button "On Hold 9" at bounding box center [571, 68] width 96 height 31
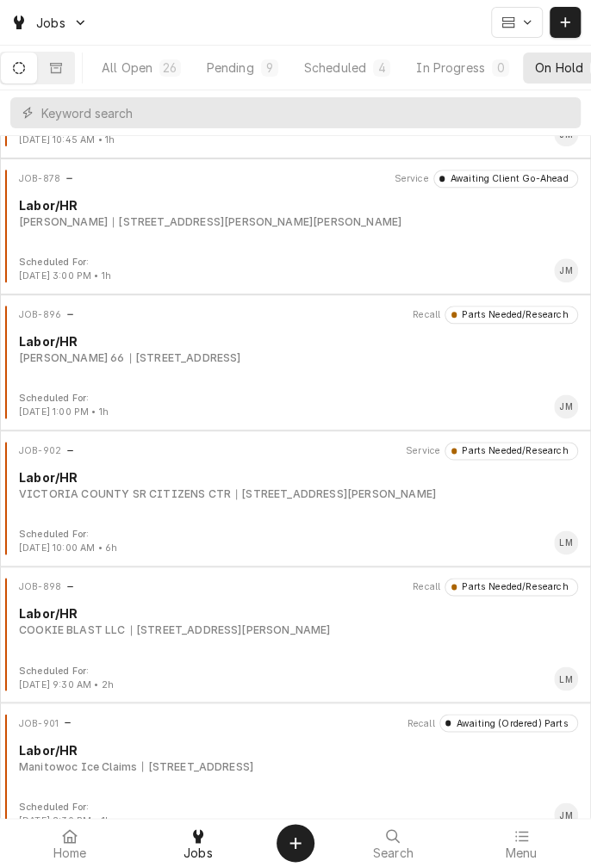
scroll to position [542, 0]
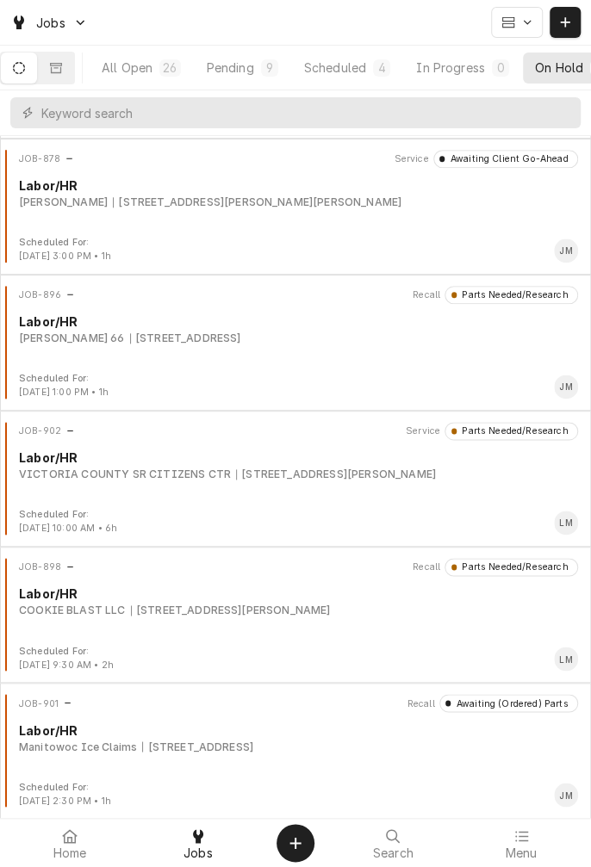
click at [264, 504] on div "JOB-902 Service Parts Needed/Research Labor/[GEOGRAPHIC_DATA] SR CITIZENS CTR […" at bounding box center [295, 465] width 577 height 86
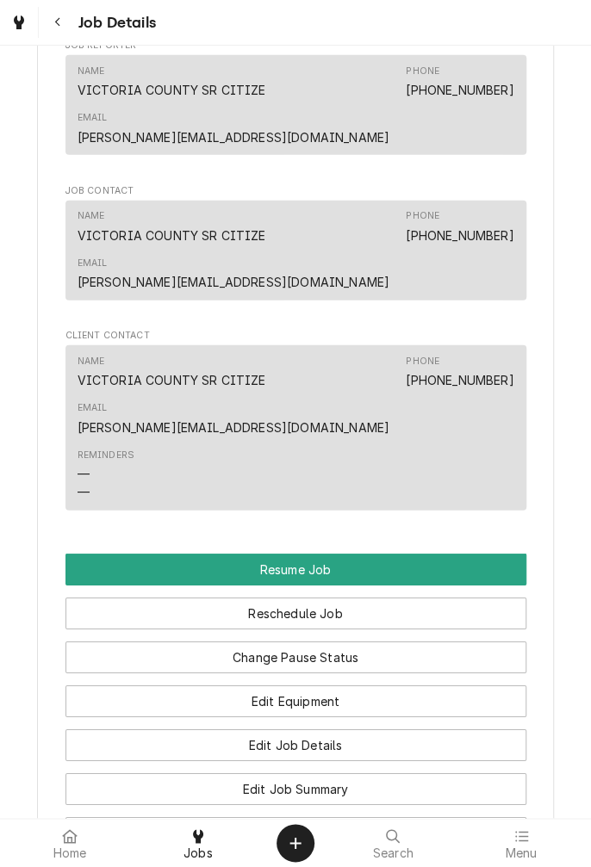
scroll to position [1295, 0]
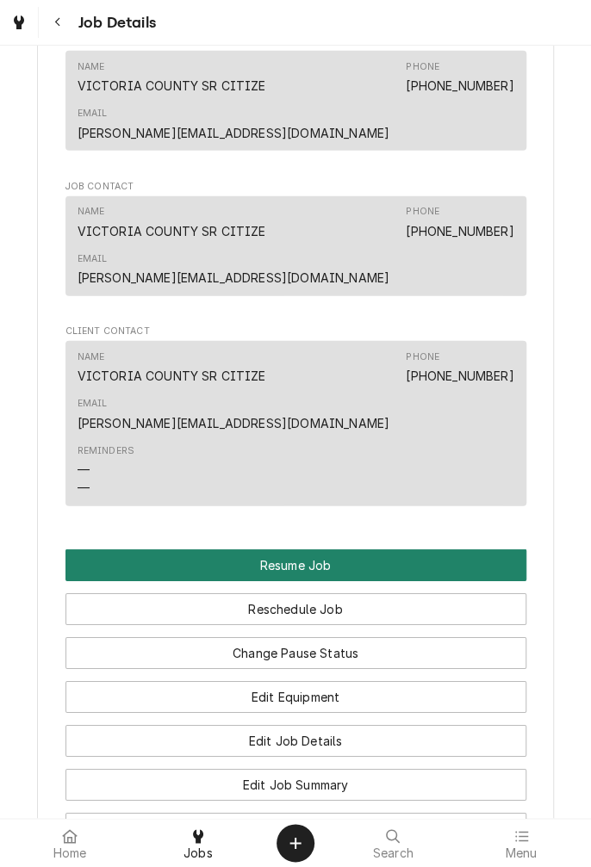
click at [381, 549] on button "Resume Job" at bounding box center [295, 565] width 461 height 32
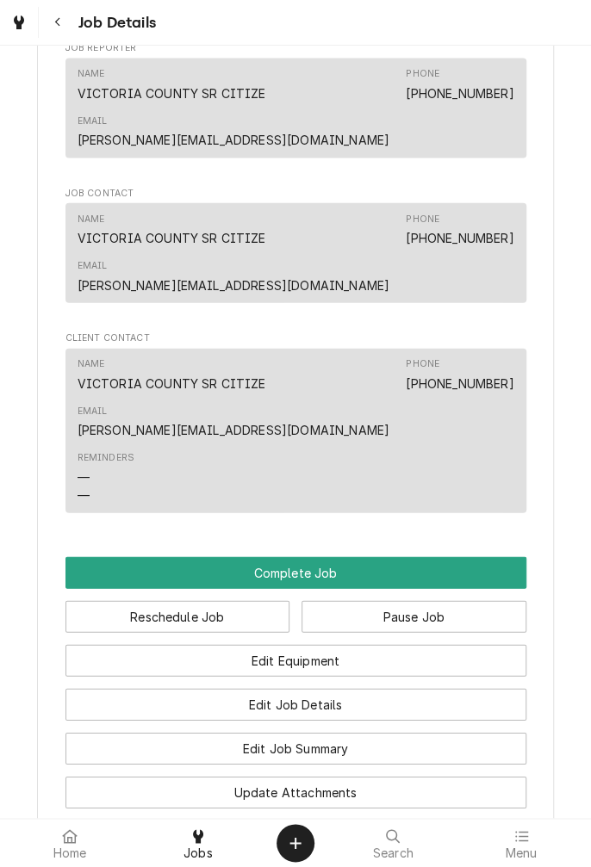
scroll to position [1152, 0]
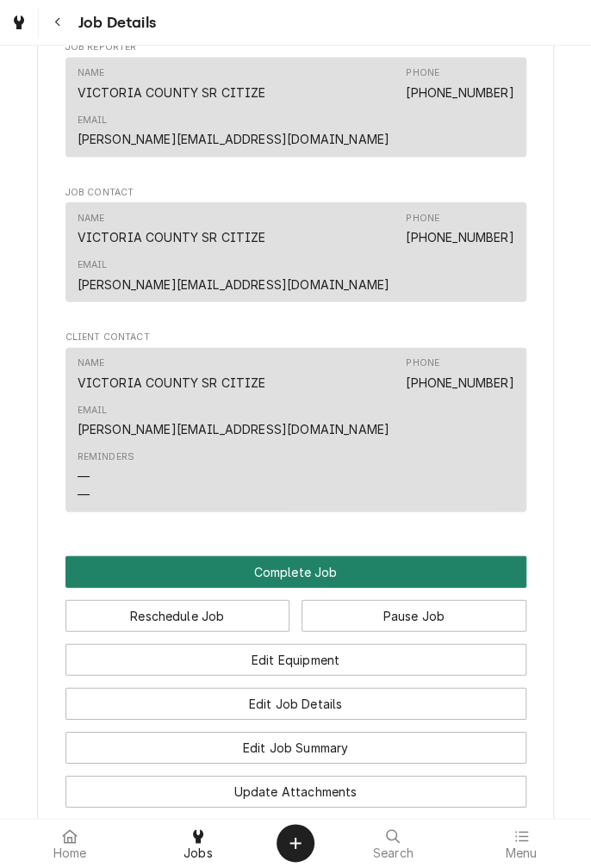
click at [356, 556] on button "Complete Job" at bounding box center [295, 572] width 461 height 32
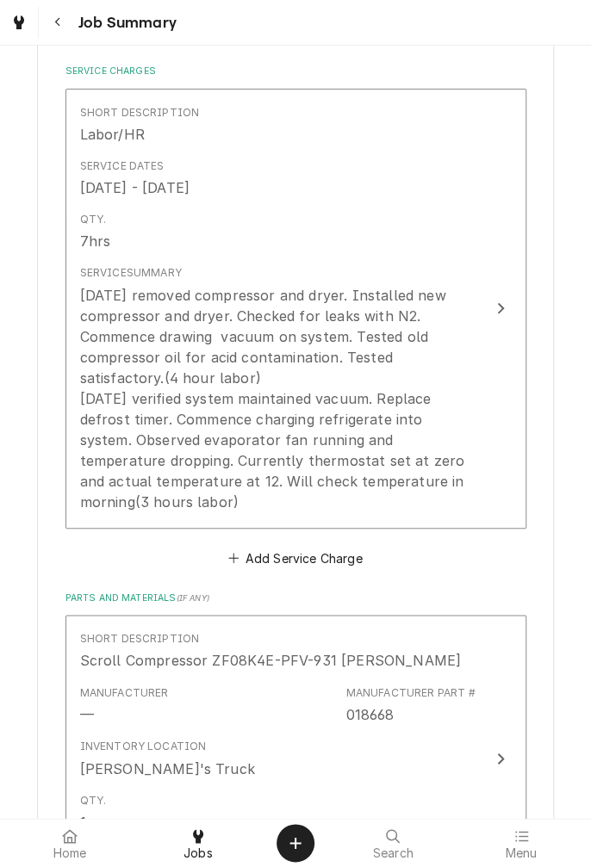
scroll to position [403, 0]
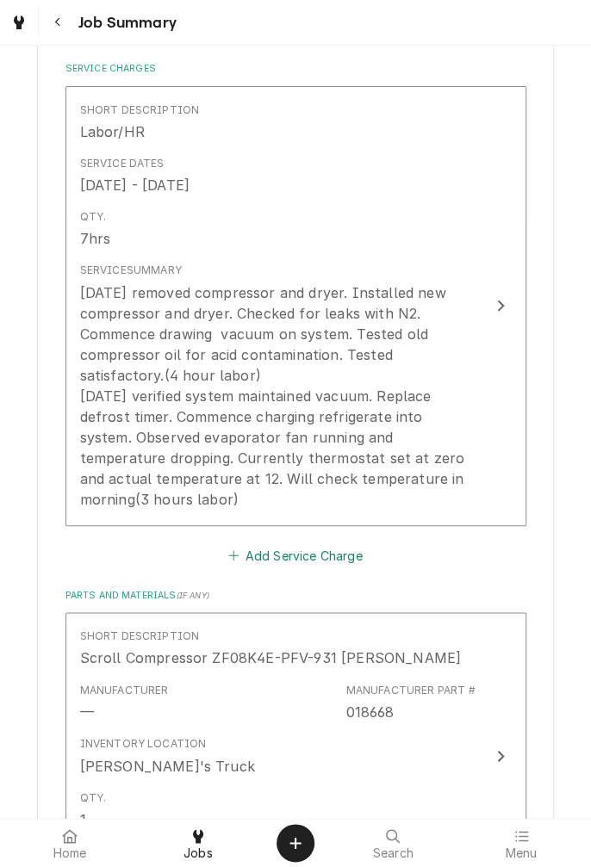
click at [314, 563] on button "Add Service Charge" at bounding box center [296, 555] width 140 height 24
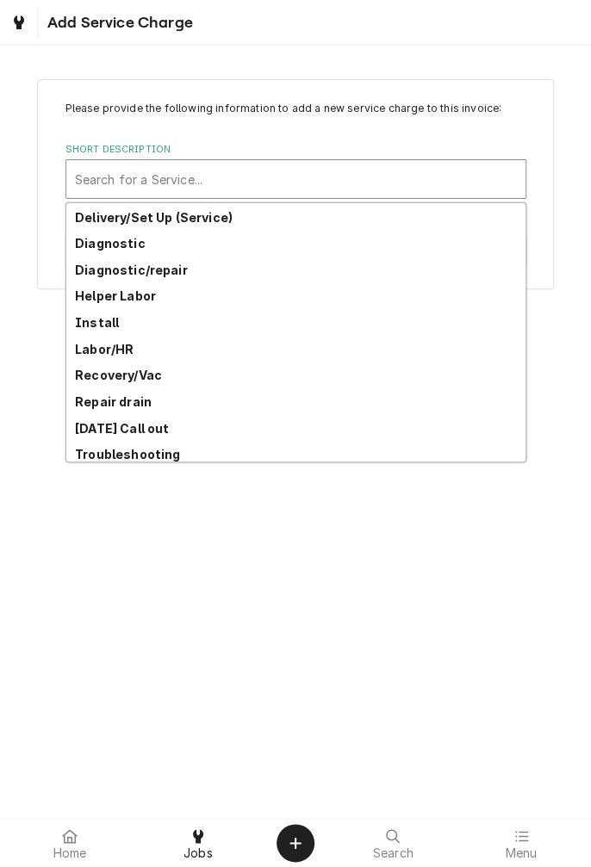
scroll to position [84, 0]
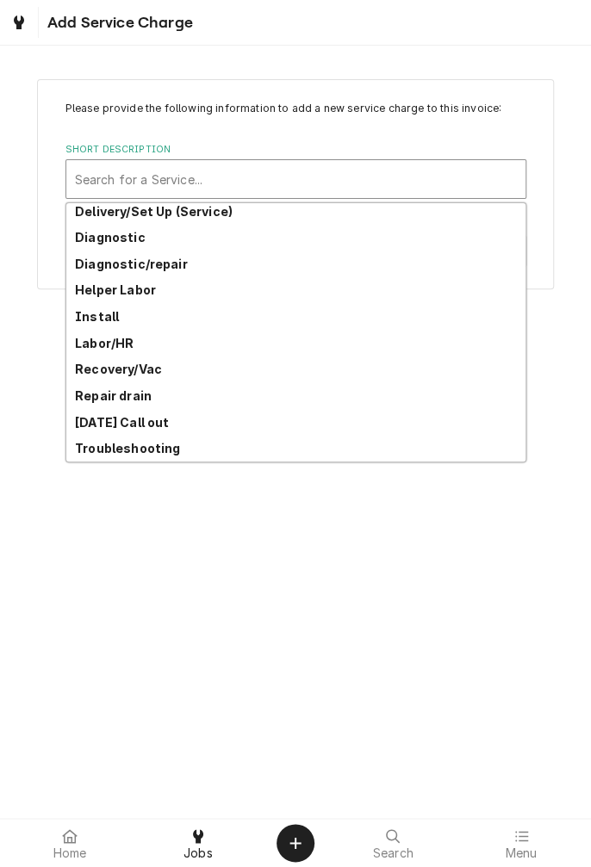
click at [152, 375] on strong "Recovery/Vac" at bounding box center [118, 369] width 87 height 15
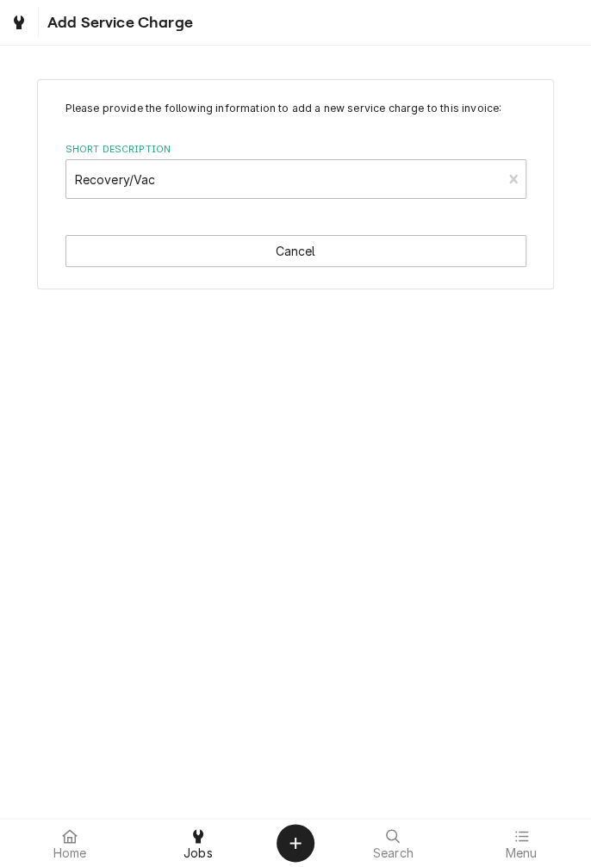
type textarea "x"
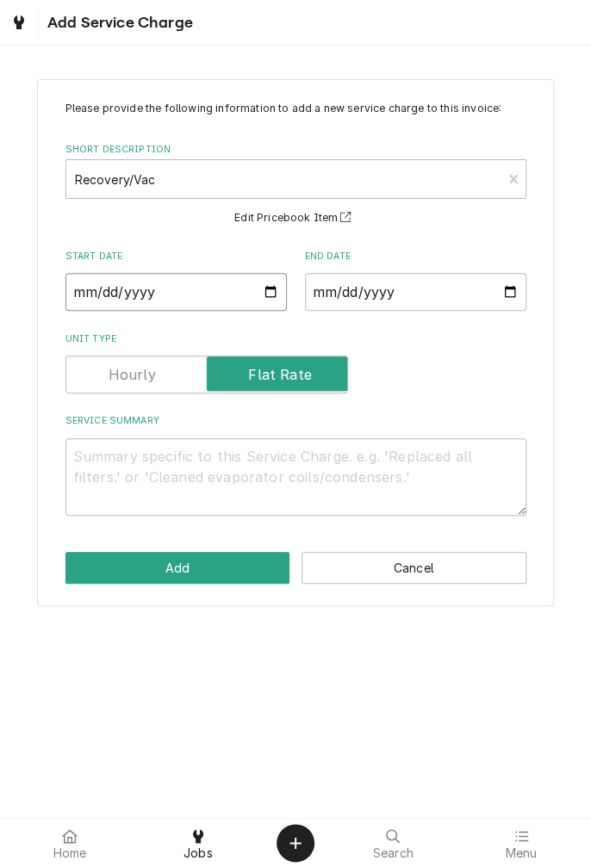
click at [270, 301] on input "Start Date" at bounding box center [175, 292] width 221 height 38
type input "2025-09-09"
type textarea "x"
click at [514, 298] on input "End Date" at bounding box center [415, 292] width 221 height 38
type input "2025-09-09"
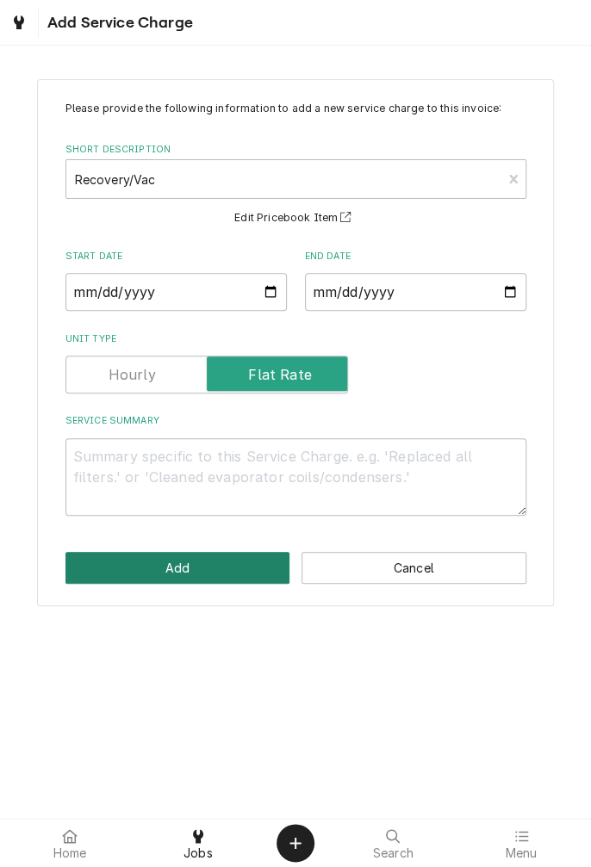
click at [213, 579] on button "Add" at bounding box center [177, 568] width 225 height 32
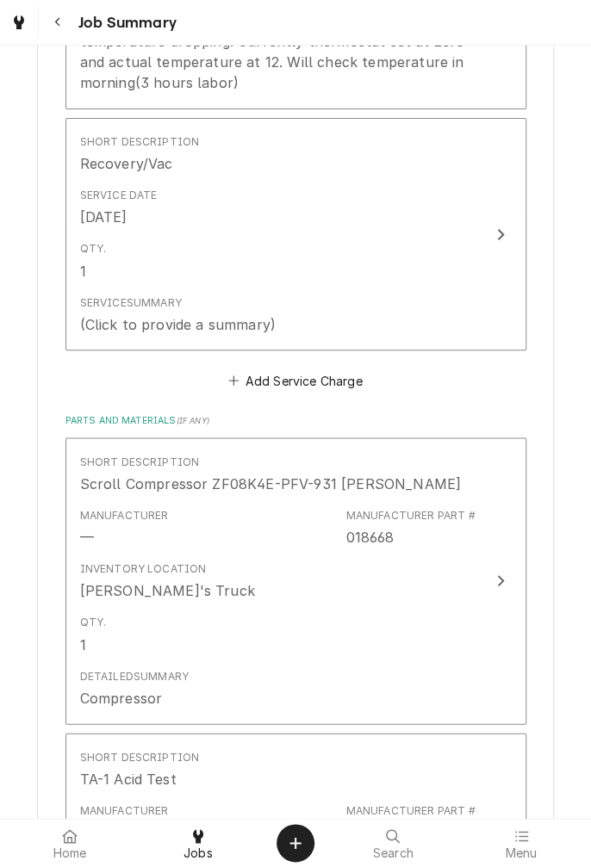
scroll to position [820, 0]
click at [312, 390] on button "Add Service Charge" at bounding box center [296, 381] width 140 height 24
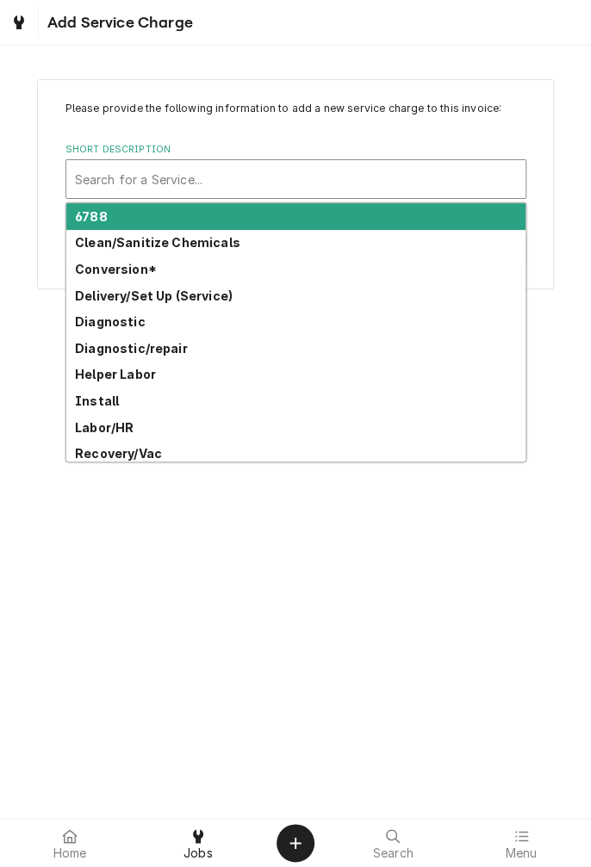
click at [63, 40] on div "Add Service Charge" at bounding box center [295, 22] width 591 height 45
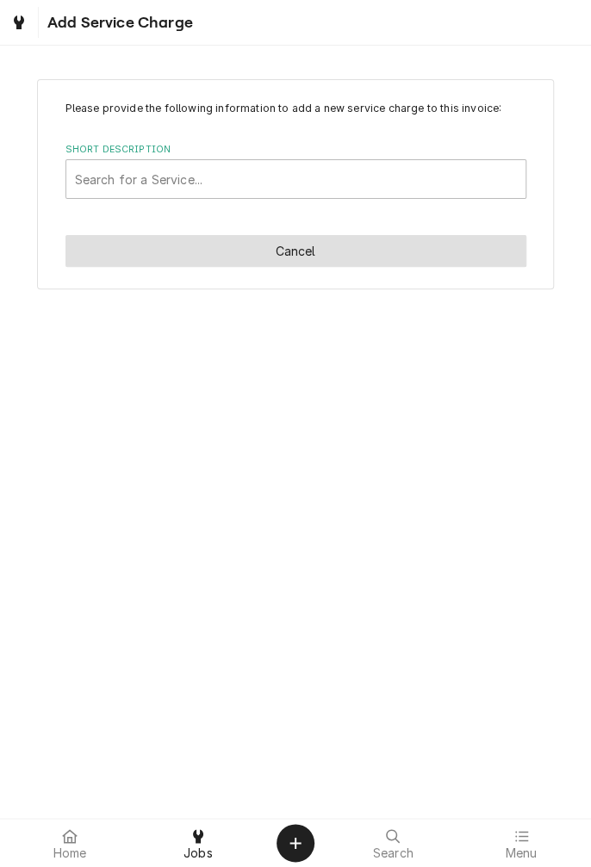
click at [327, 257] on button "Cancel" at bounding box center [295, 251] width 461 height 32
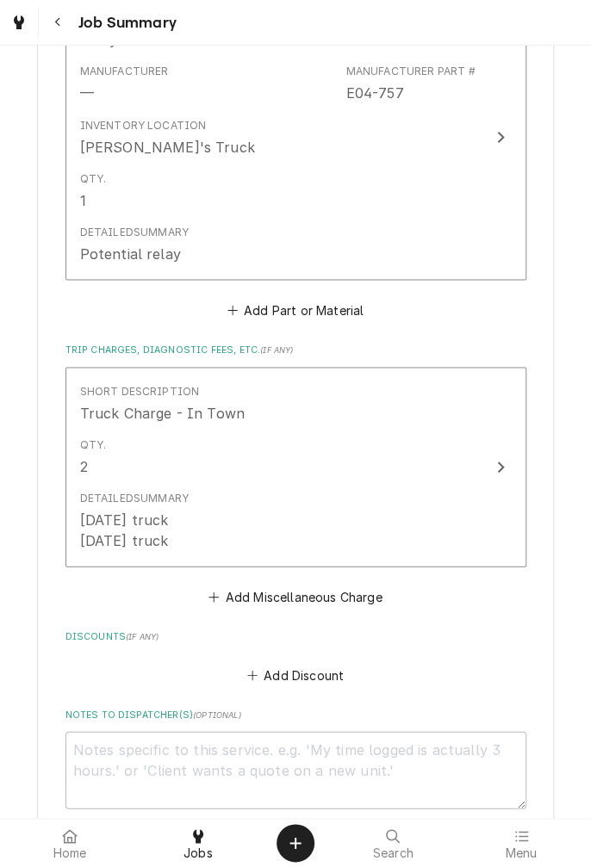
scroll to position [3038, 0]
click at [350, 602] on button "Add Miscellaneous Charge" at bounding box center [295, 595] width 179 height 24
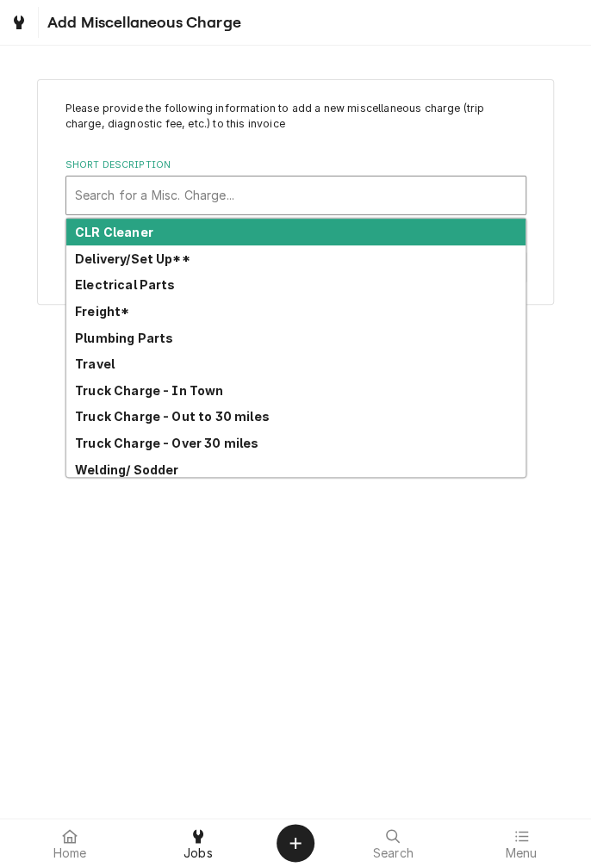
scroll to position [5, 0]
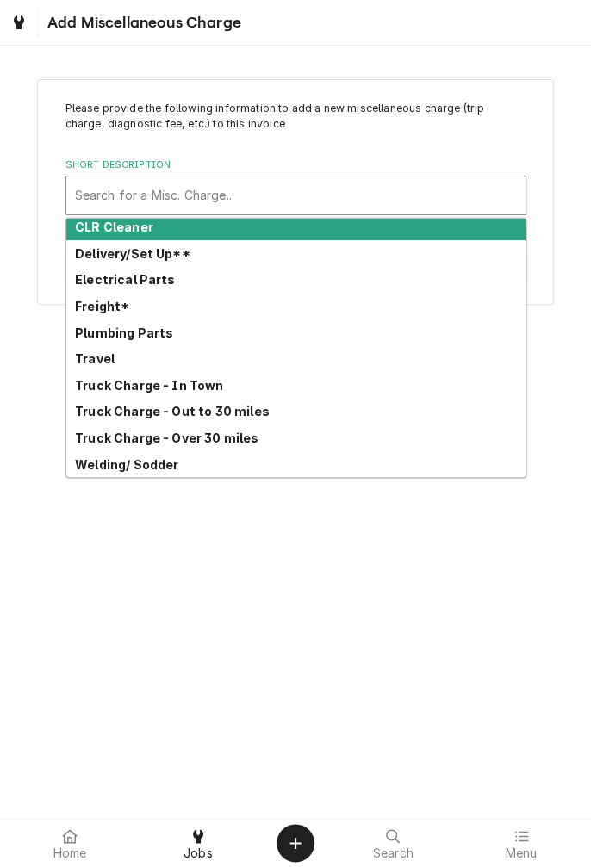
click at [158, 469] on strong "Welding/ Sodder" at bounding box center [126, 464] width 103 height 15
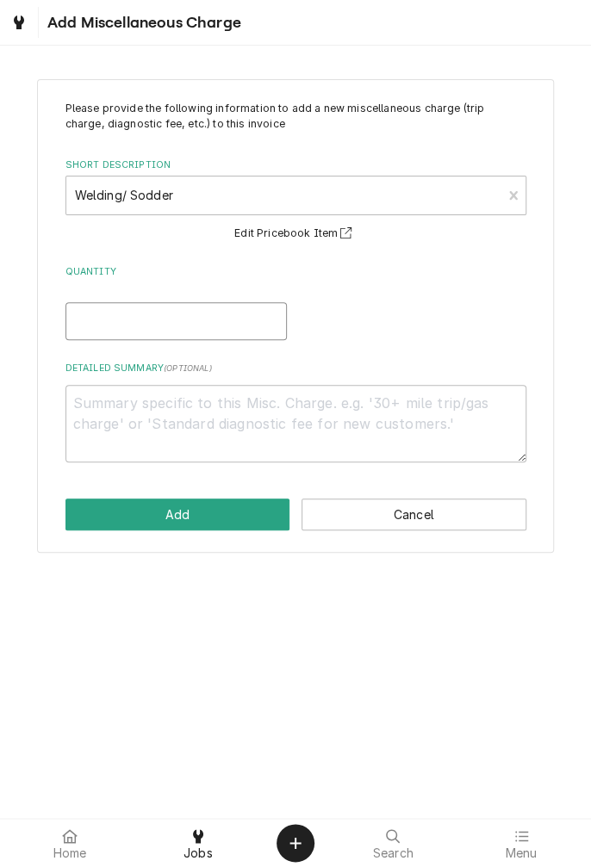
click at [214, 315] on input "Quantity" at bounding box center [175, 321] width 221 height 38
type textarea "x"
type input "1"
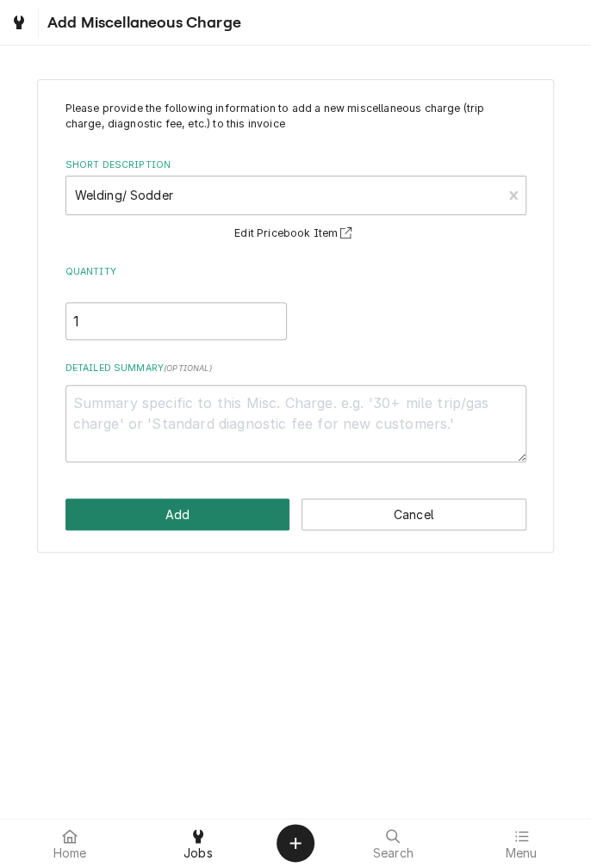
click at [202, 515] on button "Add" at bounding box center [177, 515] width 225 height 32
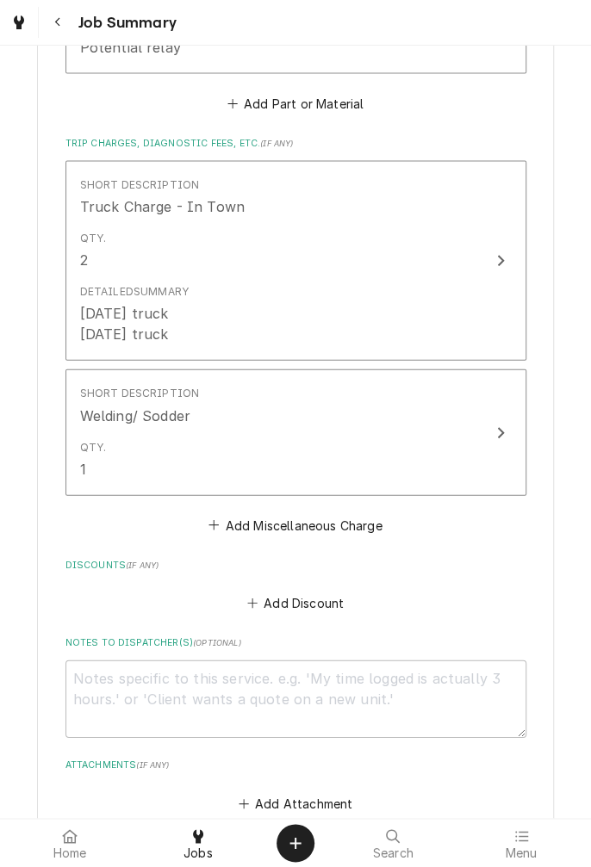
scroll to position [3245, 0]
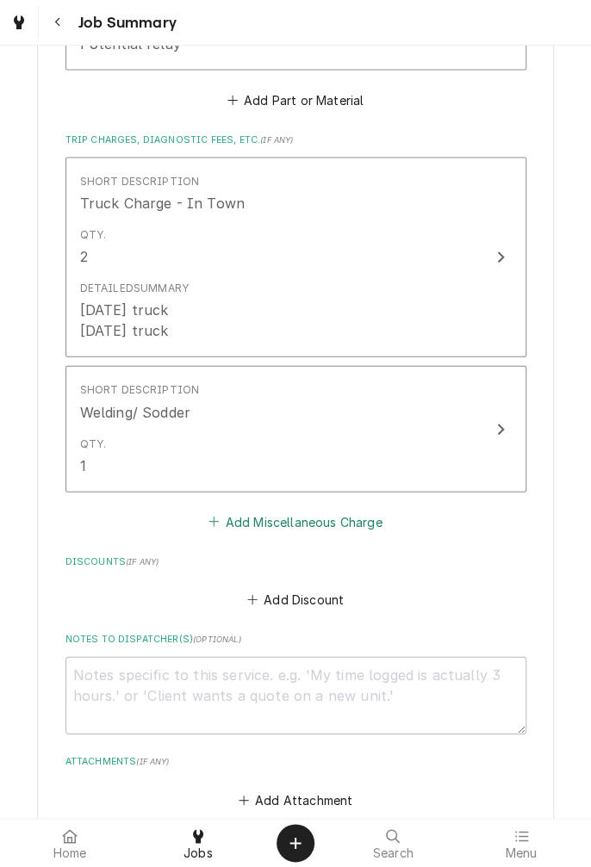
click at [281, 532] on button "Add Miscellaneous Charge" at bounding box center [295, 522] width 179 height 24
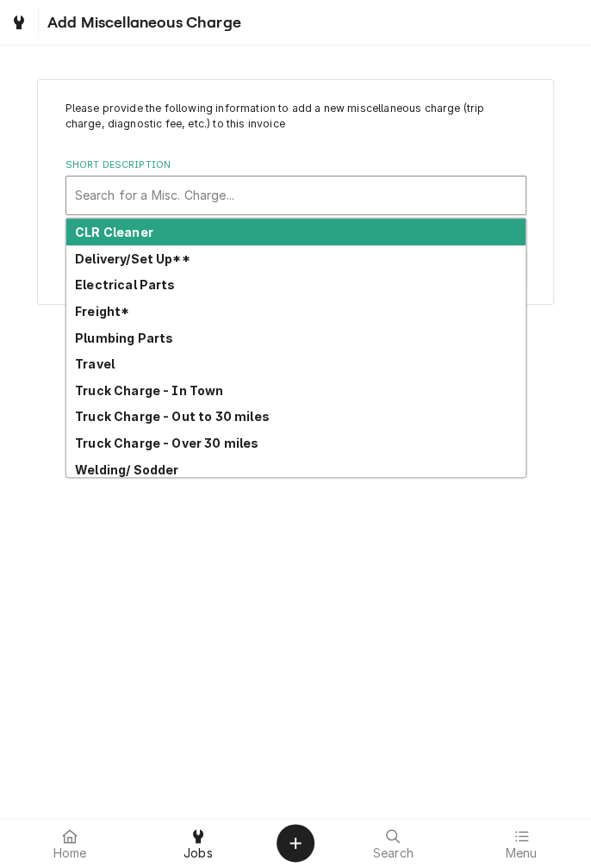
click at [84, 29] on span "Add Miscellaneous Charge" at bounding box center [141, 22] width 199 height 23
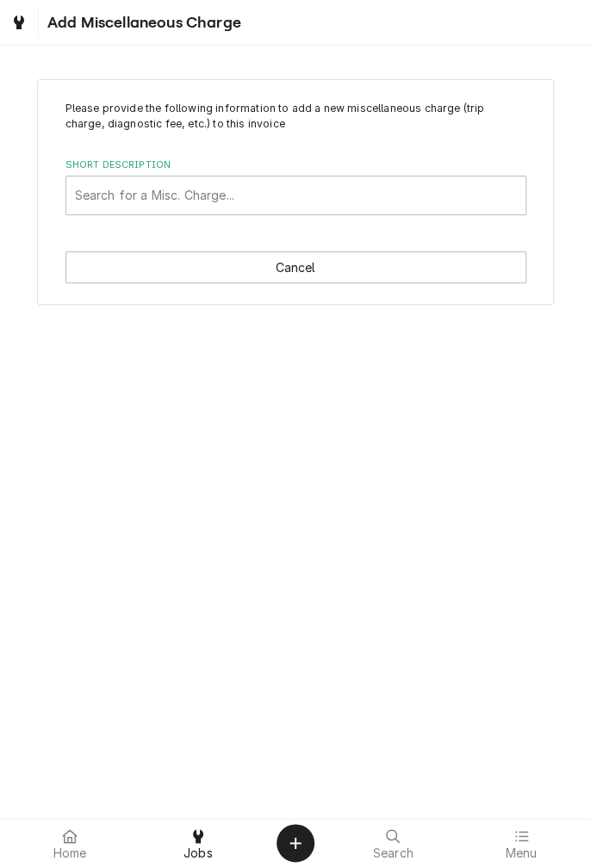
click at [305, 274] on button "Cancel" at bounding box center [295, 267] width 461 height 32
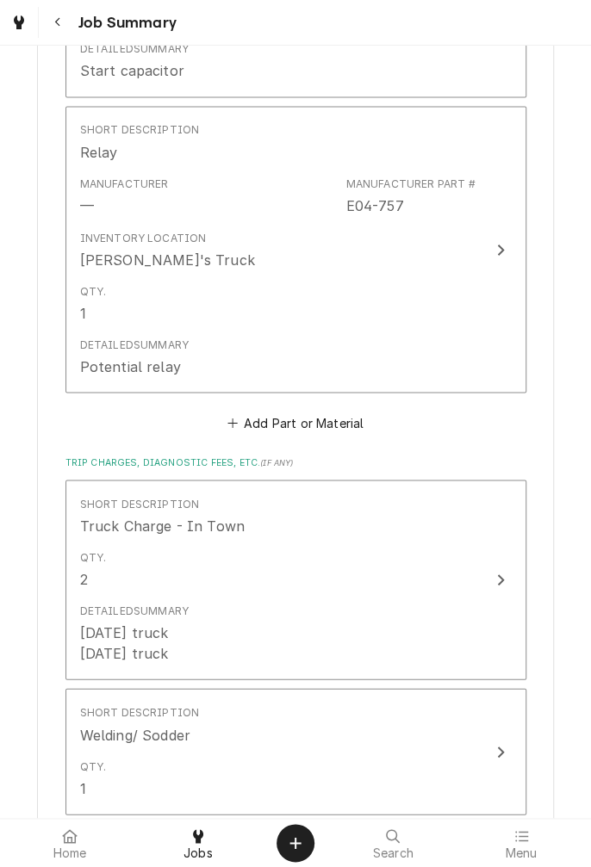
scroll to position [3427, 0]
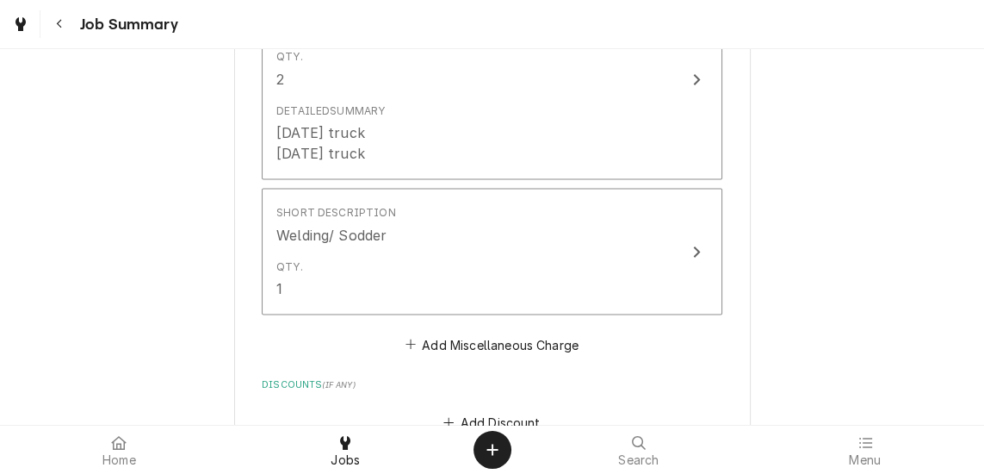
type textarea "x"
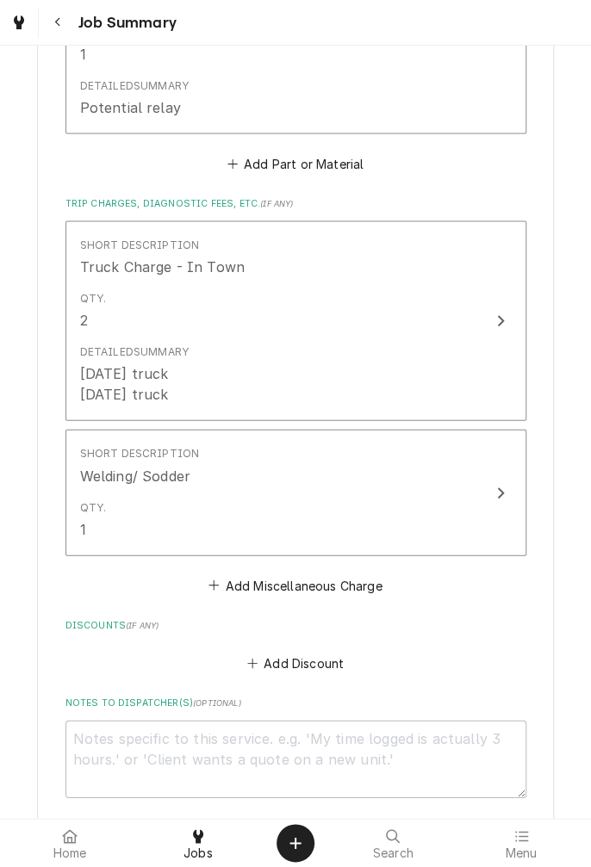
scroll to position [3184, 0]
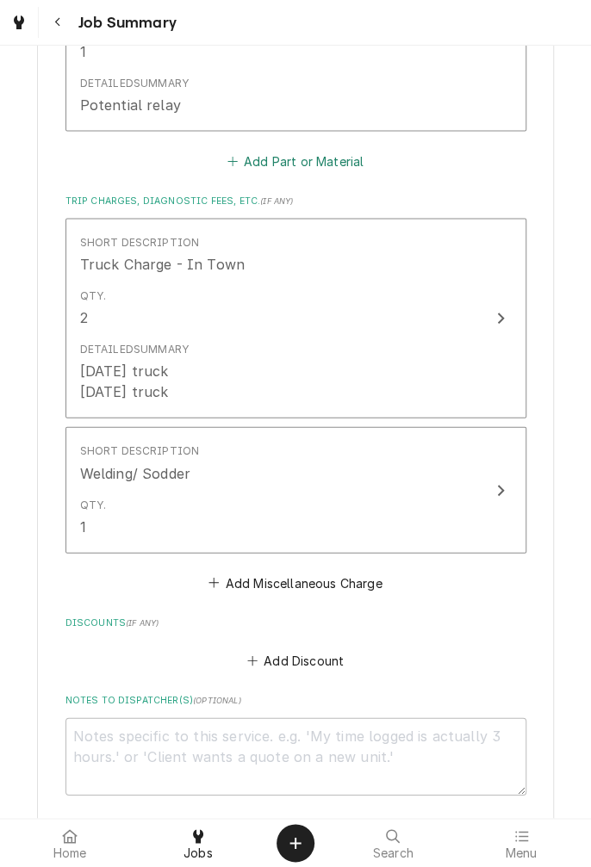
click at [320, 170] on button "Add Part or Material" at bounding box center [295, 162] width 142 height 24
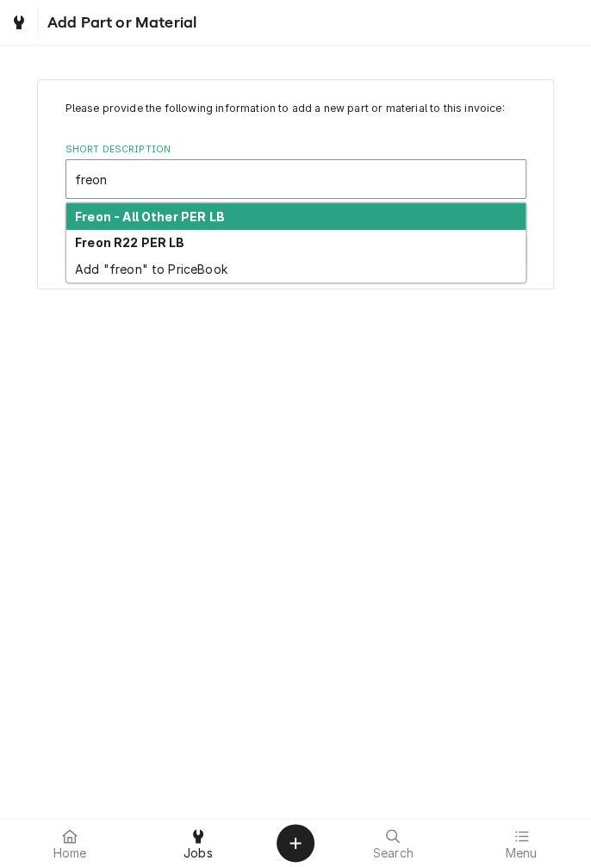
click at [206, 225] on div "Freon - All Other PER LB" at bounding box center [295, 216] width 459 height 27
type input "freon"
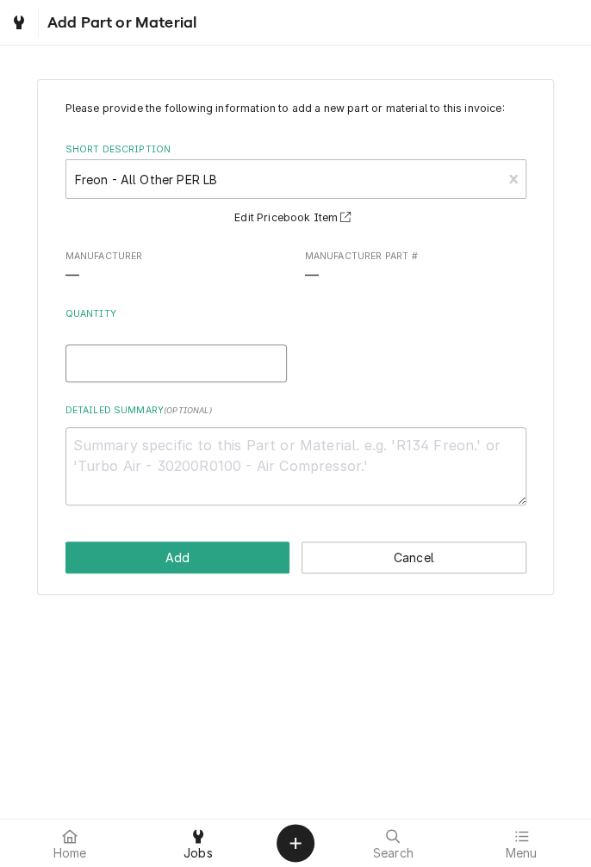
click at [176, 367] on input "Quantity" at bounding box center [175, 364] width 221 height 38
type textarea "x"
type input "6"
type textarea "x"
type input "6"
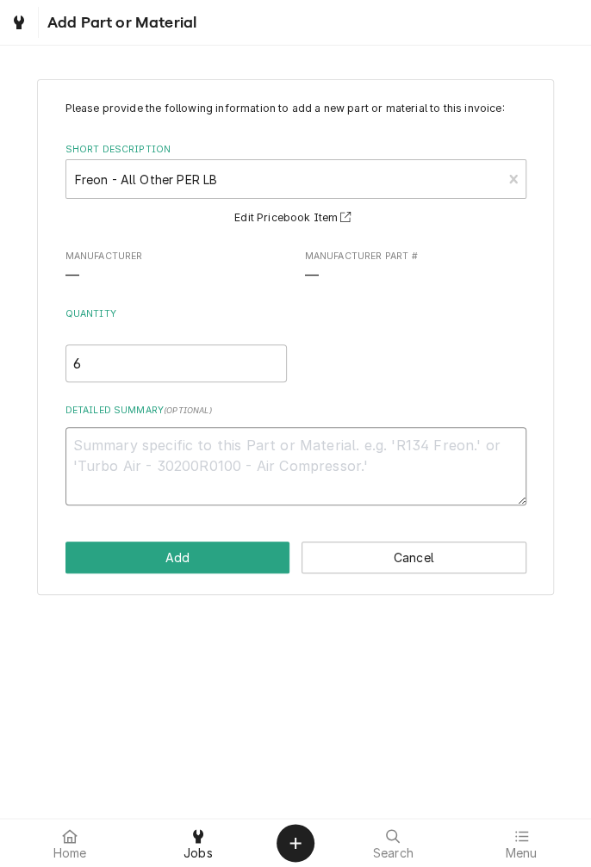
click at [353, 450] on textarea "Detailed Summary ( optional )" at bounding box center [295, 466] width 461 height 78
type textarea "x"
type textarea "R"
type textarea "x"
type textarea "R4"
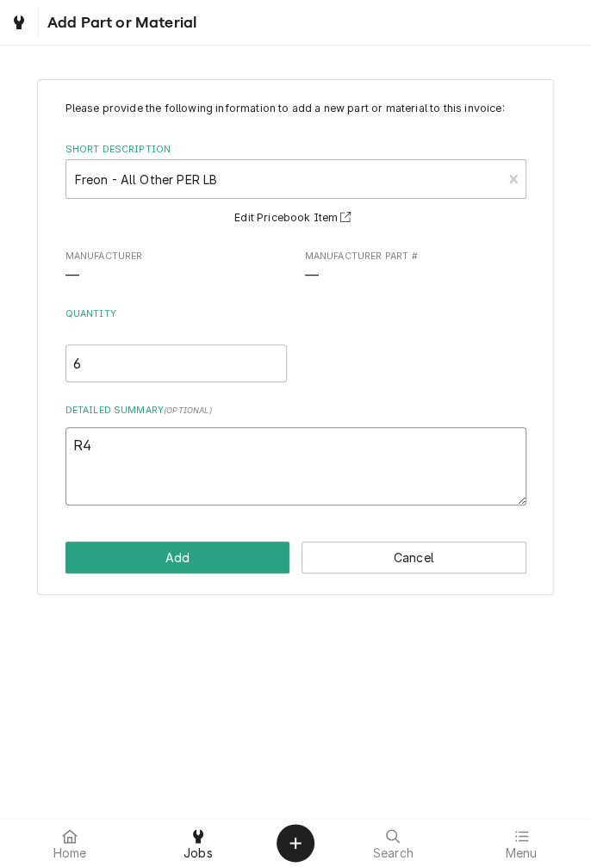
type textarea "x"
type textarea "R44"
type textarea "x"
type textarea "R448"
type textarea "x"
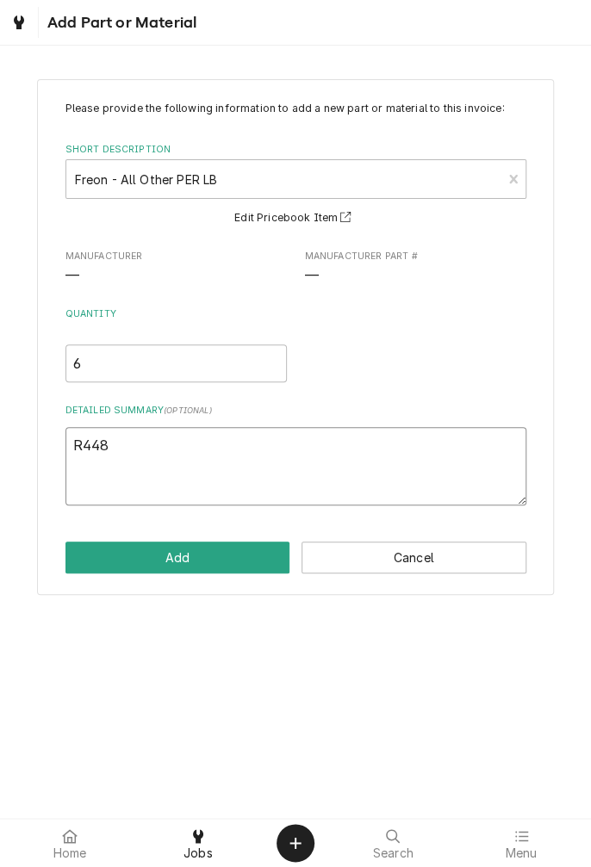
type textarea "R448a"
type textarea "x"
type textarea "R448a"
type textarea "x"
type textarea "R448a 6"
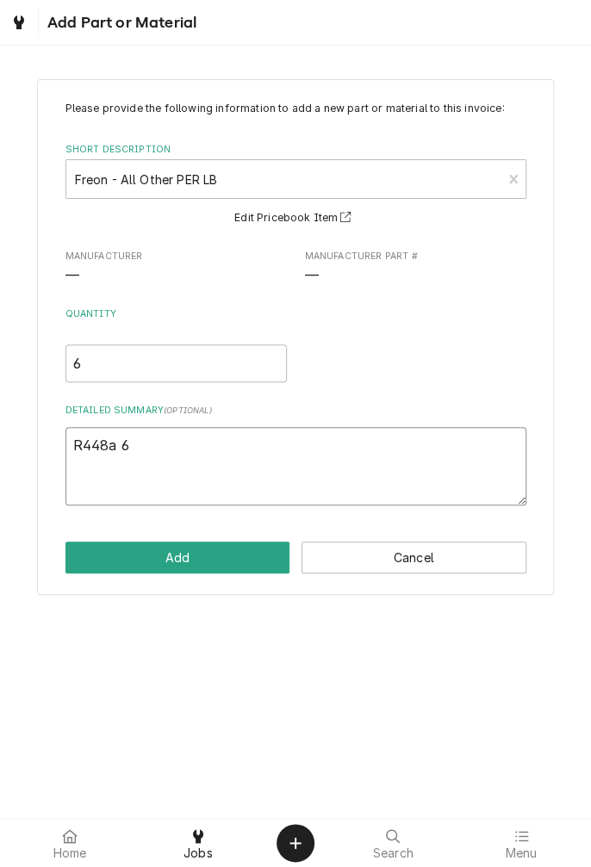
type textarea "x"
type textarea "R448a 6l"
type textarea "x"
type textarea "R448a 6lb"
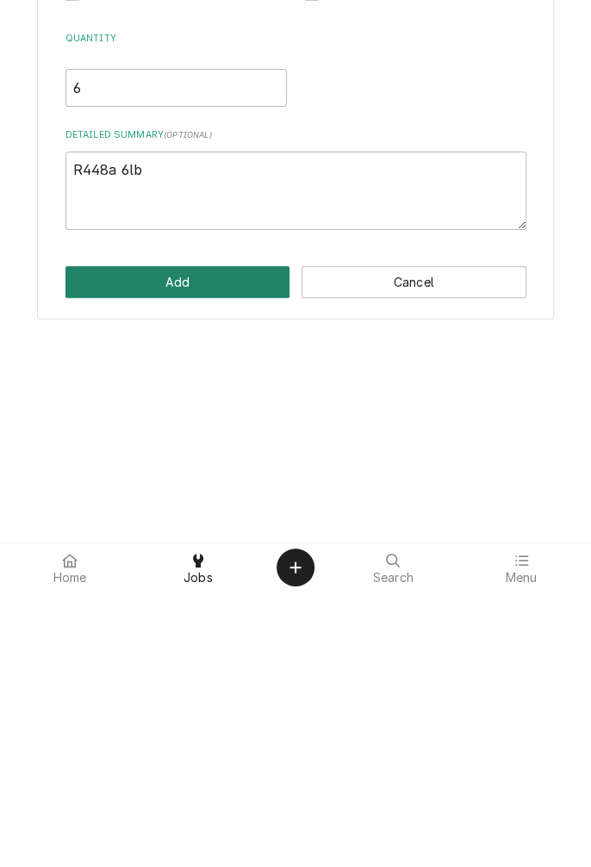
click at [197, 566] on button "Add" at bounding box center [177, 558] width 225 height 32
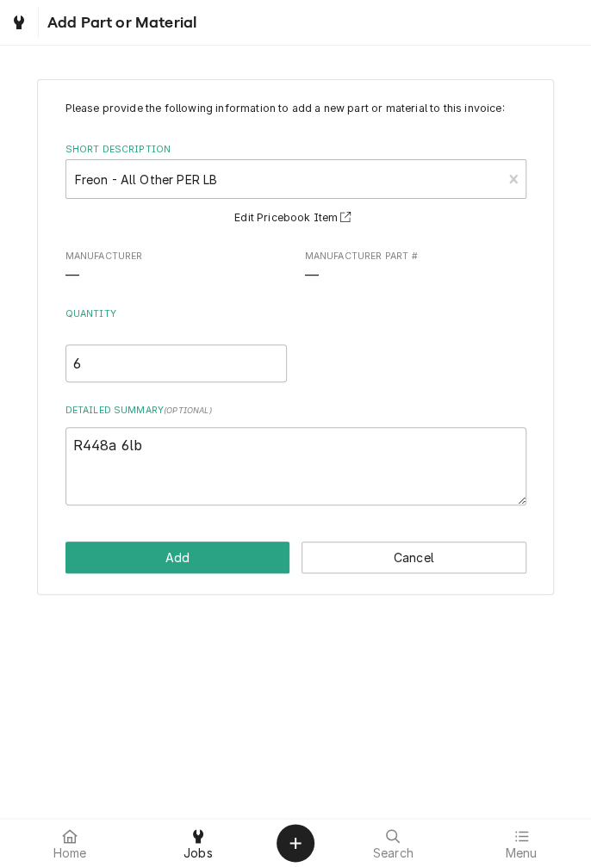
scroll to position [3205, 0]
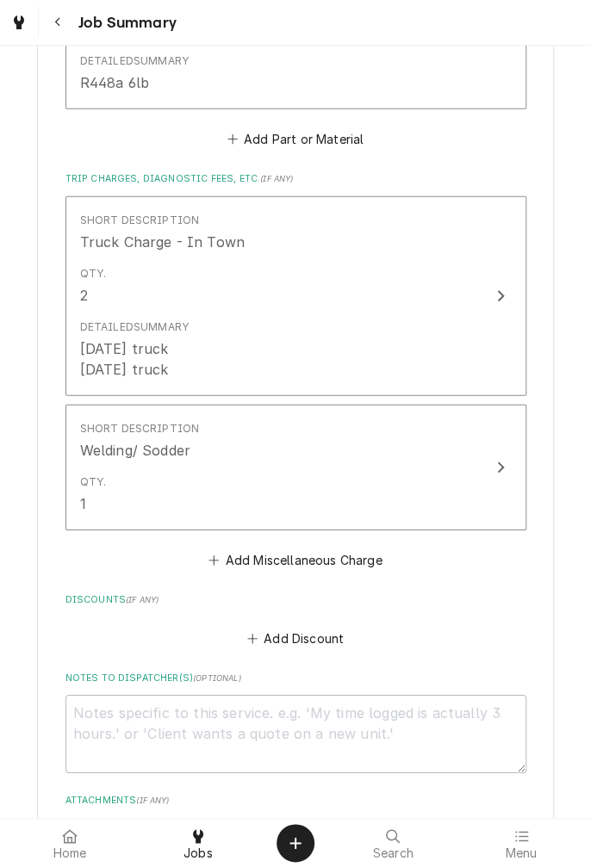
scroll to position [3669, 0]
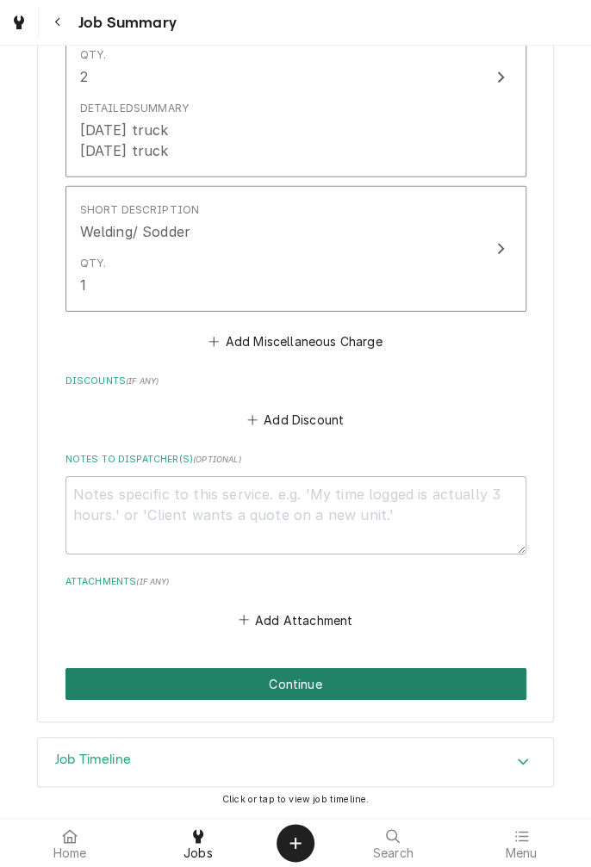
click at [357, 684] on button "Continue" at bounding box center [295, 684] width 461 height 32
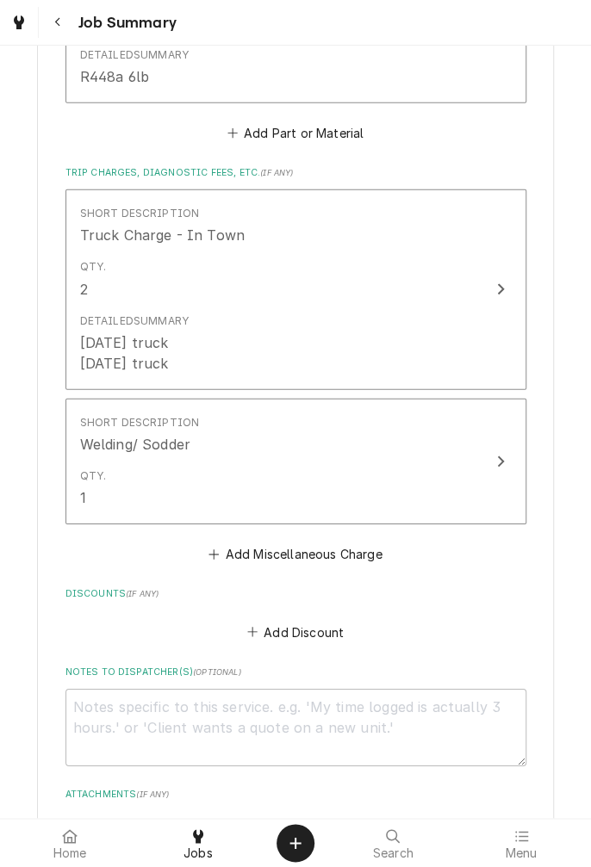
scroll to position [3511, 0]
click at [509, 458] on div "Update Line Item" at bounding box center [500, 460] width 22 height 21
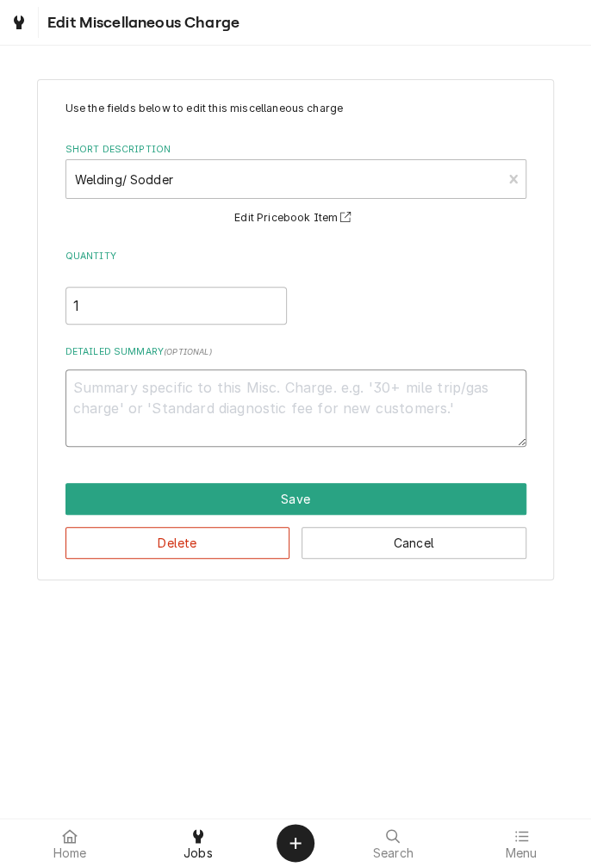
click at [281, 393] on textarea "Detailed Summary ( optional )" at bounding box center [295, 408] width 461 height 78
type textarea "x"
type textarea "W"
type textarea "x"
type textarea "We"
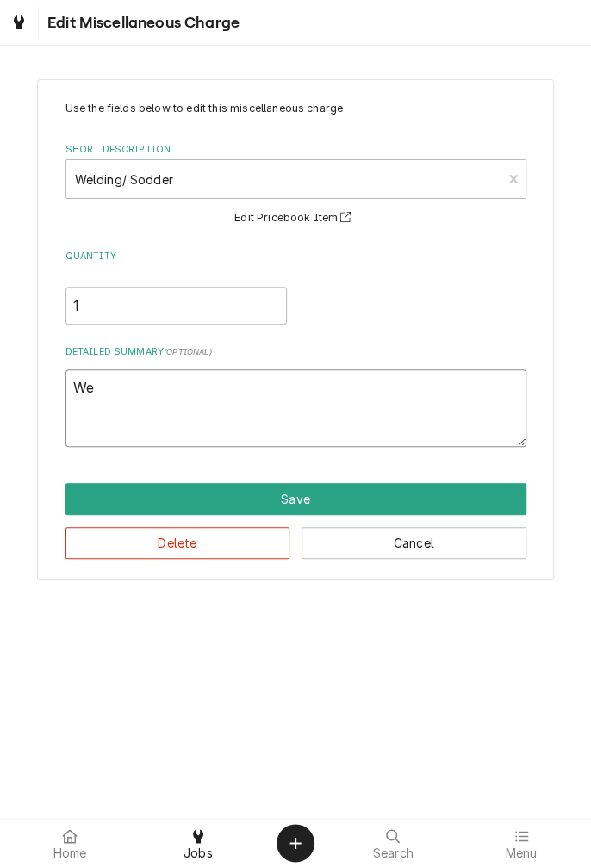
type textarea "x"
type textarea "Wel"
type textarea "x"
type textarea "Weld"
type textarea "x"
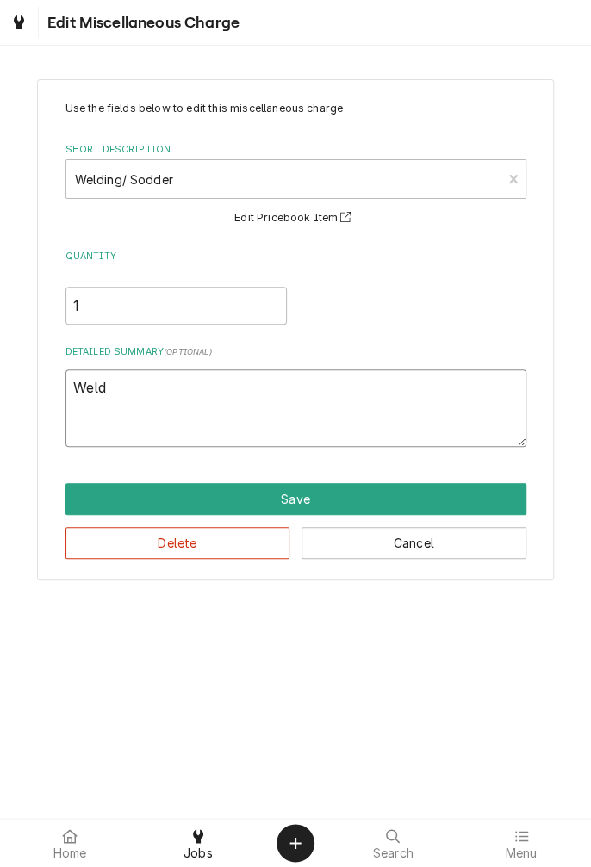
type textarea "Weldi"
type textarea "x"
type textarea "Weldin"
type textarea "x"
type textarea "Welding"
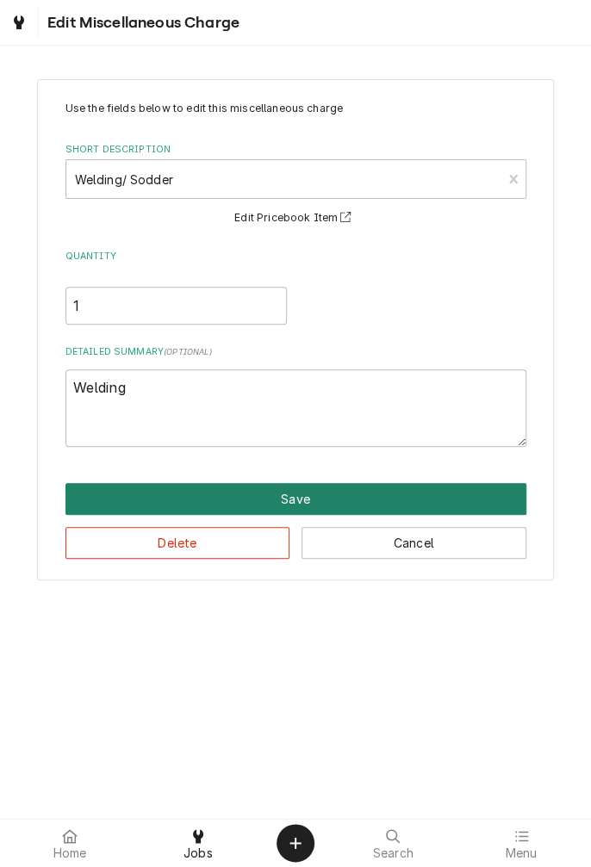
click at [307, 508] on button "Save" at bounding box center [295, 499] width 461 height 32
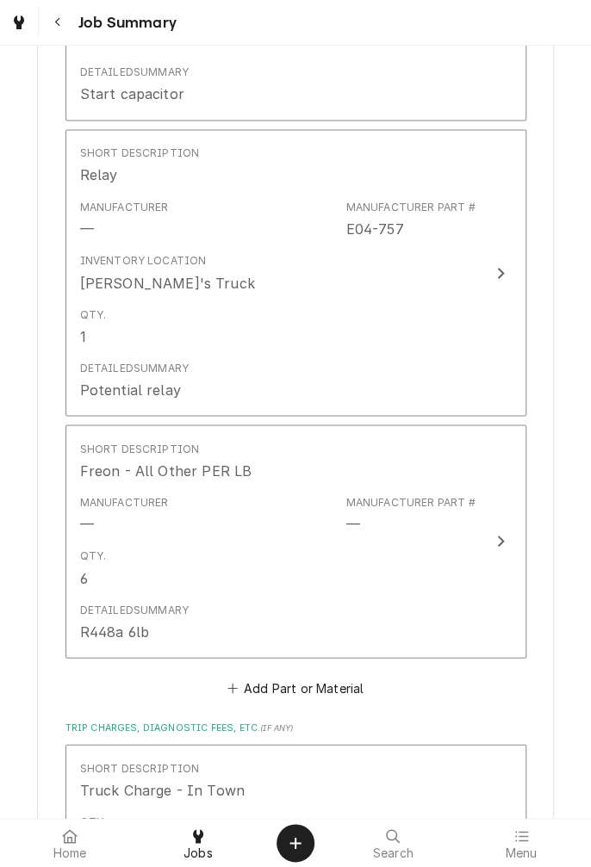
scroll to position [3778, 0]
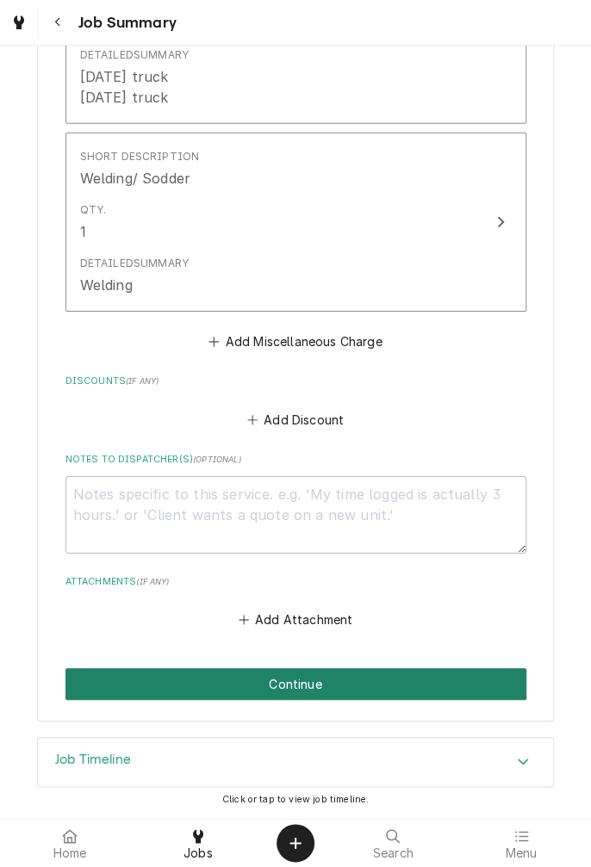
click at [317, 680] on button "Continue" at bounding box center [295, 684] width 461 height 32
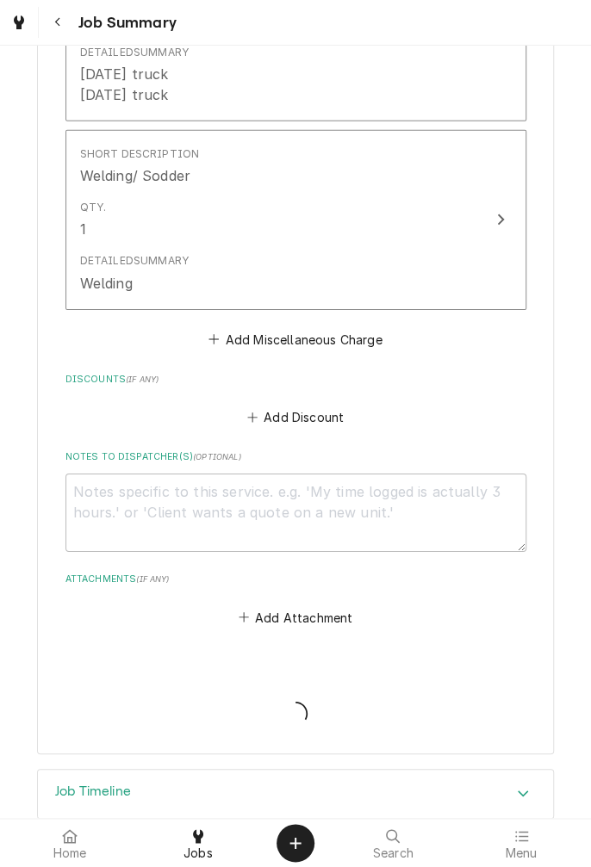
scroll to position [419, 0]
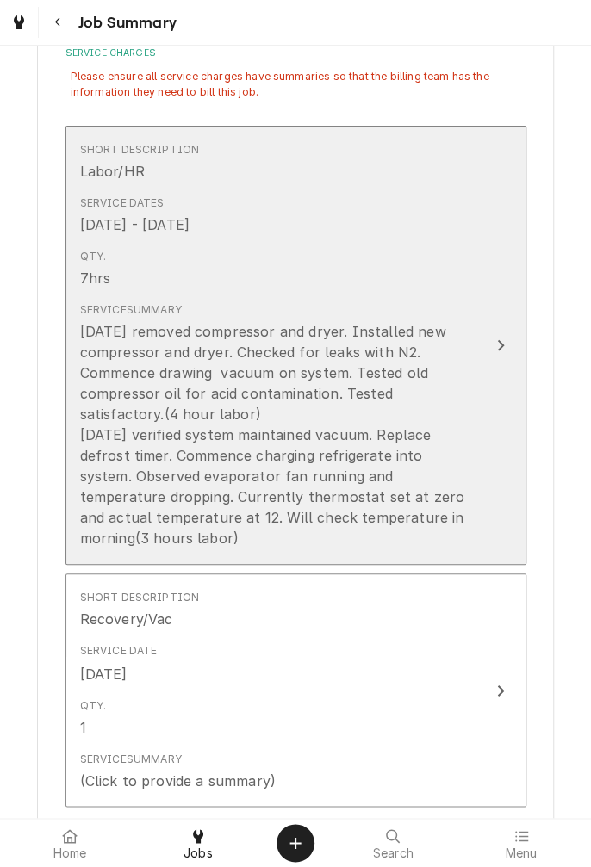
click at [493, 360] on button "Short Description Labor/HR Service Dates Sep 6, 2025 - Sep 9, 2025 Qty. 7hrs Se…" at bounding box center [295, 346] width 461 height 440
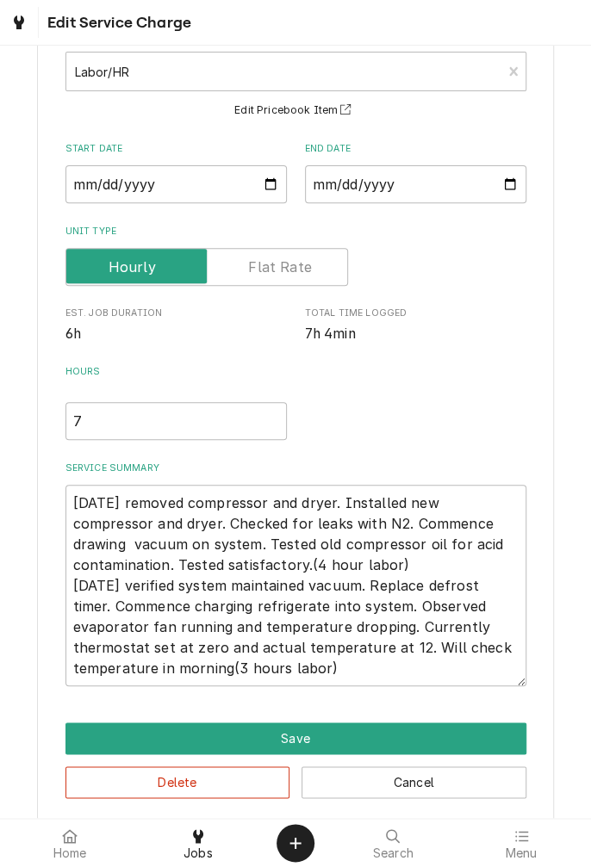
scroll to position [125, 0]
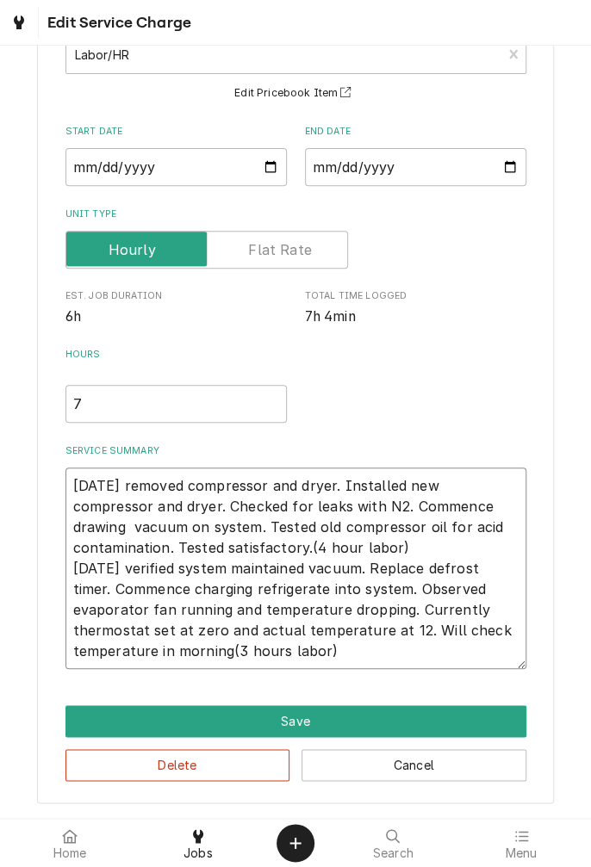
click at [255, 653] on textarea "9/9/25 removed compressor and dryer. Installed new compressor and dryer. Checke…" at bounding box center [295, 569] width 461 height 202
type textarea "x"
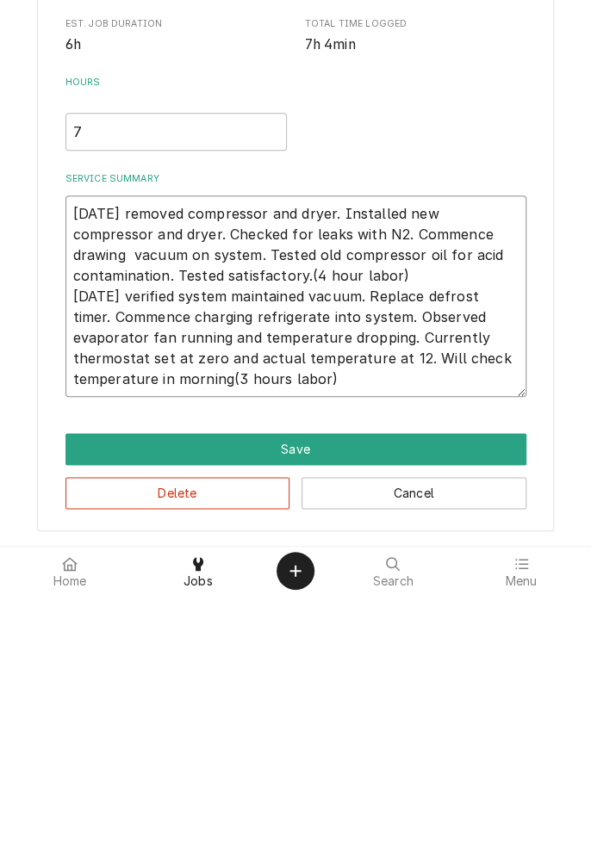
type textarea "9/9/25 removed compressor and dryer. Installed new compressor and dryer. Checke…"
type textarea "x"
type textarea "9/9/25 removed compressor and dryer. Installed new compressor and dryer. Checke…"
type textarea "x"
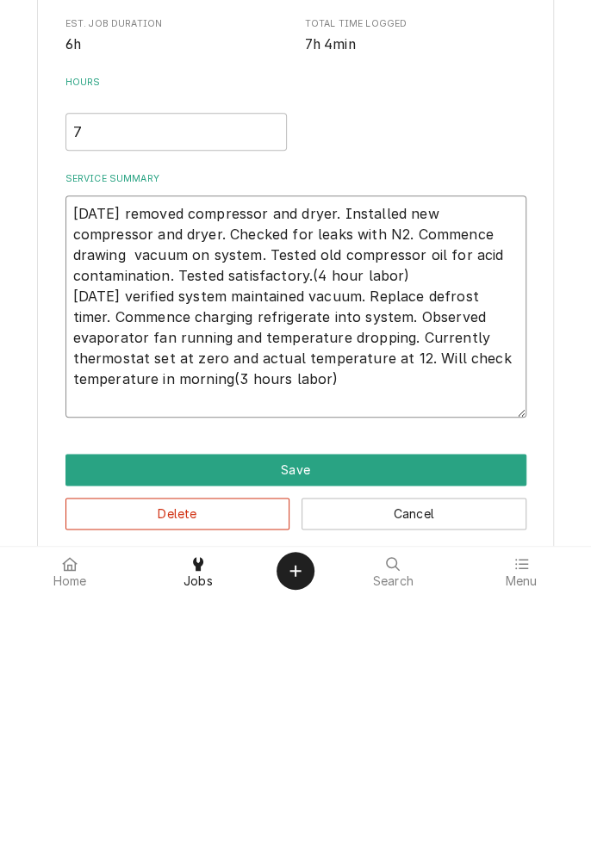
type textarea "9/9/25 removed compressor and dryer. Installed new compressor and dryer. Checke…"
type textarea "x"
type textarea "9/9/25 removed compressor and dryer. Installed new compressor and dryer. Checke…"
type textarea "x"
type textarea "9/9/25 removed compressor and dryer. Installed new compressor and dryer. Checke…"
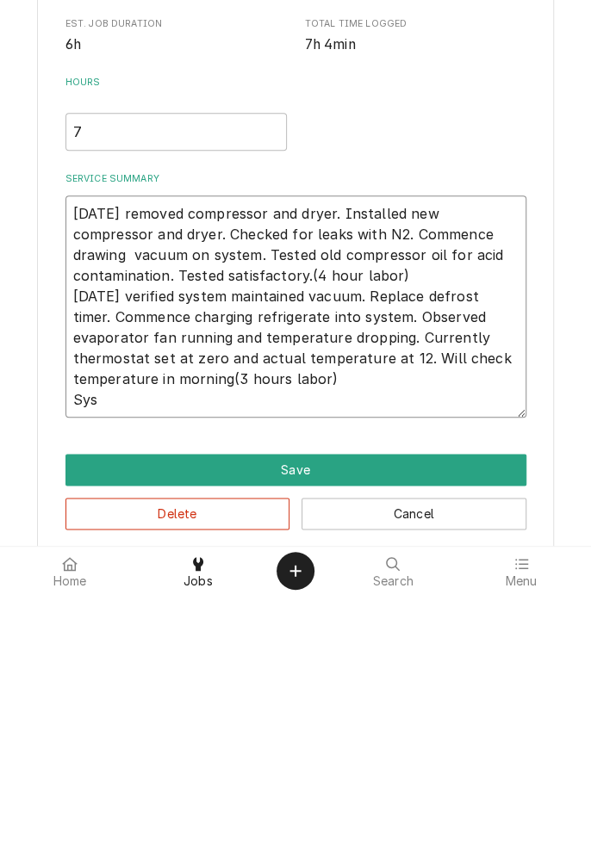
type textarea "x"
type textarea "9/9/25 removed compressor and dryer. Installed new compressor and dryer. Checke…"
type textarea "x"
type textarea "9/9/25 removed compressor and dryer. Installed new compressor and dryer. Checke…"
type textarea "x"
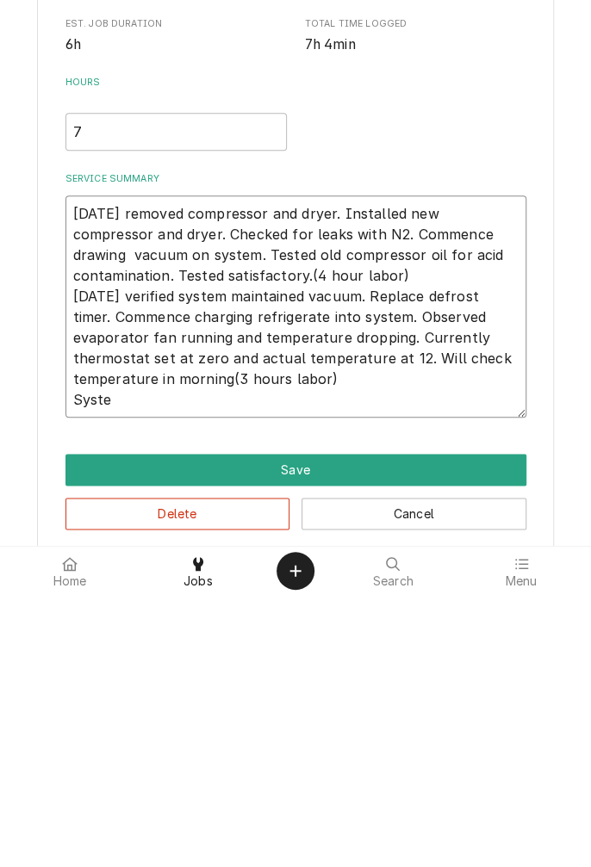
type textarea "9/9/25 removed compressor and dryer. Installed new compressor and dryer. Checke…"
type textarea "x"
type textarea "9/9/25 removed compressor and dryer. Installed new compressor and dryer. Checke…"
type textarea "x"
type textarea "9/9/25 removed compressor and dryer. Installed new compressor and dryer. Checke…"
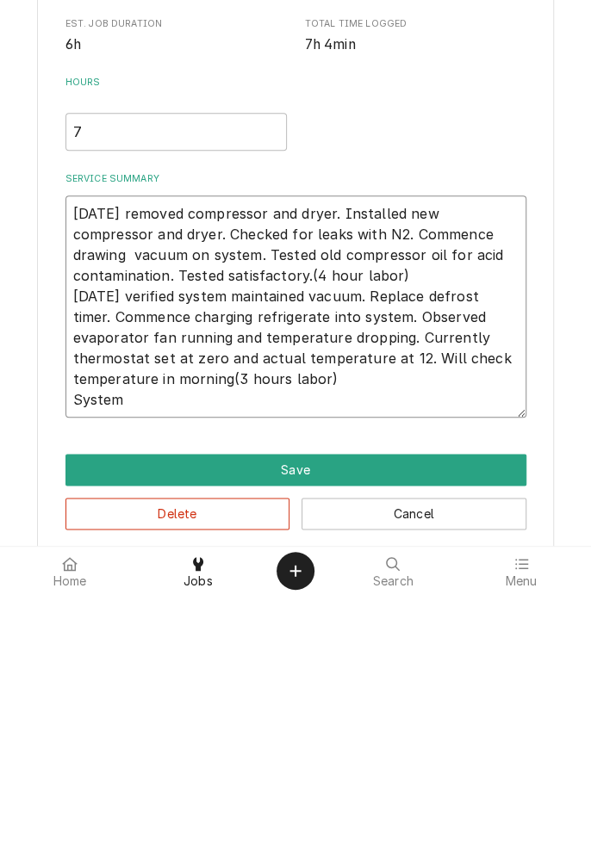
type textarea "x"
type textarea "9/9/25 removed compressor and dryer. Installed new compressor and dryer. Checke…"
type textarea "x"
type textarea "9/9/25 removed compressor and dryer. Installed new compressor and dryer. Checke…"
type textarea "x"
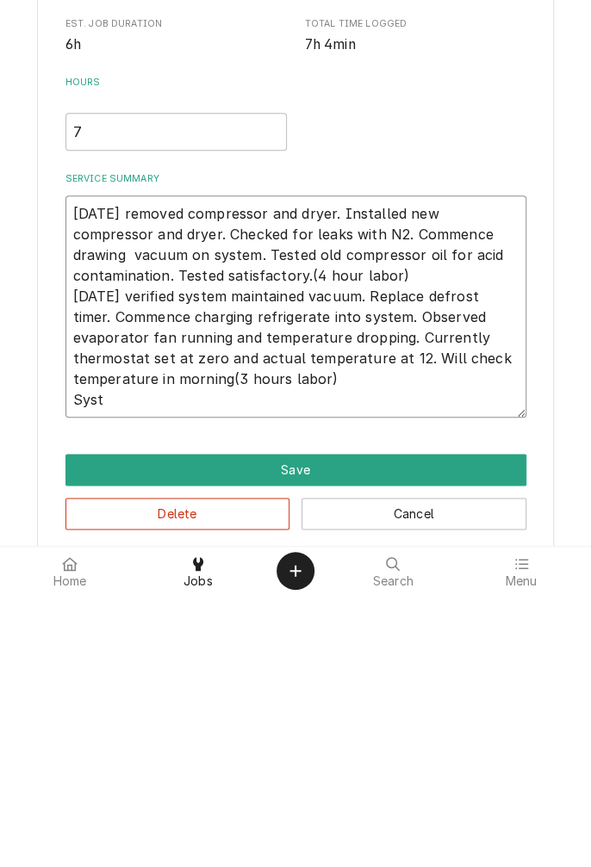
type textarea "9/9/25 removed compressor and dryer. Installed new compressor and dryer. Checke…"
type textarea "x"
type textarea "9/9/25 removed compressor and dryer. Installed new compressor and dryer. Checke…"
type textarea "x"
type textarea "9/9/25 removed compressor and dryer. Installed new compressor and dryer. Checke…"
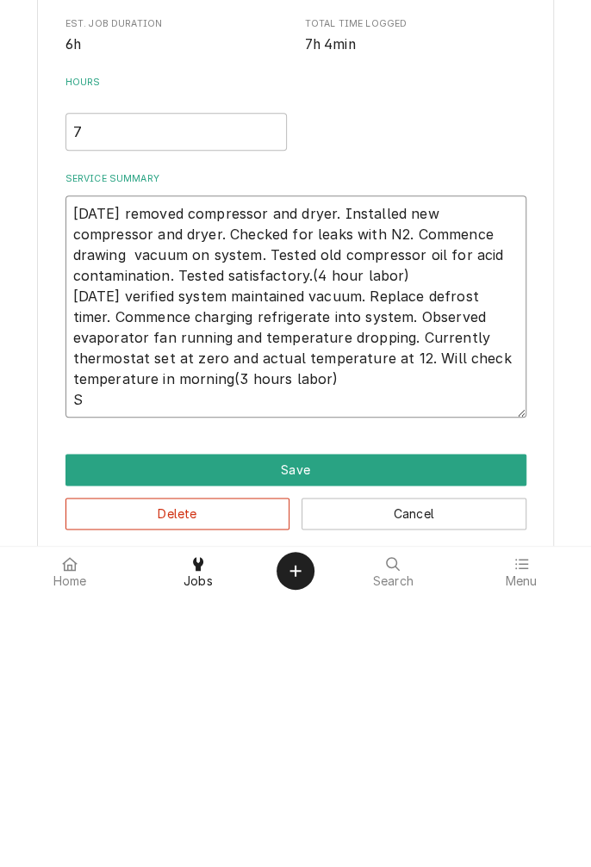
type textarea "x"
type textarea "9/9/25 removed compressor and dryer. Installed new compressor and dryer. Checke…"
type textarea "x"
type textarea "9/9/25 removed compressor and dryer. Installed new compressor and dryer. Checke…"
type textarea "x"
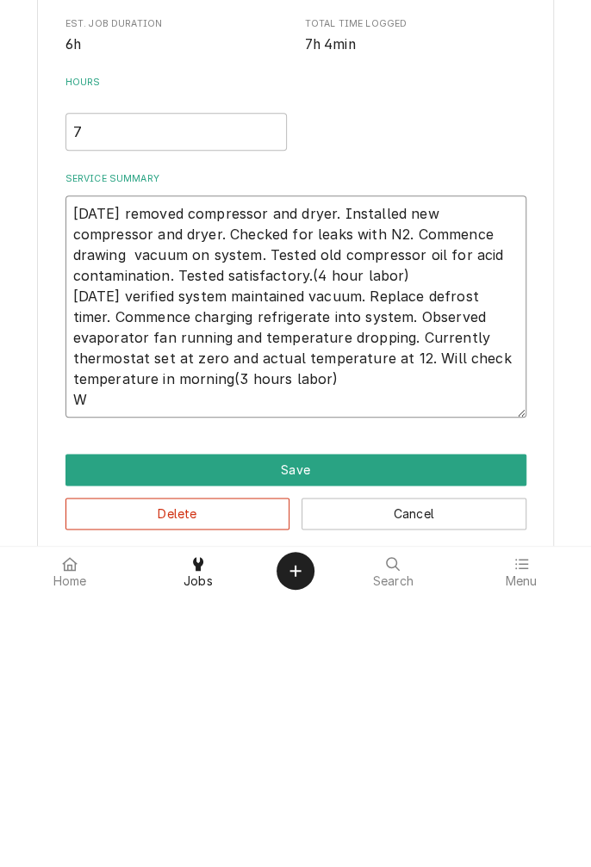
type textarea "9/9/25 removed compressor and dryer. Installed new compressor and dryer. Checke…"
type textarea "x"
type textarea "9/9/25 removed compressor and dryer. Installed new compressor and dryer. Checke…"
type textarea "x"
type textarea "9/9/25 removed compressor and dryer. Installed new compressor and dryer. Checke…"
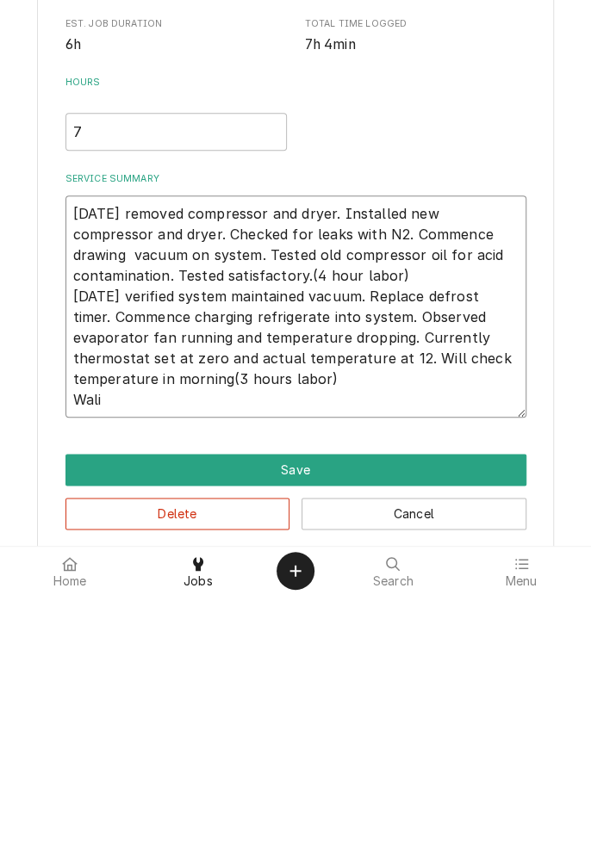
type textarea "x"
type textarea "9/9/25 removed compressor and dryer. Installed new compressor and dryer. Checke…"
type textarea "x"
type textarea "9/9/25 removed compressor and dryer. Installed new compressor and dryer. Checke…"
type textarea "x"
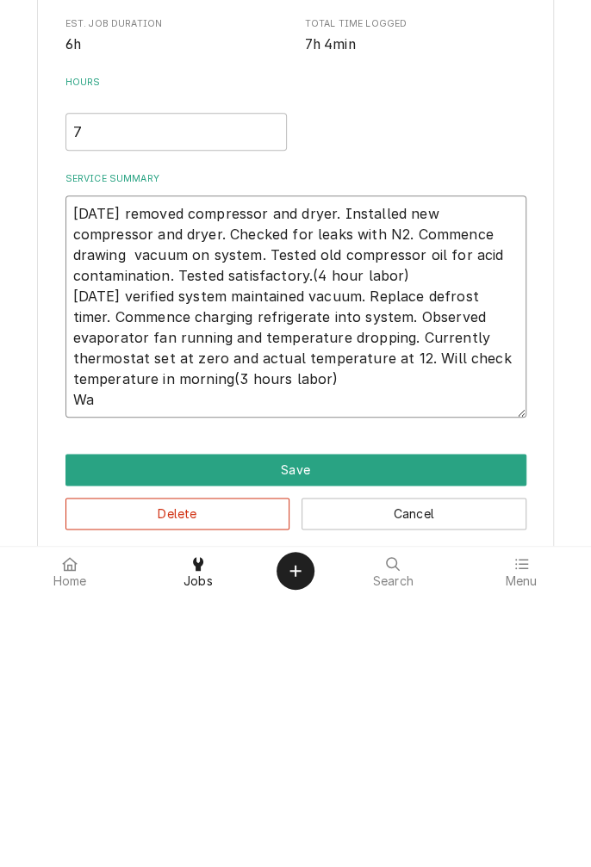
type textarea "9/9/25 removed compressor and dryer. Installed new compressor and dryer. Checke…"
type textarea "x"
type textarea "9/9/25 removed compressor and dryer. Installed new compressor and dryer. Checke…"
type textarea "x"
type textarea "9/9/25 removed compressor and dryer. Installed new compressor and dryer. Checke…"
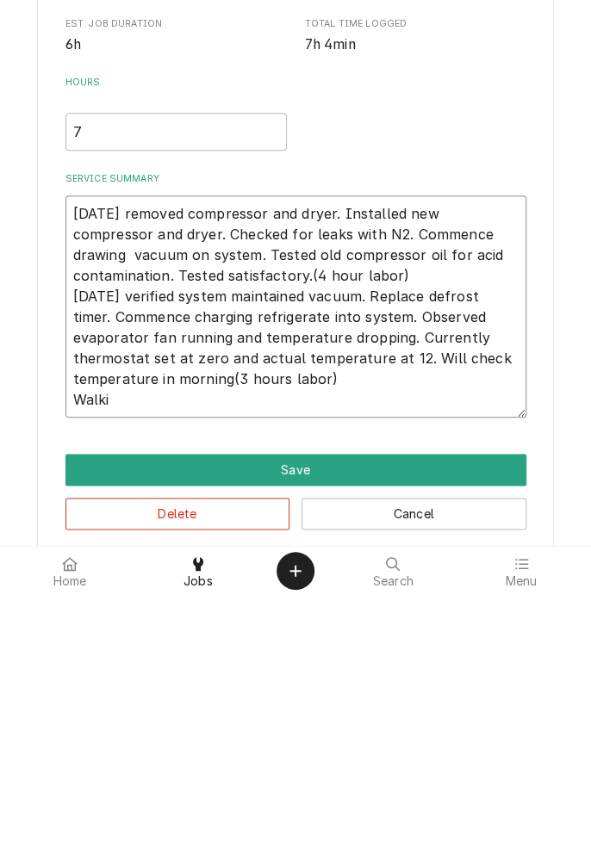
type textarea "x"
type textarea "9/9/25 removed compressor and dryer. Installed new compressor and dryer. Checke…"
type textarea "x"
type textarea "9/9/25 removed compressor and dryer. Installed new compressor and dryer. Checke…"
type textarea "x"
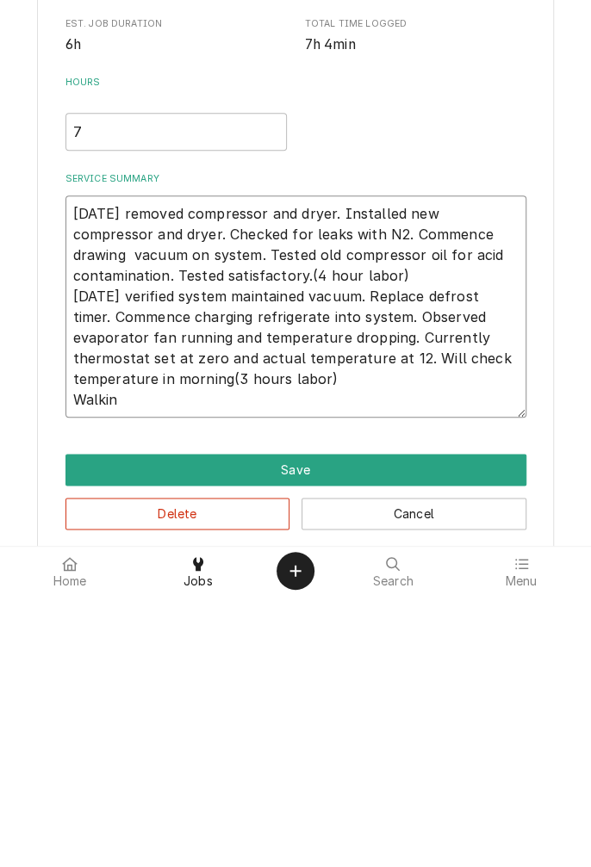
type textarea "9/9/25 removed compressor and dryer. Installed new compressor and dryer. Checke…"
type textarea "x"
type textarea "9/9/25 removed compressor and dryer. Installed new compressor and dryer. Checke…"
type textarea "x"
type textarea "9/9/25 removed compressor and dryer. Installed new compressor and dryer. Checke…"
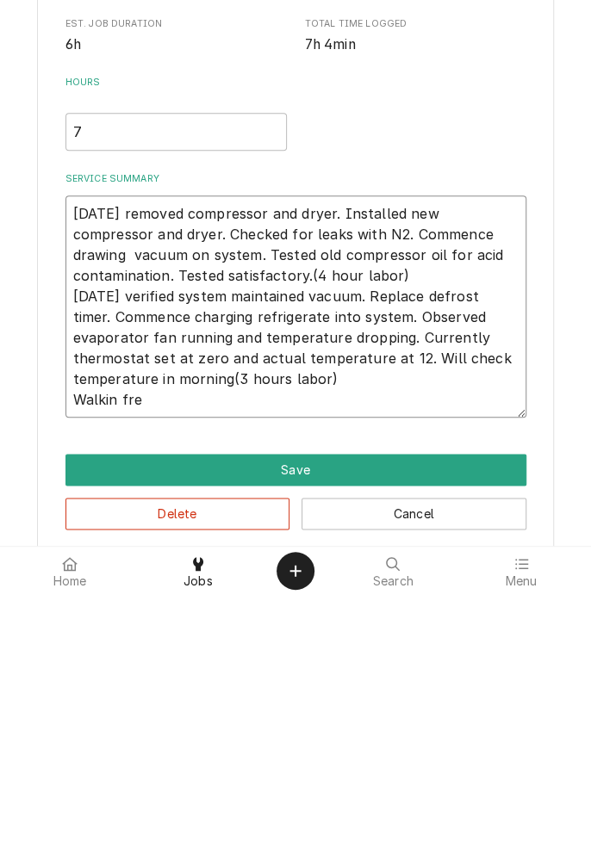
type textarea "x"
type textarea "9/9/25 removed compressor and dryer. Installed new compressor and dryer. Checke…"
type textarea "x"
type textarea "9/9/25 removed compressor and dryer. Installed new compressor and dryer. Checke…"
type textarea "x"
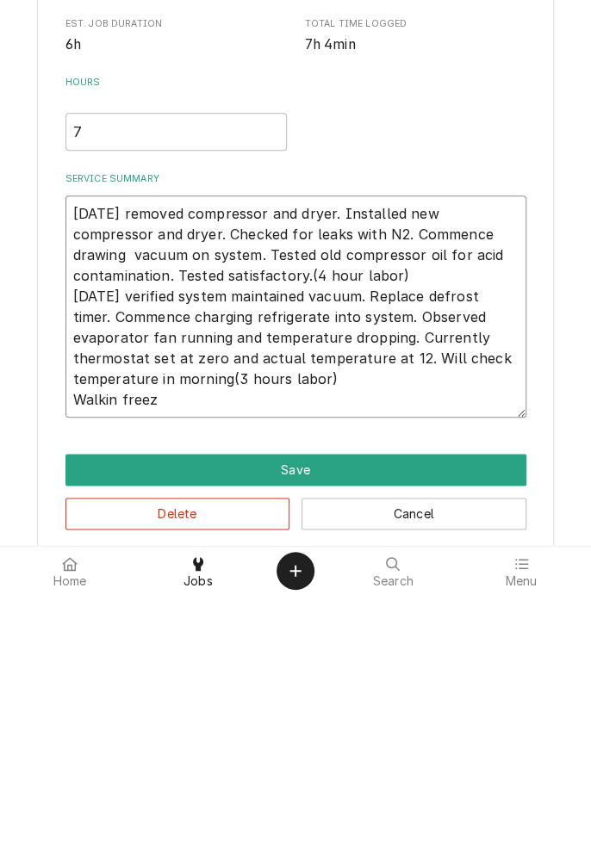
type textarea "9/9/25 removed compressor and dryer. Installed new compressor and dryer. Checke…"
type textarea "x"
type textarea "9/9/25 removed compressor and dryer. Installed new compressor and dryer. Checke…"
type textarea "x"
type textarea "9/9/25 removed compressor and dryer. Installed new compressor and dryer. Checke…"
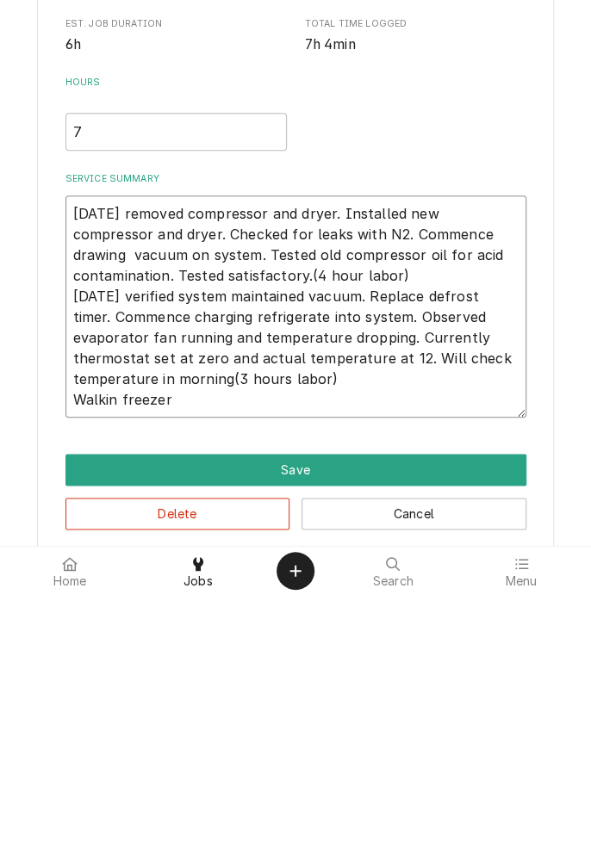
type textarea "x"
type textarea "9/9/25 removed compressor and dryer. Installed new compressor and dryer. Checke…"
type textarea "x"
type textarea "9/9/25 removed compressor and dryer. Installed new compressor and dryer. Checke…"
type textarea "x"
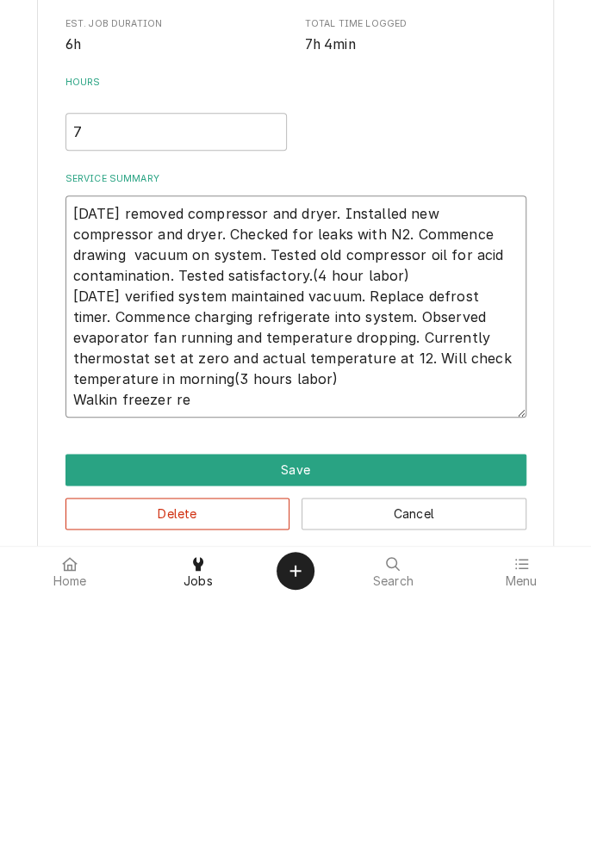
type textarea "9/9/25 removed compressor and dryer. Installed new compressor and dryer. Checke…"
type textarea "x"
type textarea "9/9/25 removed compressor and dryer. Installed new compressor and dryer. Checke…"
type textarea "x"
type textarea "9/9/25 removed compressor and dryer. Installed new compressor and dryer. Checke…"
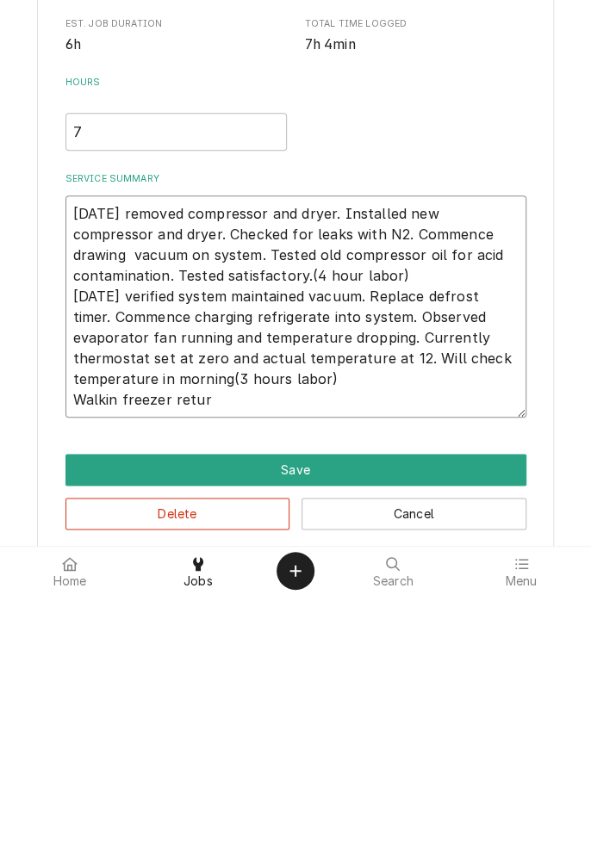
type textarea "x"
type textarea "9/9/25 removed compressor and dryer. Installed new compressor and dryer. Checke…"
type textarea "x"
type textarea "9/9/25 removed compressor and dryer. Installed new compressor and dryer. Checke…"
type textarea "x"
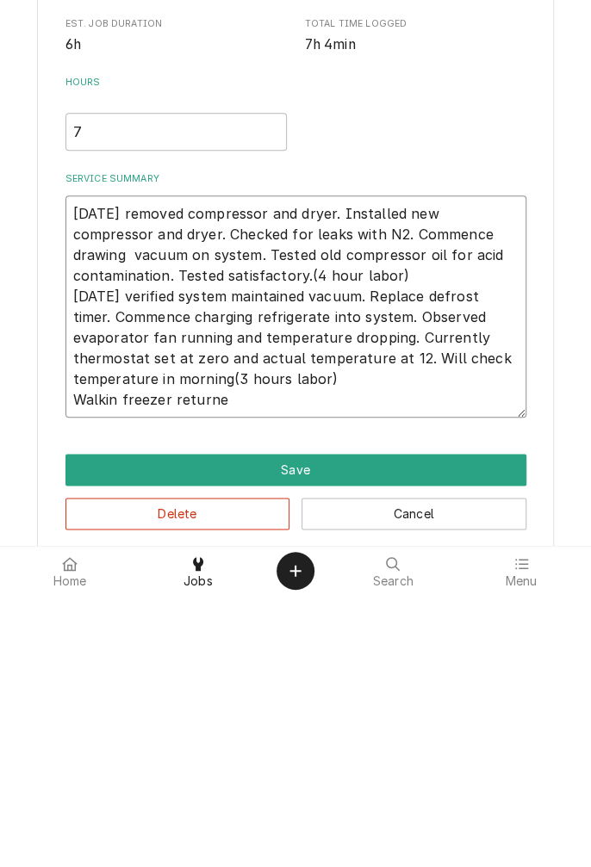
type textarea "9/9/25 removed compressor and dryer. Installed new compressor and dryer. Checke…"
type textarea "x"
type textarea "9/9/25 removed compressor and dryer. Installed new compressor and dryer. Checke…"
type textarea "x"
type textarea "9/9/25 removed compressor and dryer. Installed new compressor and dryer. Checke…"
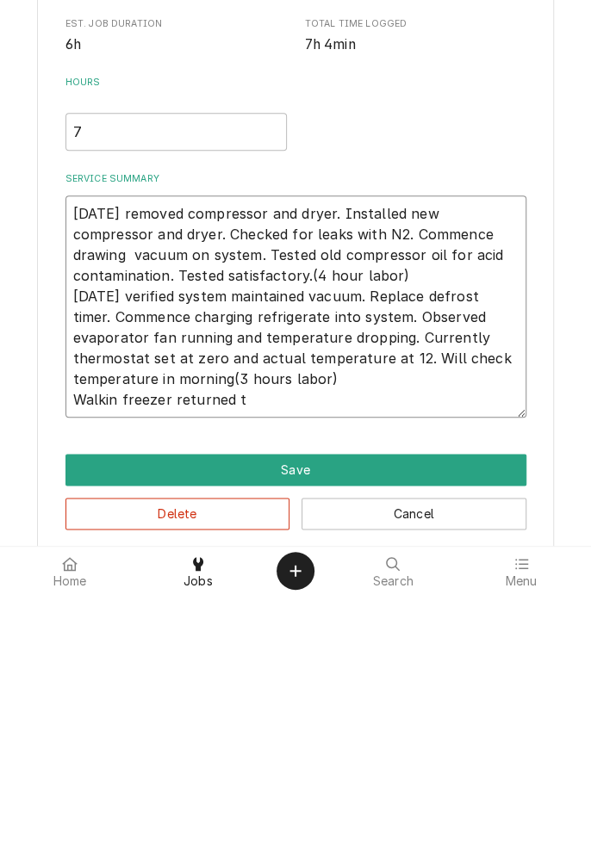
type textarea "x"
type textarea "9/9/25 removed compressor and dryer. Installed new compressor and dryer. Checke…"
type textarea "x"
type textarea "9/9/25 removed compressor and dryer. Installed new compressor and dryer. Checke…"
type textarea "x"
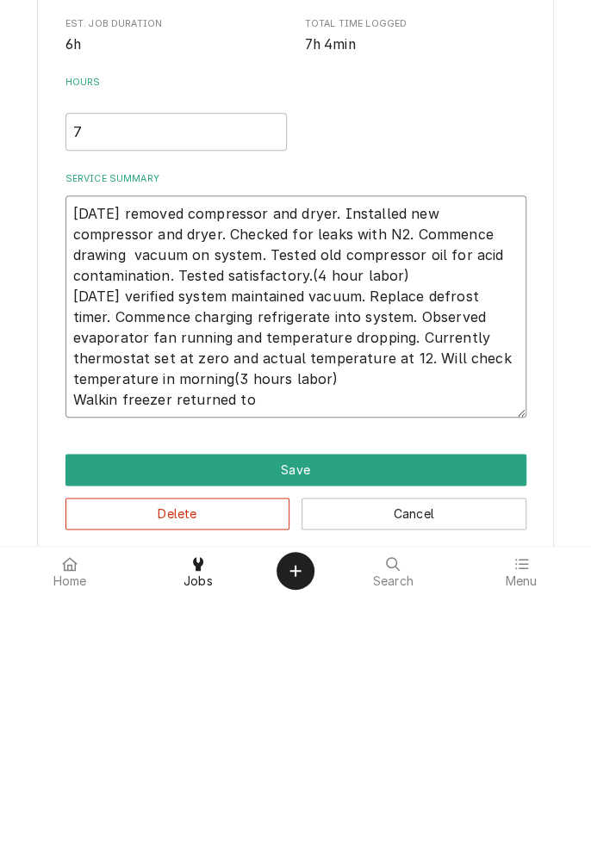
type textarea "9/9/25 removed compressor and dryer. Installed new compressor and dryer. Checke…"
type textarea "x"
type textarea "9/9/25 removed compressor and dryer. Installed new compressor and dryer. Checke…"
type textarea "x"
type textarea "9/9/25 removed compressor and dryer. Installed new compressor and dryer. Checke…"
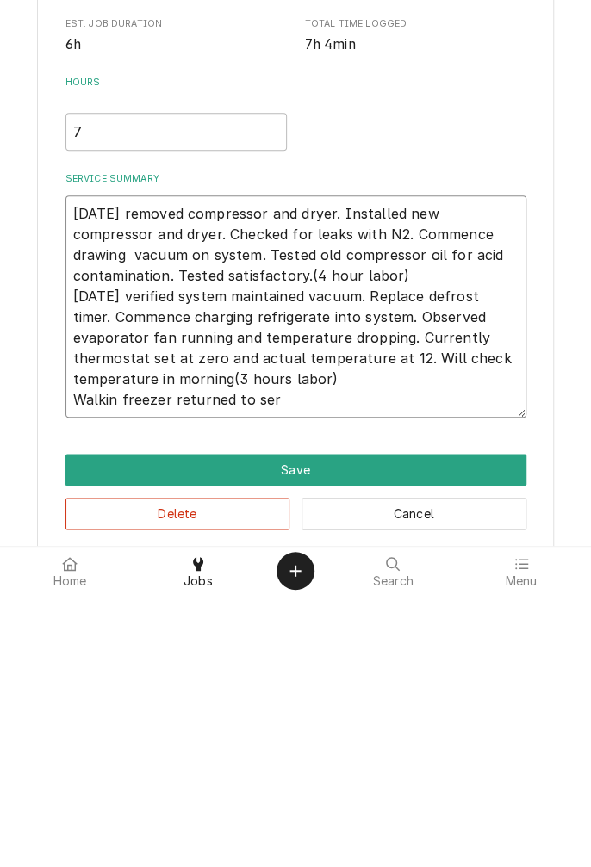
type textarea "x"
type textarea "9/9/25 removed compressor and dryer. Installed new compressor and dryer. Checke…"
type textarea "x"
type textarea "9/9/25 removed compressor and dryer. Installed new compressor and dryer. Checke…"
type textarea "x"
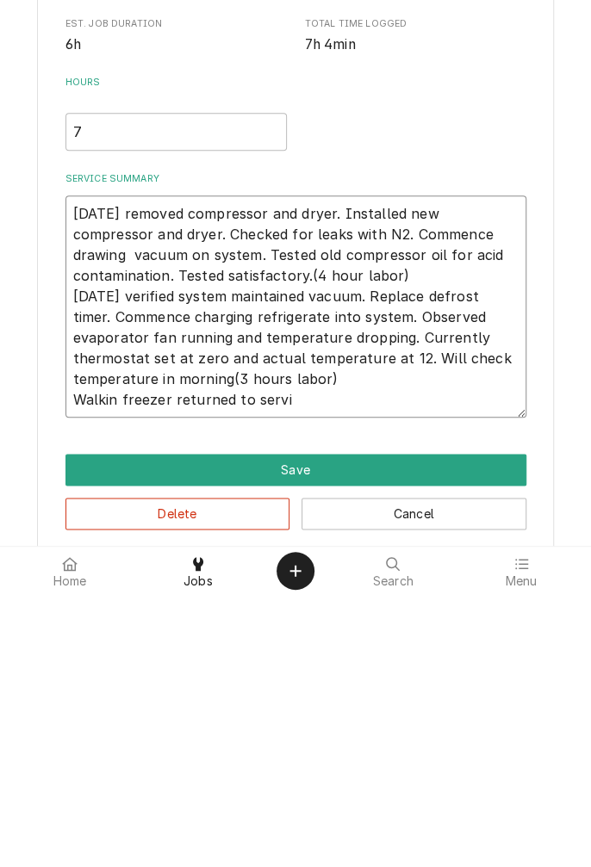
type textarea "9/9/25 removed compressor and dryer. Installed new compressor and dryer. Checke…"
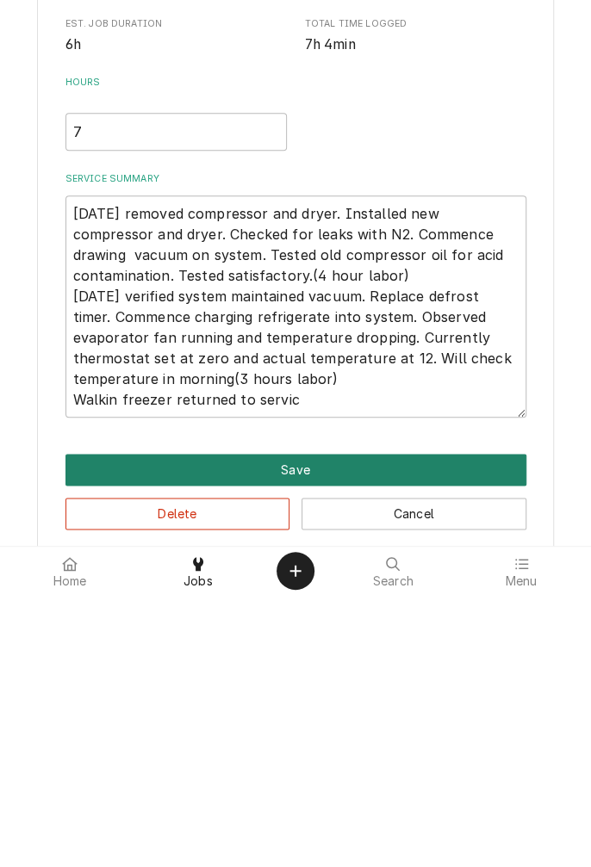
click at [312, 739] on button "Save" at bounding box center [295, 742] width 461 height 32
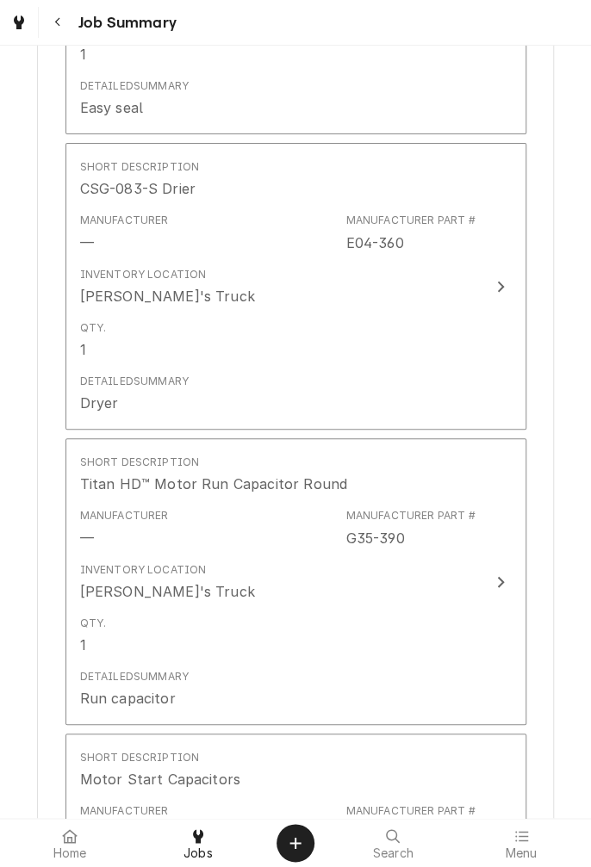
scroll to position [2074, 0]
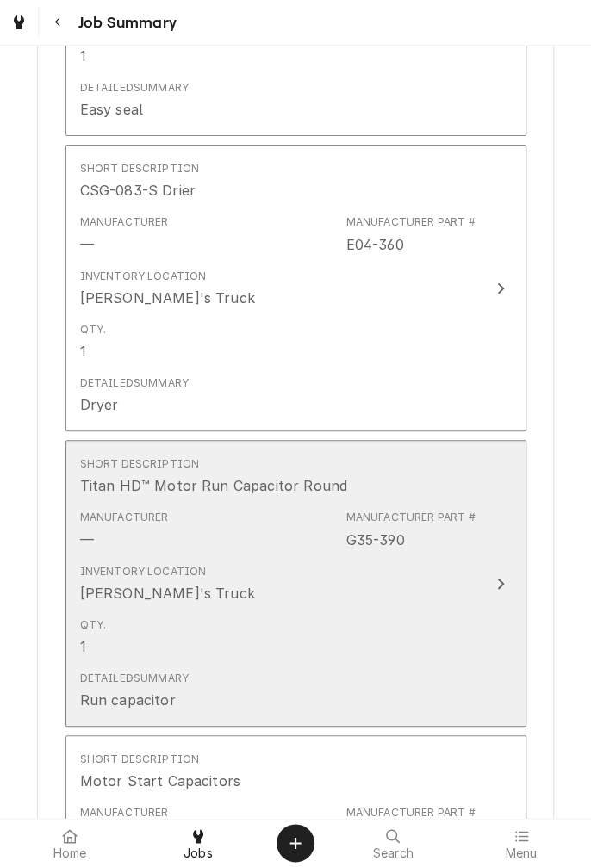
click at [500, 588] on icon "Update Line Item" at bounding box center [500, 584] width 9 height 14
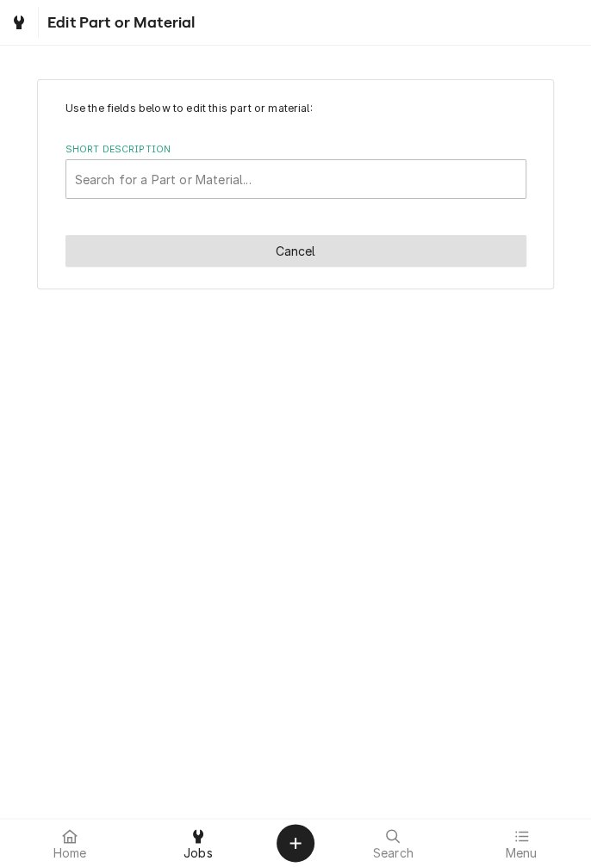
click at [290, 261] on button "Cancel" at bounding box center [295, 251] width 461 height 32
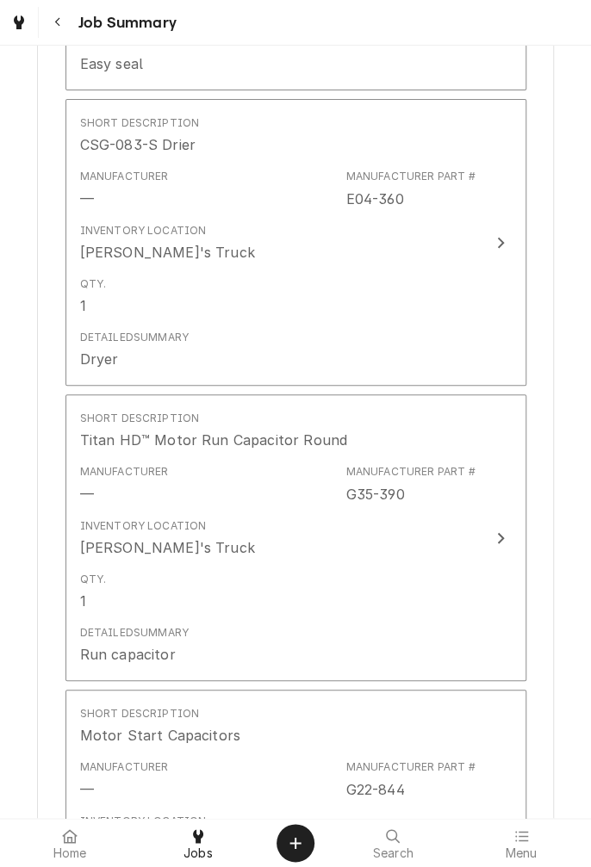
scroll to position [2133, 0]
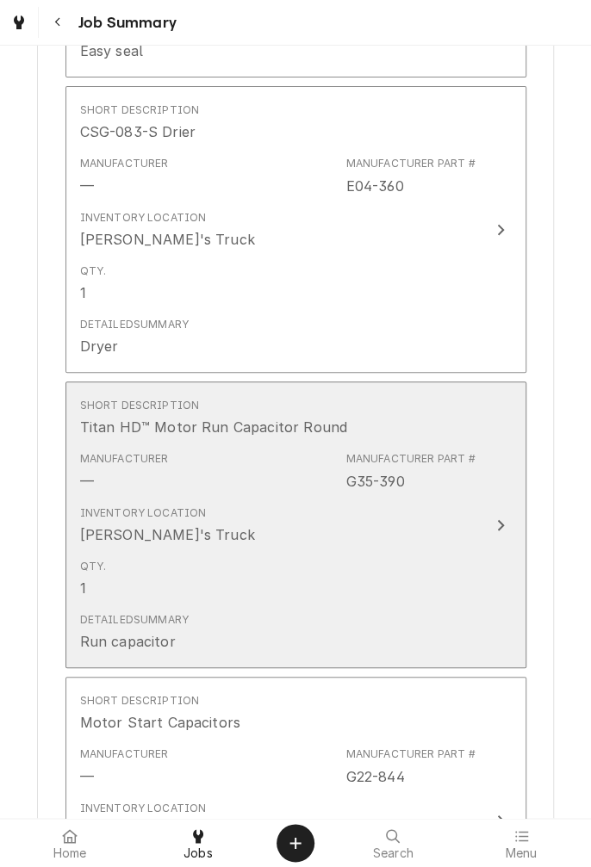
click at [496, 526] on icon "Update Line Item" at bounding box center [500, 525] width 9 height 14
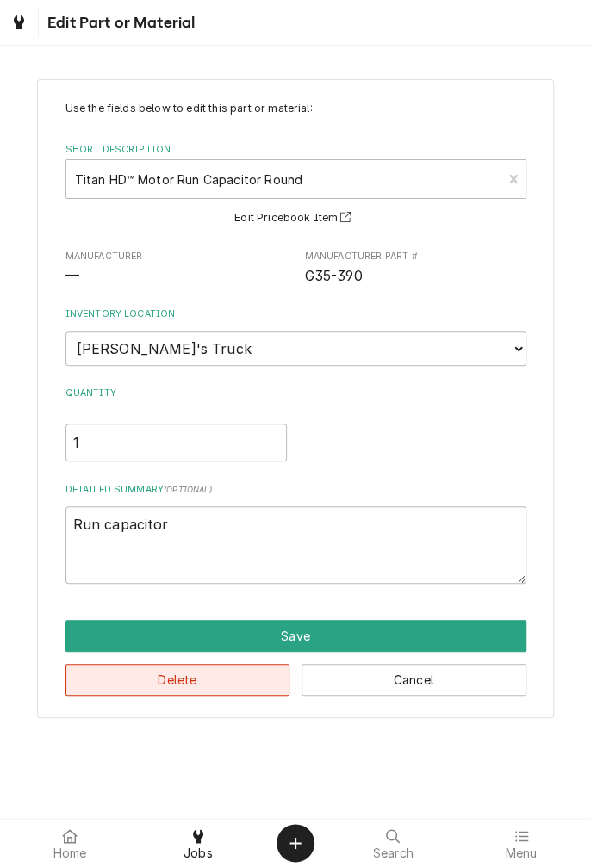
click at [193, 684] on button "Delete" at bounding box center [177, 680] width 225 height 32
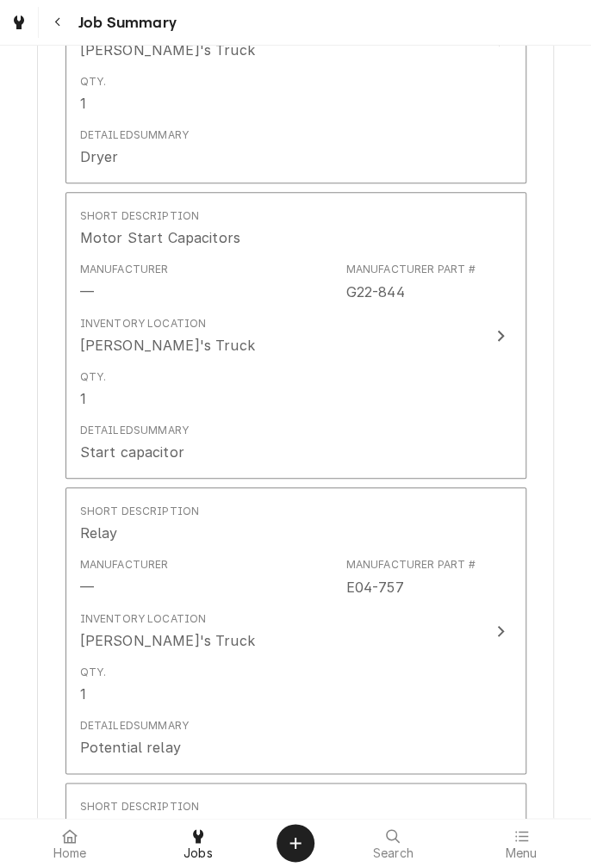
scroll to position [2340, 0]
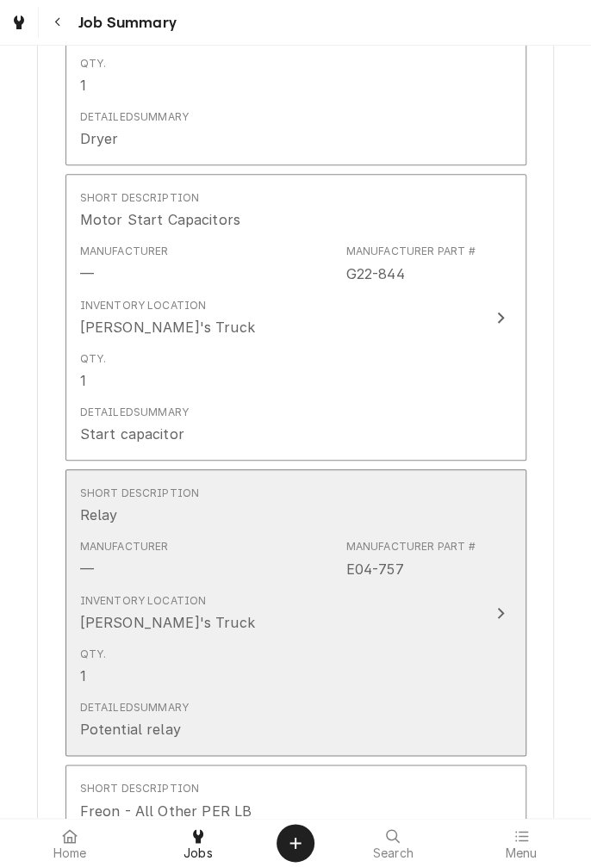
click at [487, 622] on button "Short Description Relay Manufacturer — Manufacturer Part # E04-757 Inventory Lo…" at bounding box center [295, 612] width 461 height 287
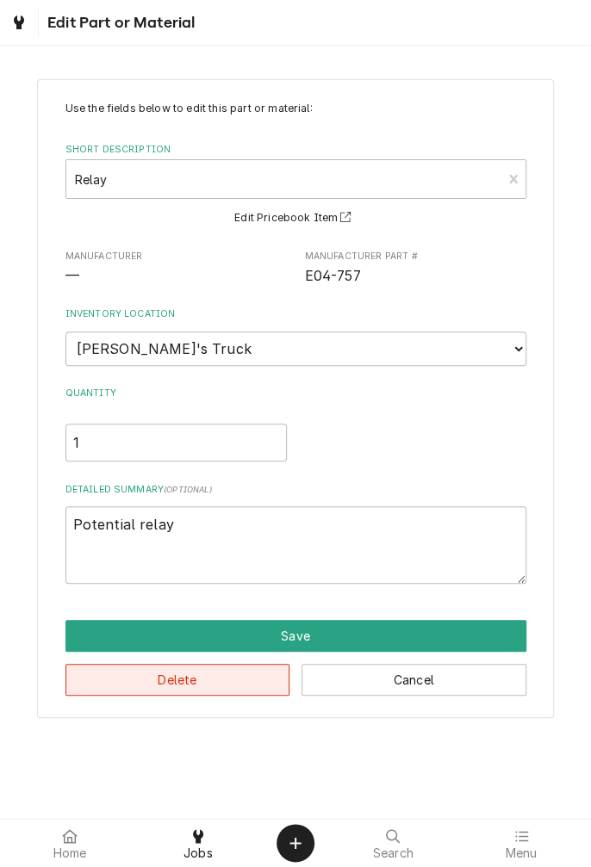
click at [183, 686] on button "Delete" at bounding box center [177, 680] width 225 height 32
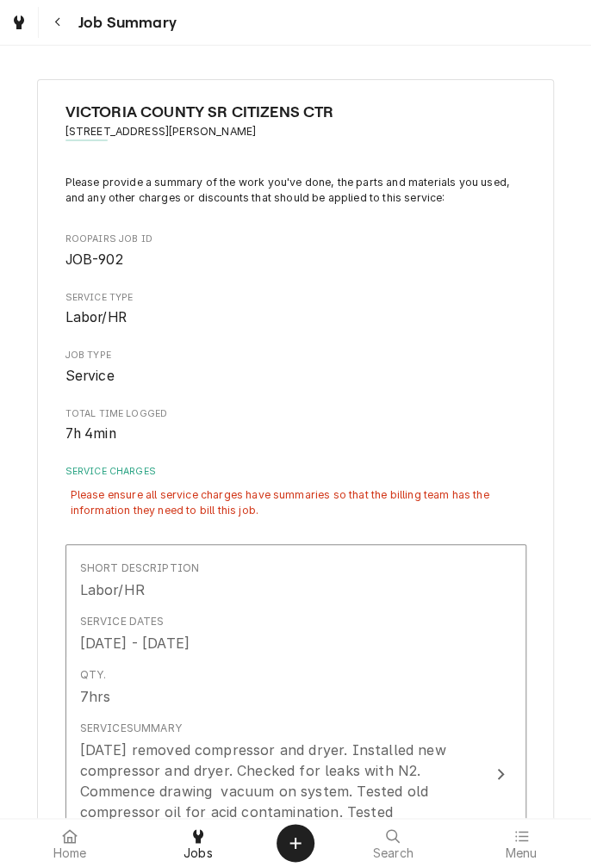
scroll to position [2361, 0]
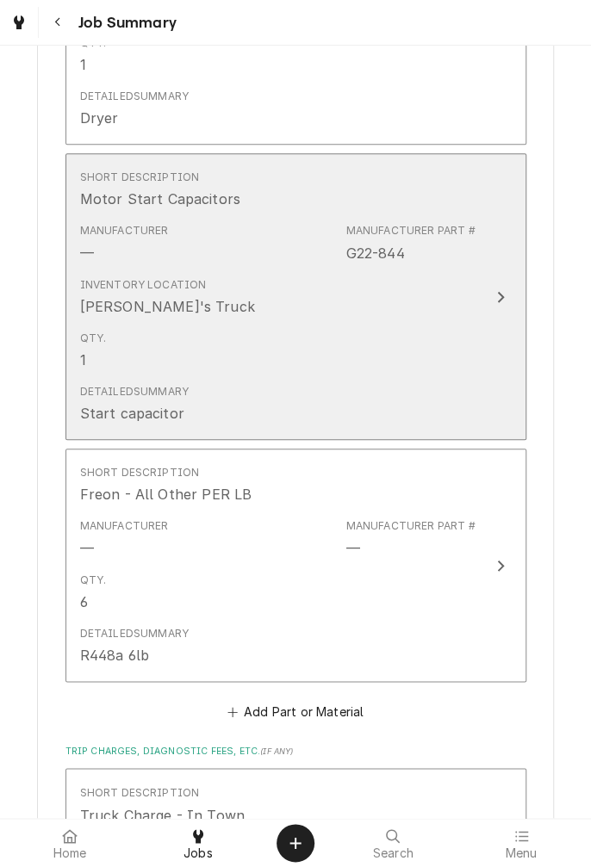
click at [500, 301] on icon "Update Line Item" at bounding box center [500, 297] width 9 height 14
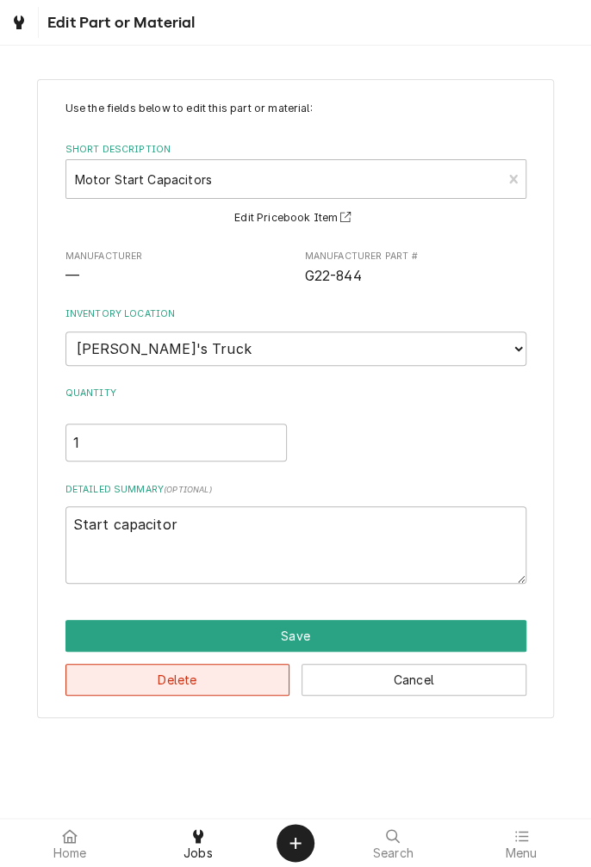
click at [193, 683] on button "Delete" at bounding box center [177, 680] width 225 height 32
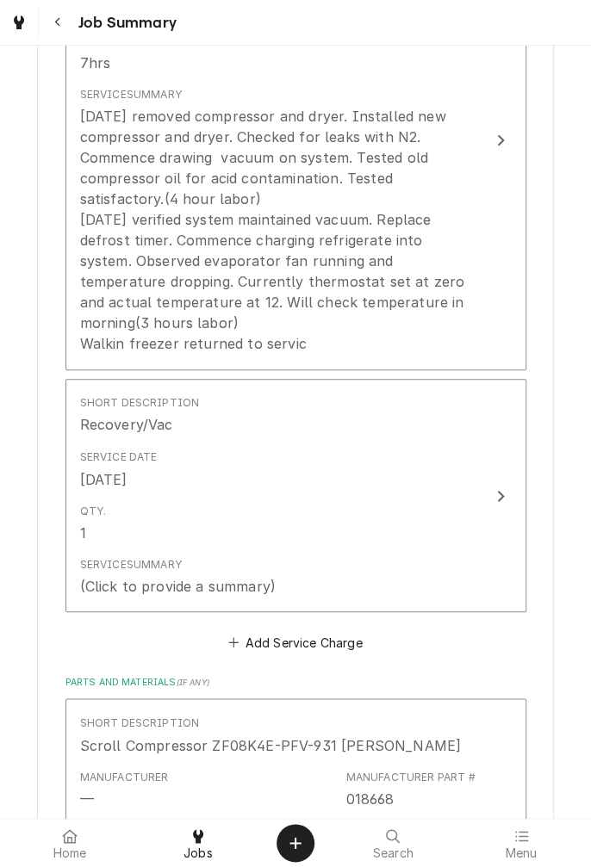
scroll to position [636, 0]
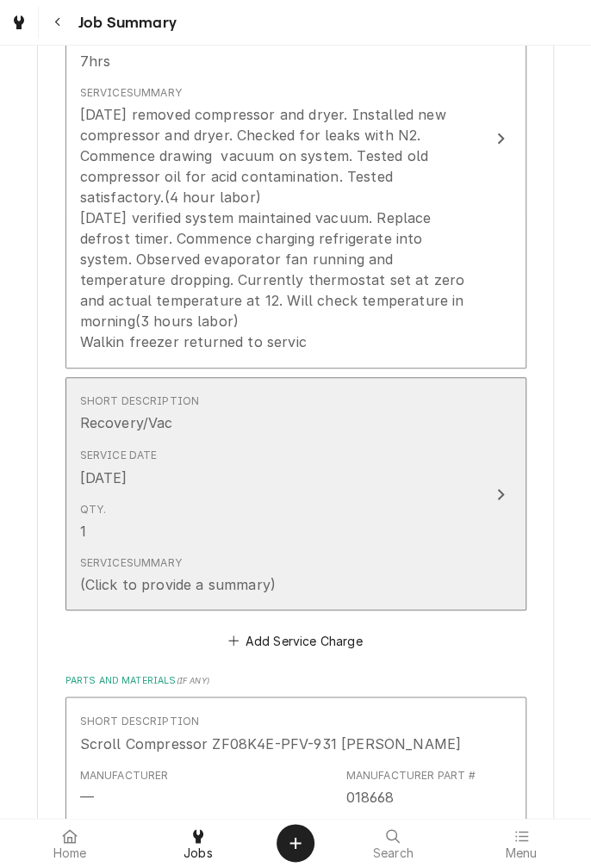
click at [494, 496] on div "Update Line Item" at bounding box center [500, 494] width 22 height 21
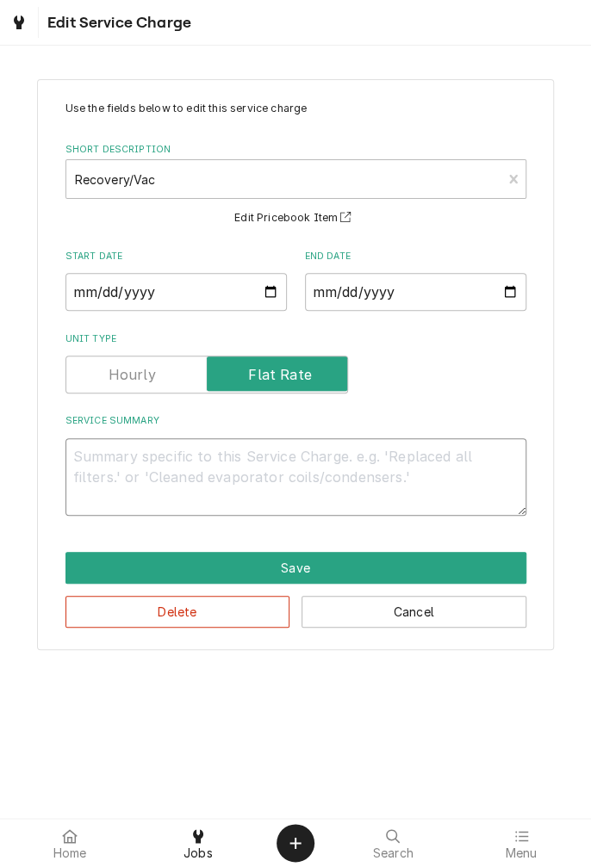
click at [258, 475] on textarea "Service Summary" at bounding box center [295, 477] width 461 height 78
type textarea "x"
type textarea "V"
type textarea "x"
type textarea "Va"
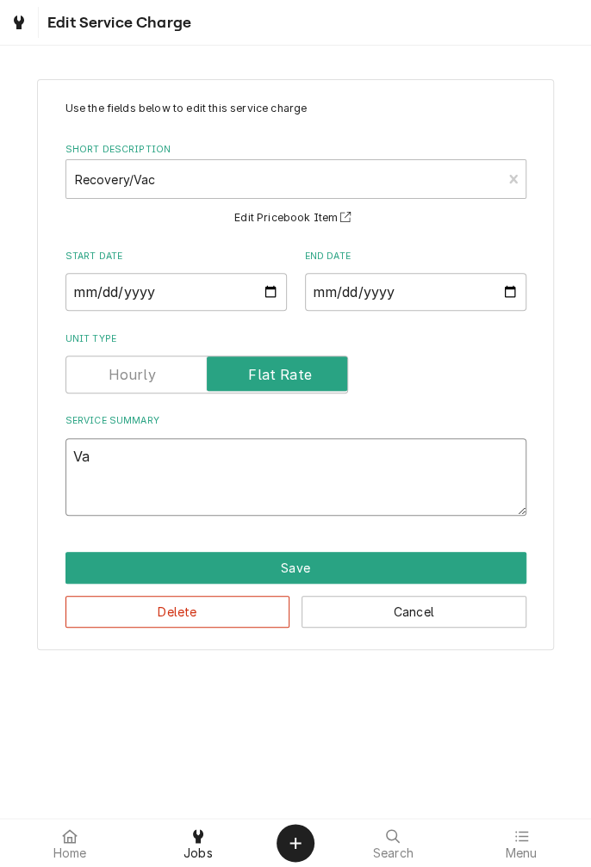
type textarea "x"
type textarea "Vac"
type textarea "x"
type textarea "Vacuum"
type textarea "x"
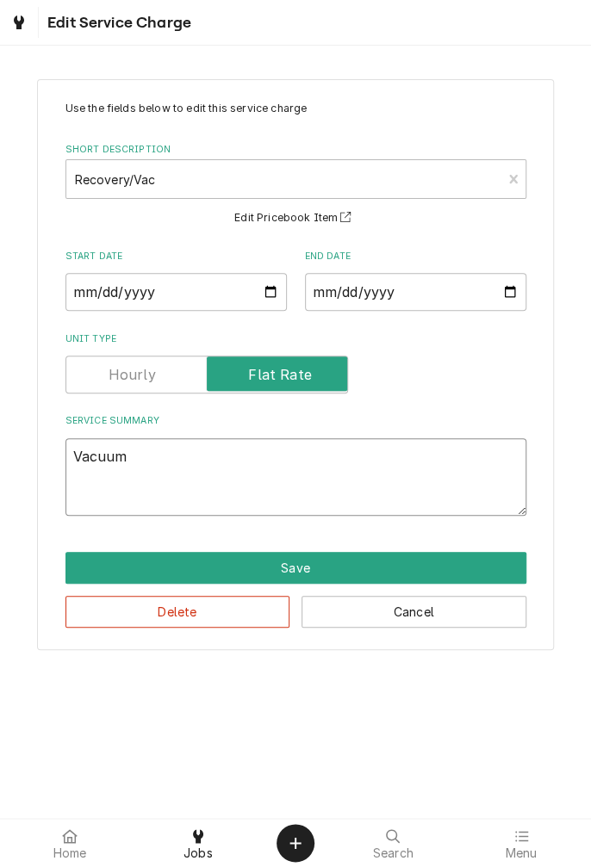
type textarea "Vacuum s"
type textarea "x"
type textarea "Vacuum sy"
type textarea "x"
type textarea "Vacuum sys"
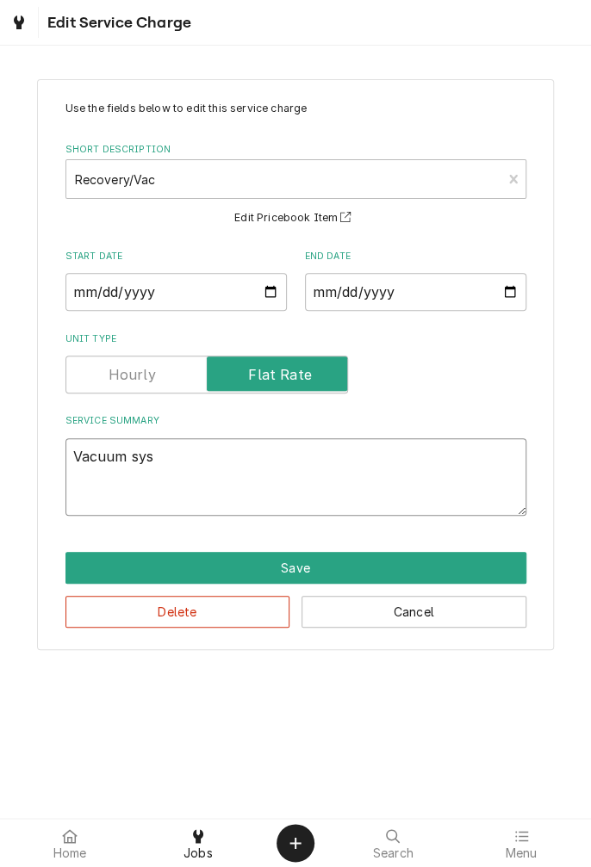
type textarea "x"
type textarea "Vacuum syst"
type textarea "x"
type textarea "Vacuum syste"
type textarea "x"
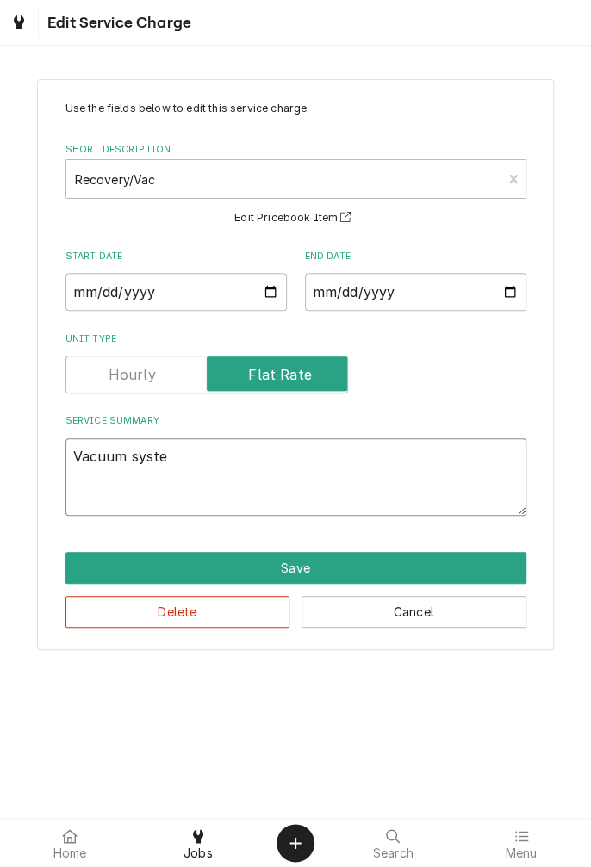
type textarea "Vacuum system"
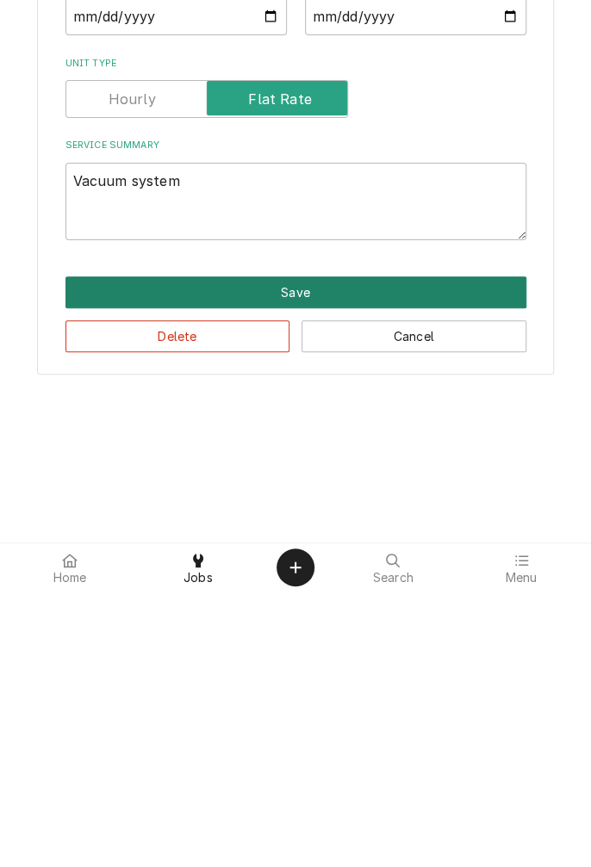
click at [312, 569] on button "Save" at bounding box center [295, 568] width 461 height 32
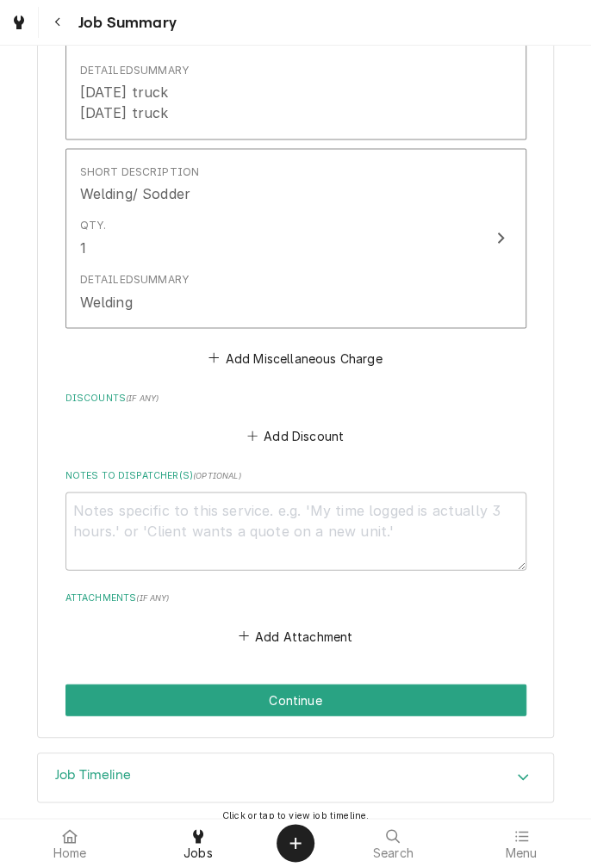
scroll to position [2911, 0]
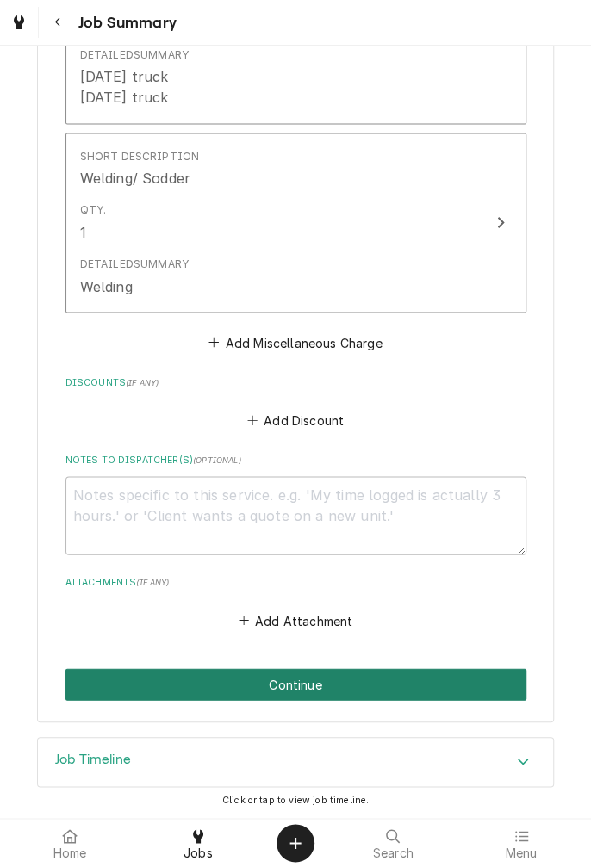
click at [329, 691] on button "Continue" at bounding box center [295, 684] width 461 height 32
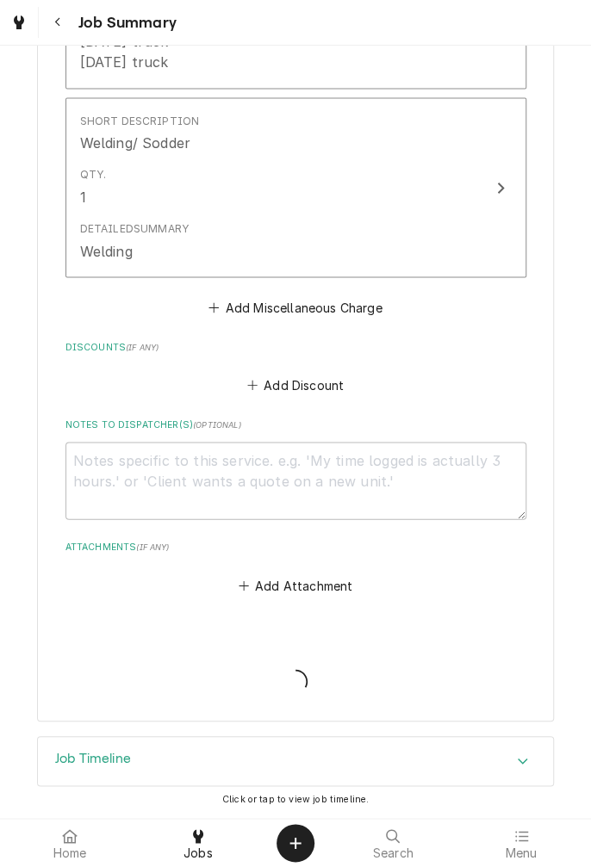
scroll to position [2856, 0]
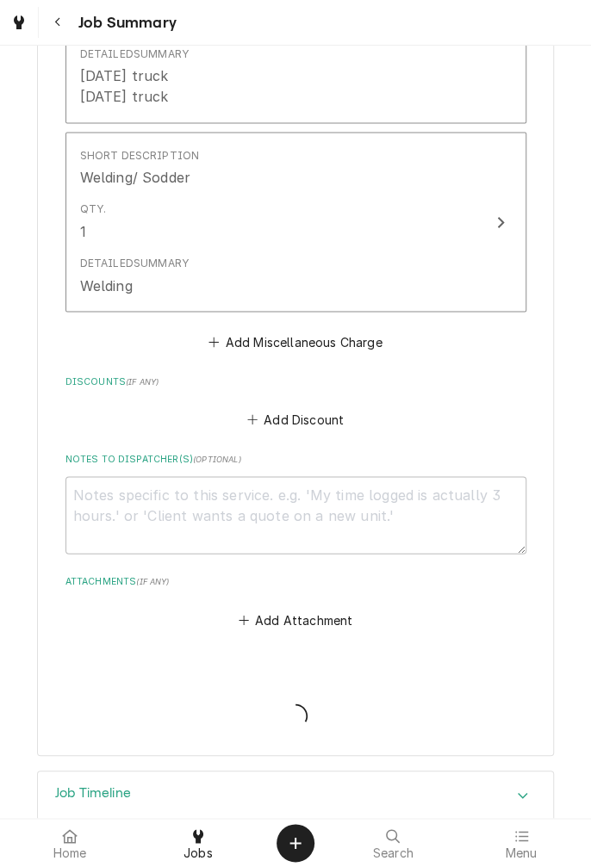
type textarea "x"
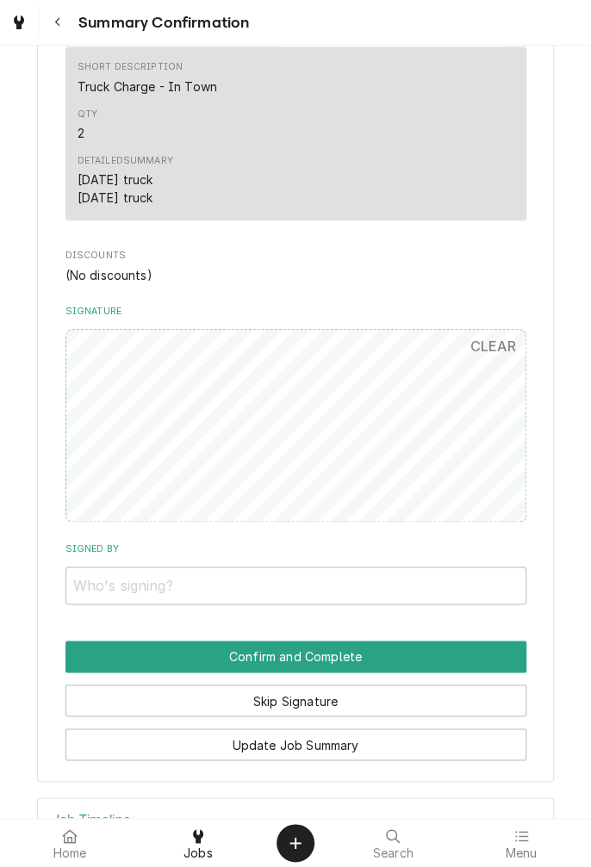
scroll to position [2536, 0]
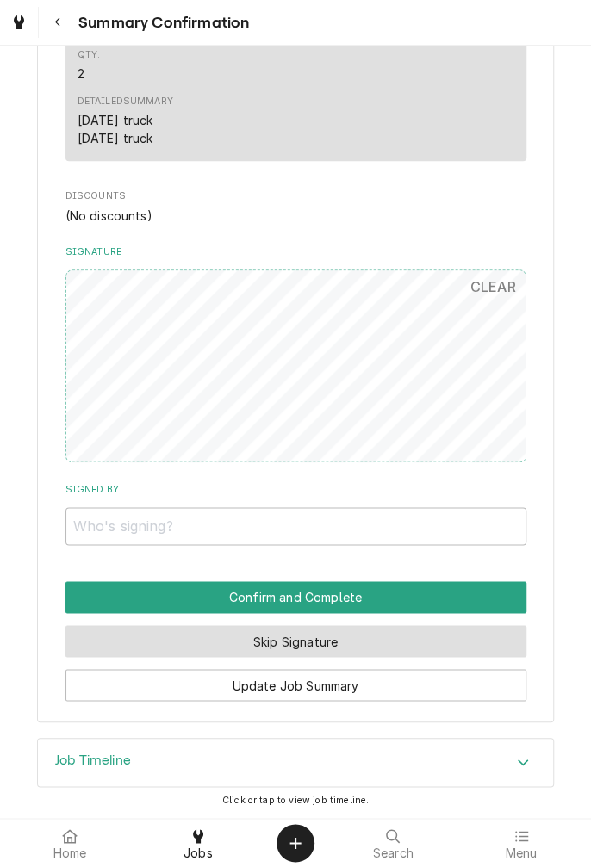
click at [370, 647] on button "Skip Signature" at bounding box center [295, 641] width 461 height 32
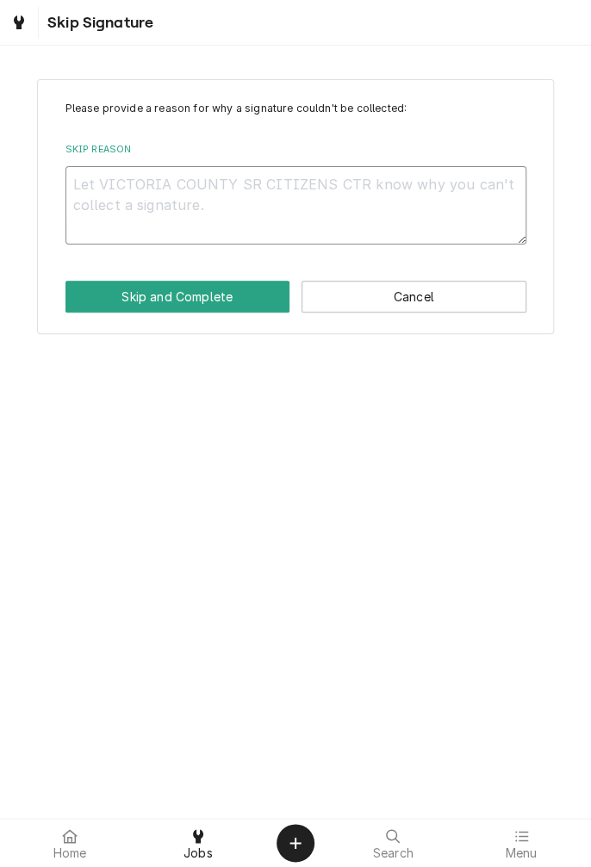
click at [327, 190] on textarea "Skip Reason" at bounding box center [295, 205] width 461 height 78
type textarea "x"
type textarea "C"
type textarea "x"
type textarea "Cl"
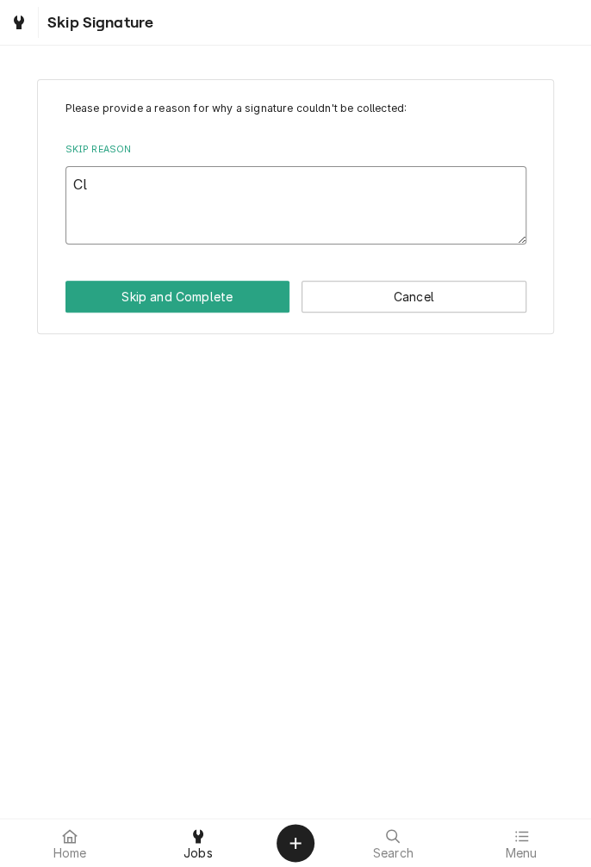
type textarea "x"
type textarea "Clo"
type textarea "x"
type textarea "Clos"
type textarea "x"
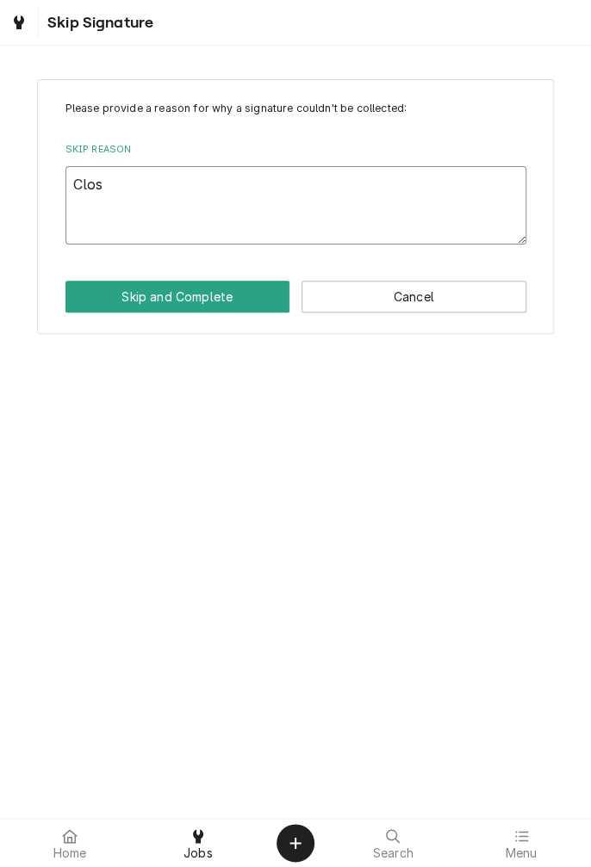
type textarea "Close"
type textarea "x"
type textarea "Closed"
type textarea "x"
type textarea "Closed"
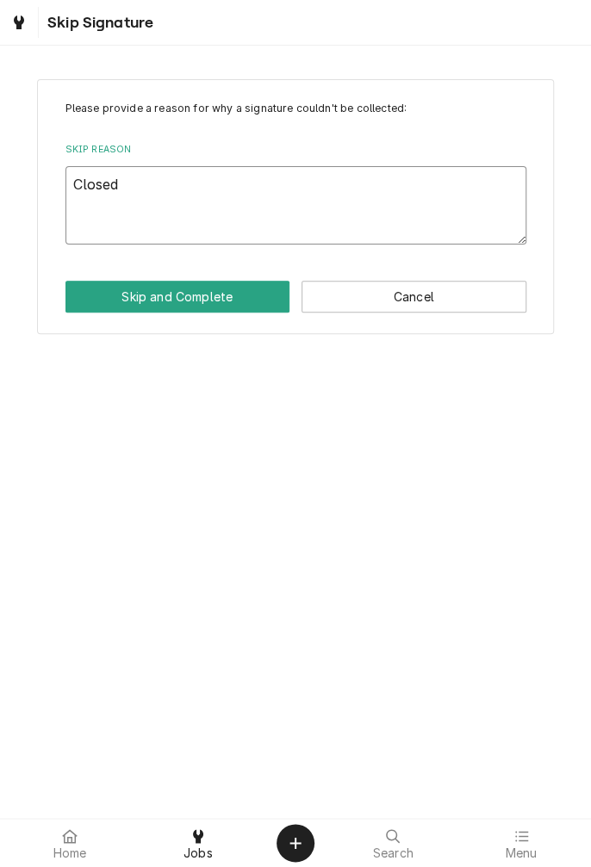
type textarea "x"
type textarea "Closed o"
type textarea "x"
type textarea "Closed ou"
type textarea "x"
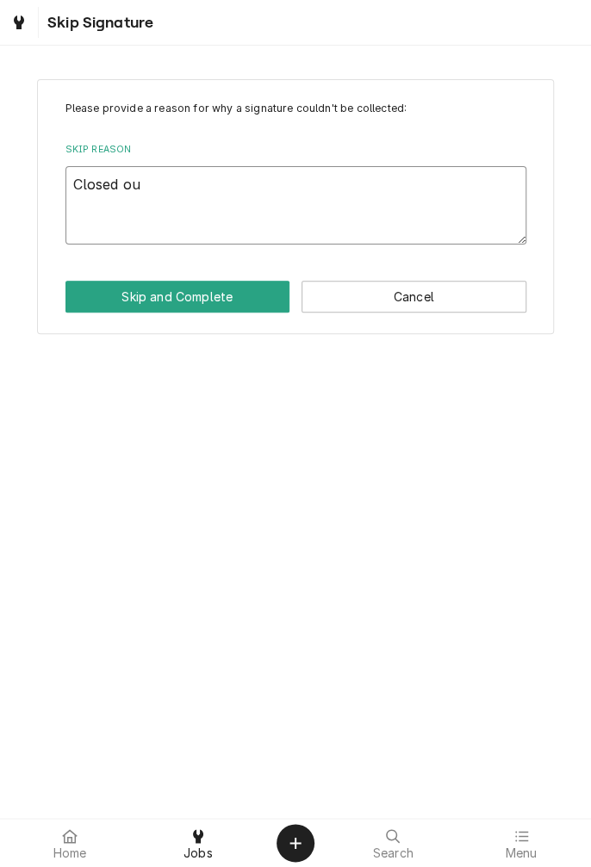
type textarea "Closed out"
type textarea "x"
type textarea "Closed out"
type textarea "x"
type textarea "Closed out a"
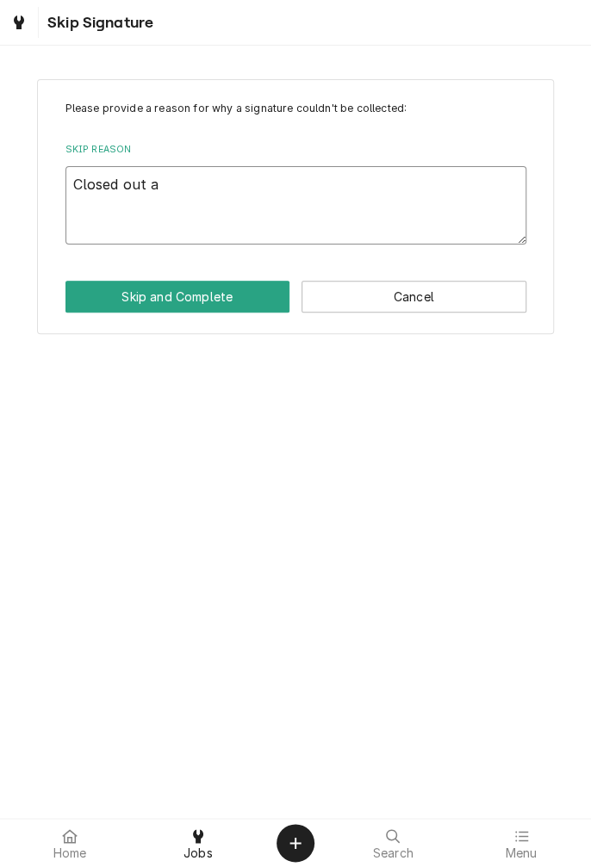
type textarea "x"
type textarea "Closed out at"
type textarea "x"
type textarea "Closed out at"
type textarea "x"
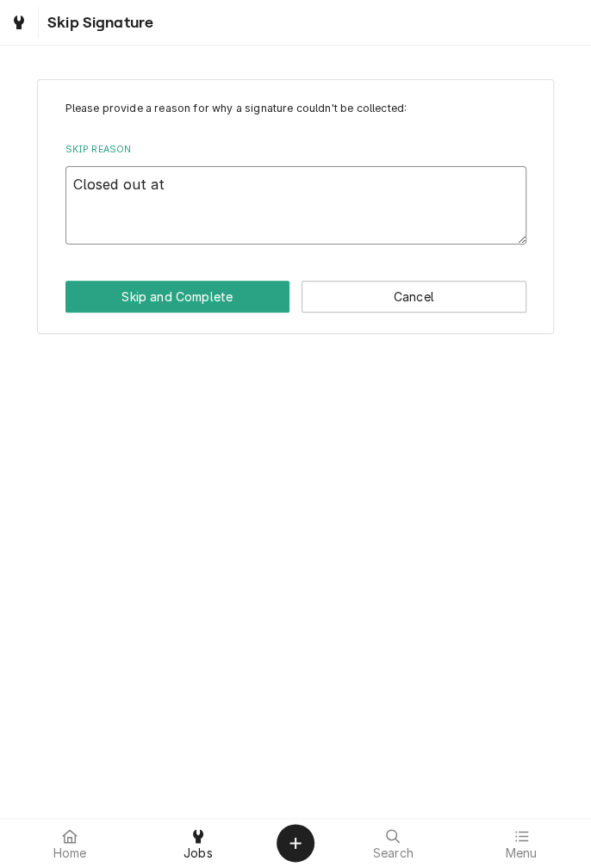
type textarea "Closed out at s"
type textarea "x"
type textarea "Closed out at sh"
type textarea "x"
type textarea "Closed out at sho"
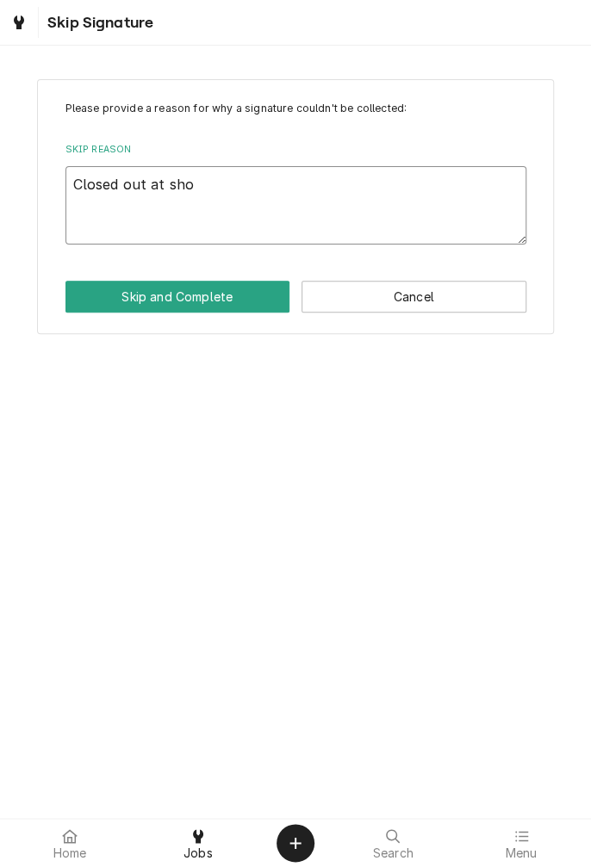
type textarea "x"
type textarea "Closed out at shop"
type textarea "x"
type textarea "Closed out at shop"
click at [152, 303] on button "Skip and Complete" at bounding box center [177, 297] width 225 height 32
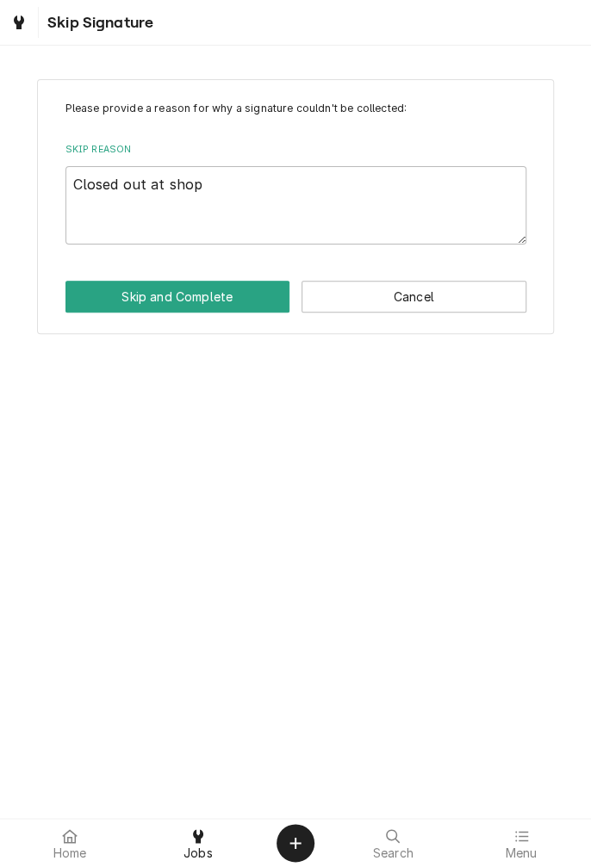
type textarea "x"
